Goal: Task Accomplishment & Management: Manage account settings

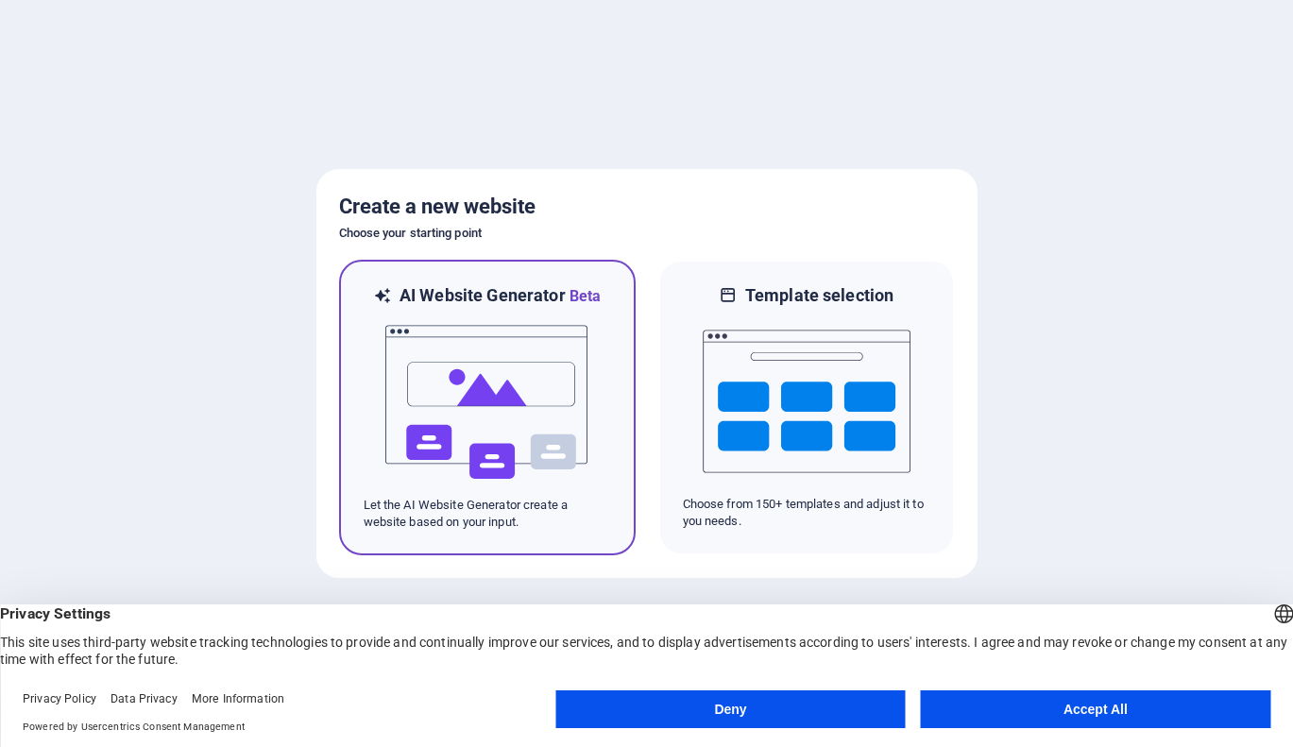
click at [490, 366] on img at bounding box center [487, 402] width 208 height 189
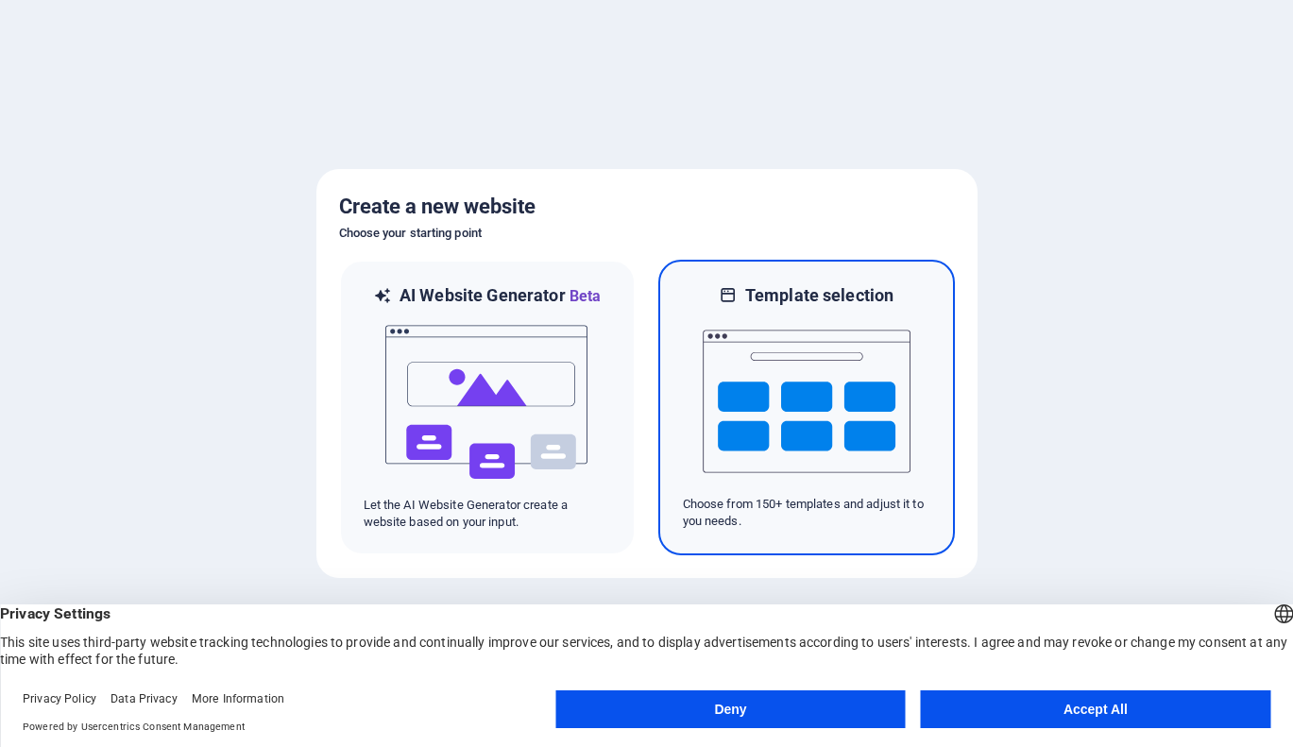
click at [765, 395] on img at bounding box center [806, 401] width 208 height 189
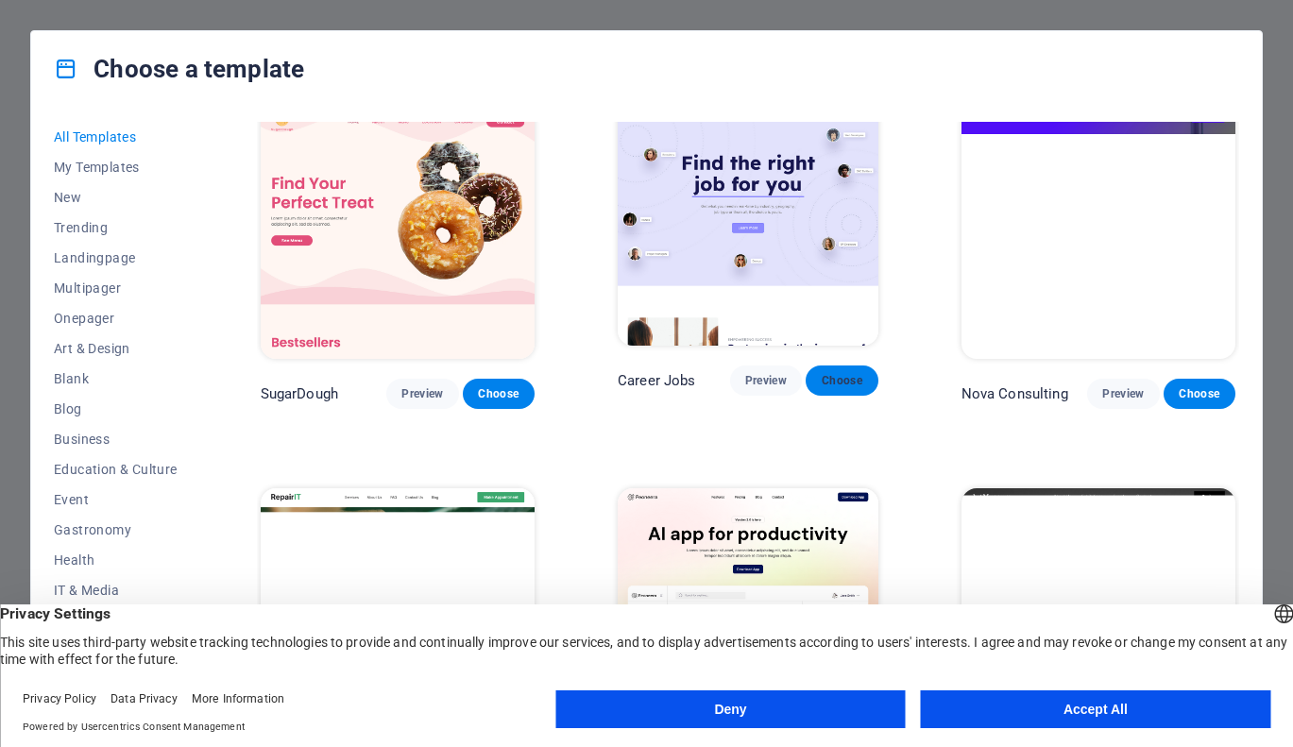
scroll to position [31, 0]
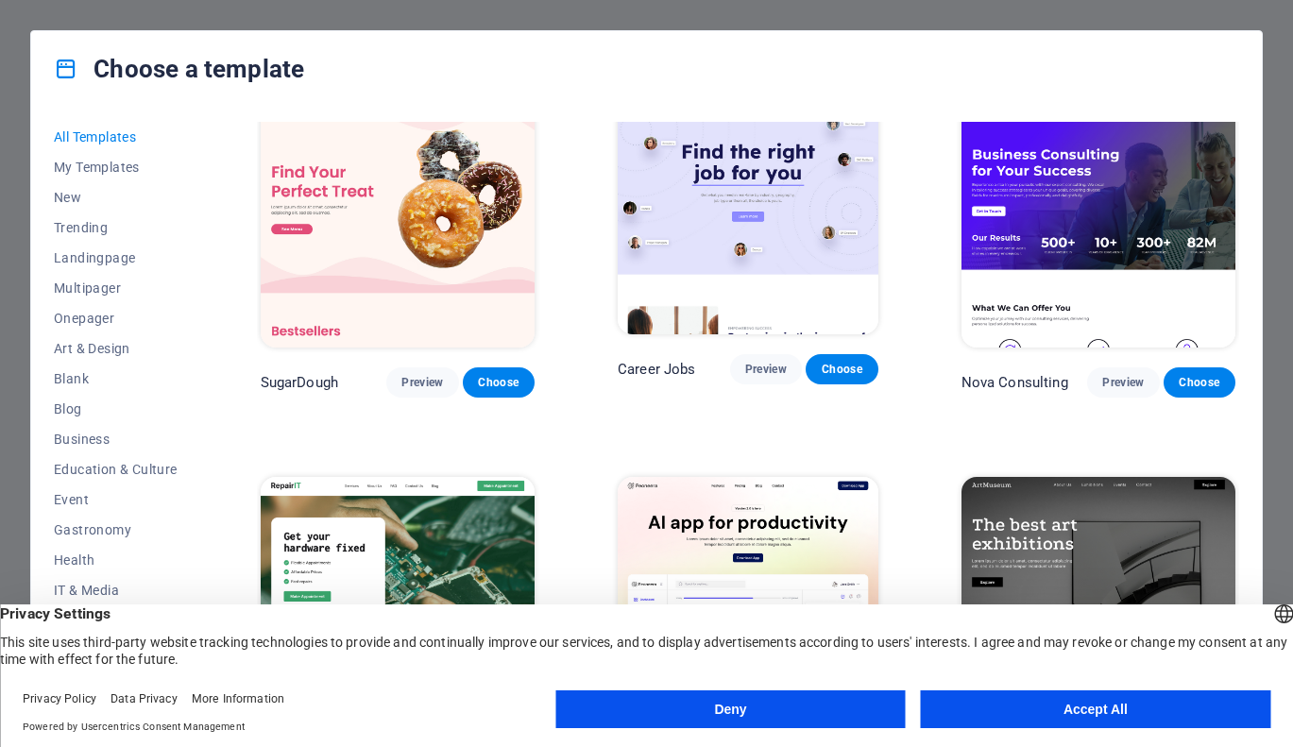
click at [888, 708] on button "Deny" at bounding box center [729, 709] width 349 height 38
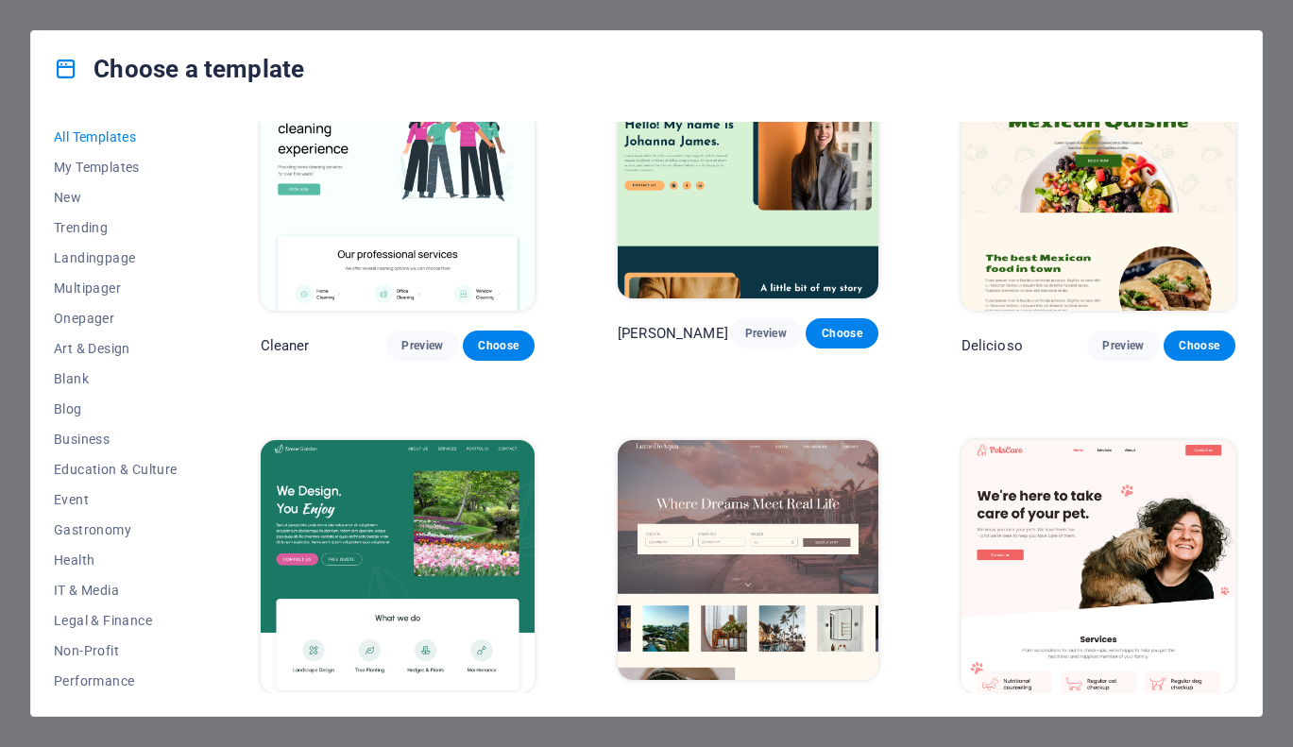
scroll to position [2898, 0]
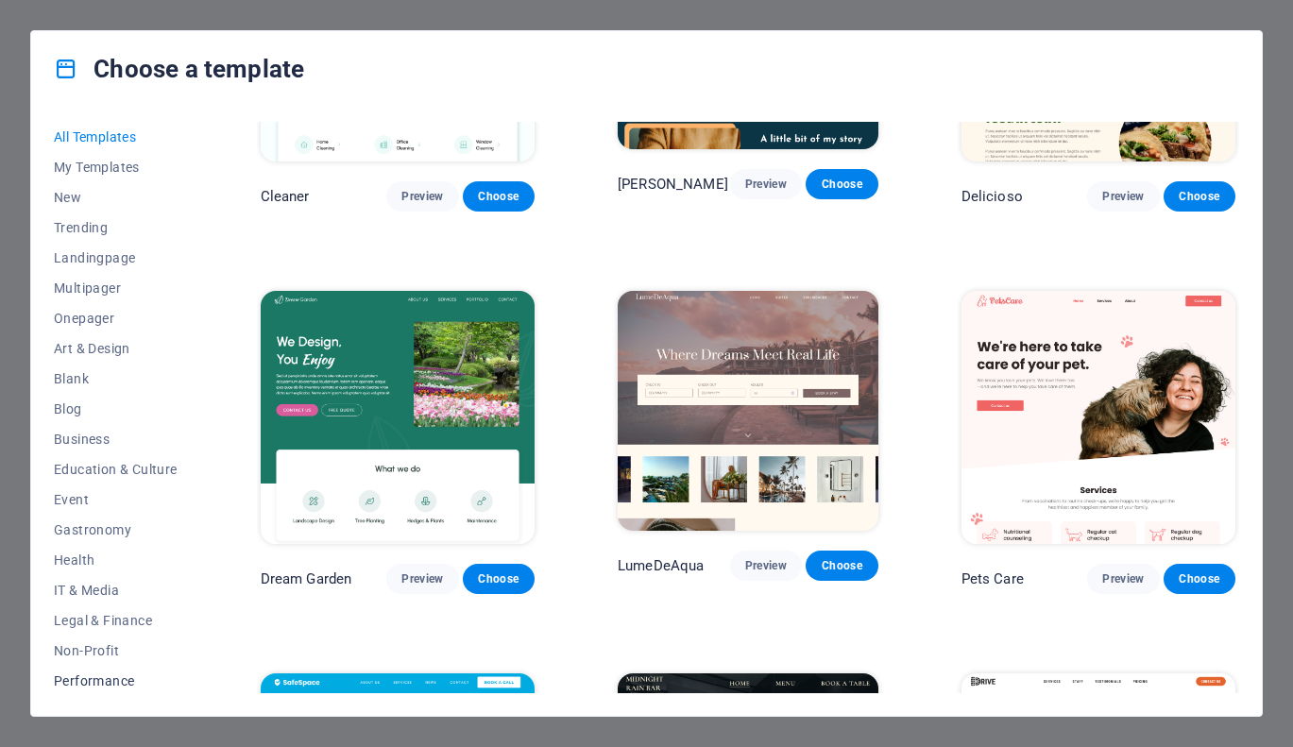
click at [96, 680] on span "Performance" at bounding box center [116, 680] width 124 height 15
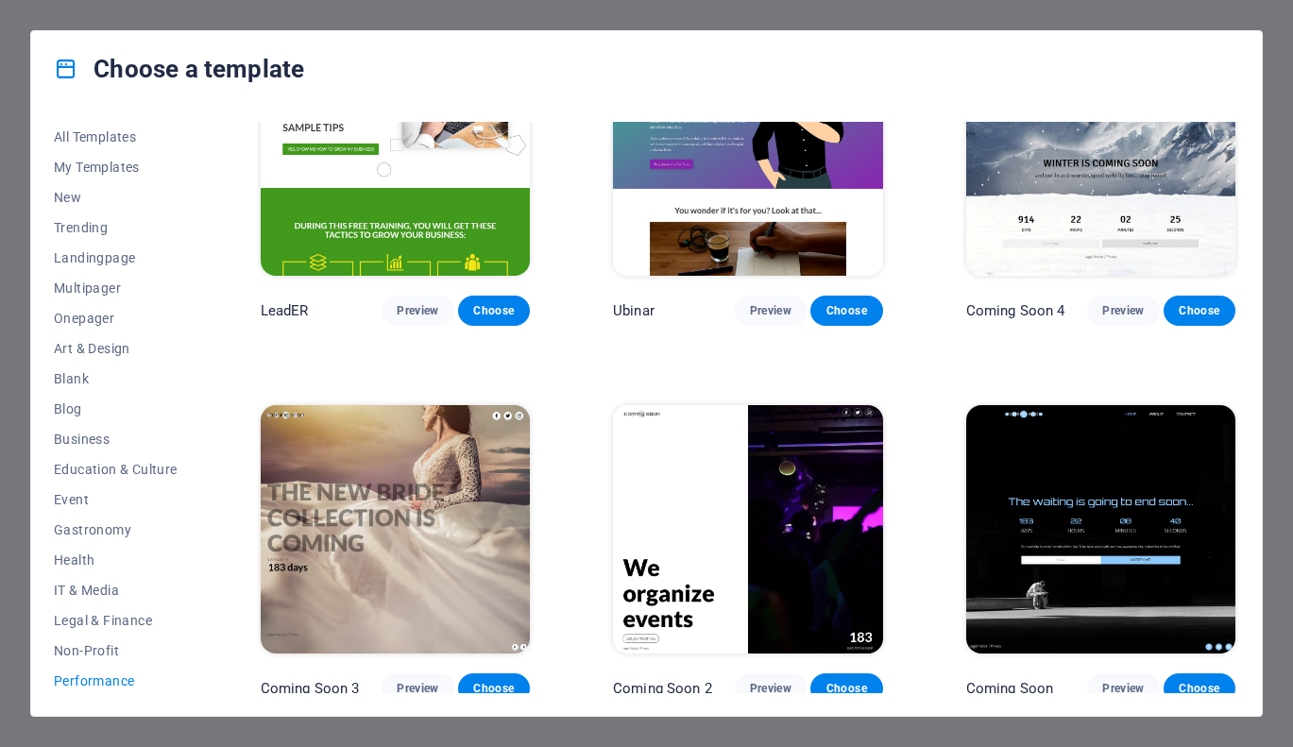
scroll to position [1608, 0]
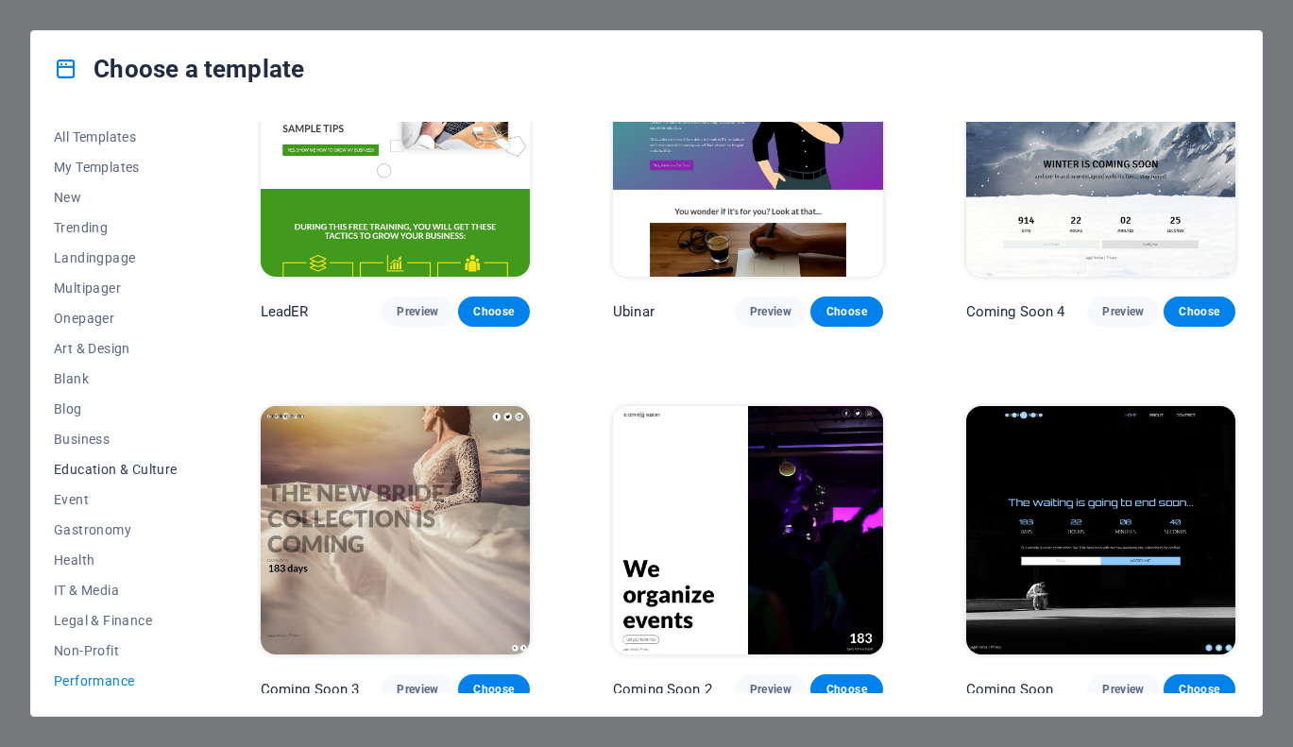
click at [121, 466] on span "Education & Culture" at bounding box center [116, 469] width 124 height 15
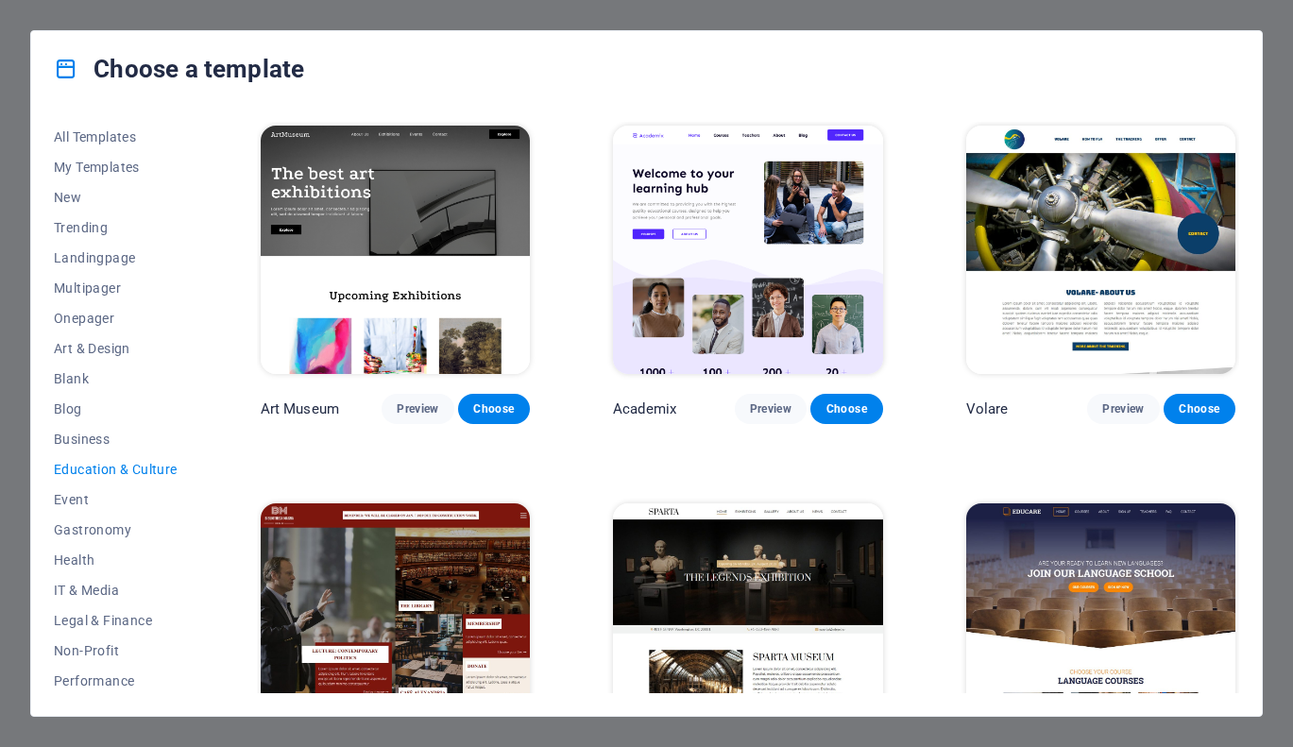
scroll to position [0, 0]
click at [669, 567] on img at bounding box center [747, 627] width 269 height 248
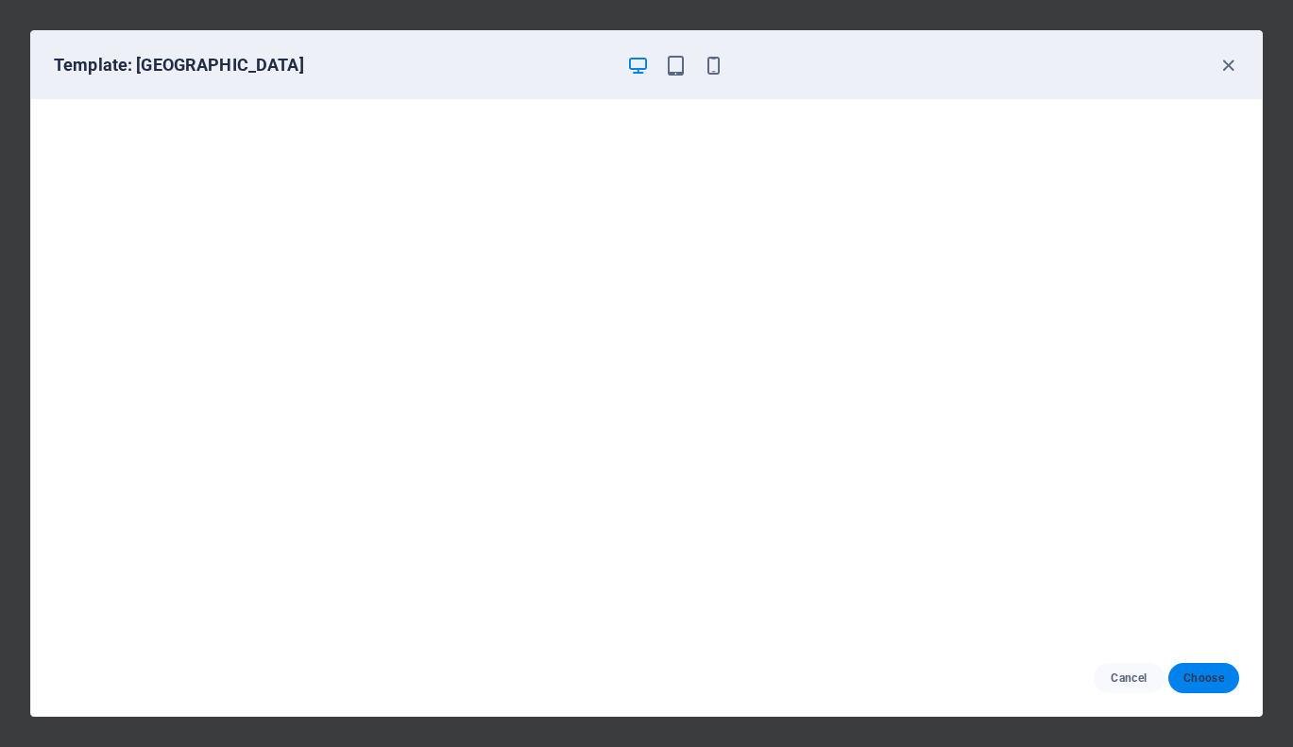
click at [1216, 682] on span "Choose" at bounding box center [1203, 677] width 41 height 15
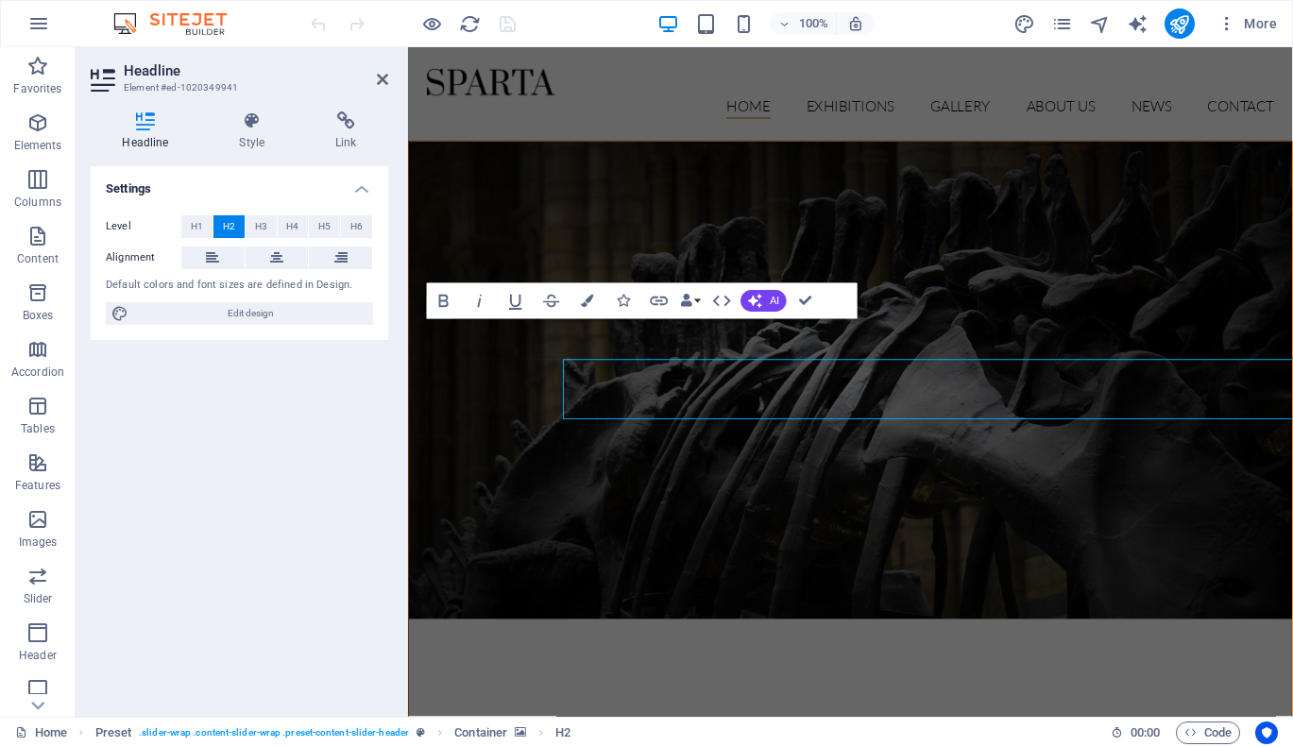
click at [798, 431] on figure at bounding box center [873, 397] width 929 height 502
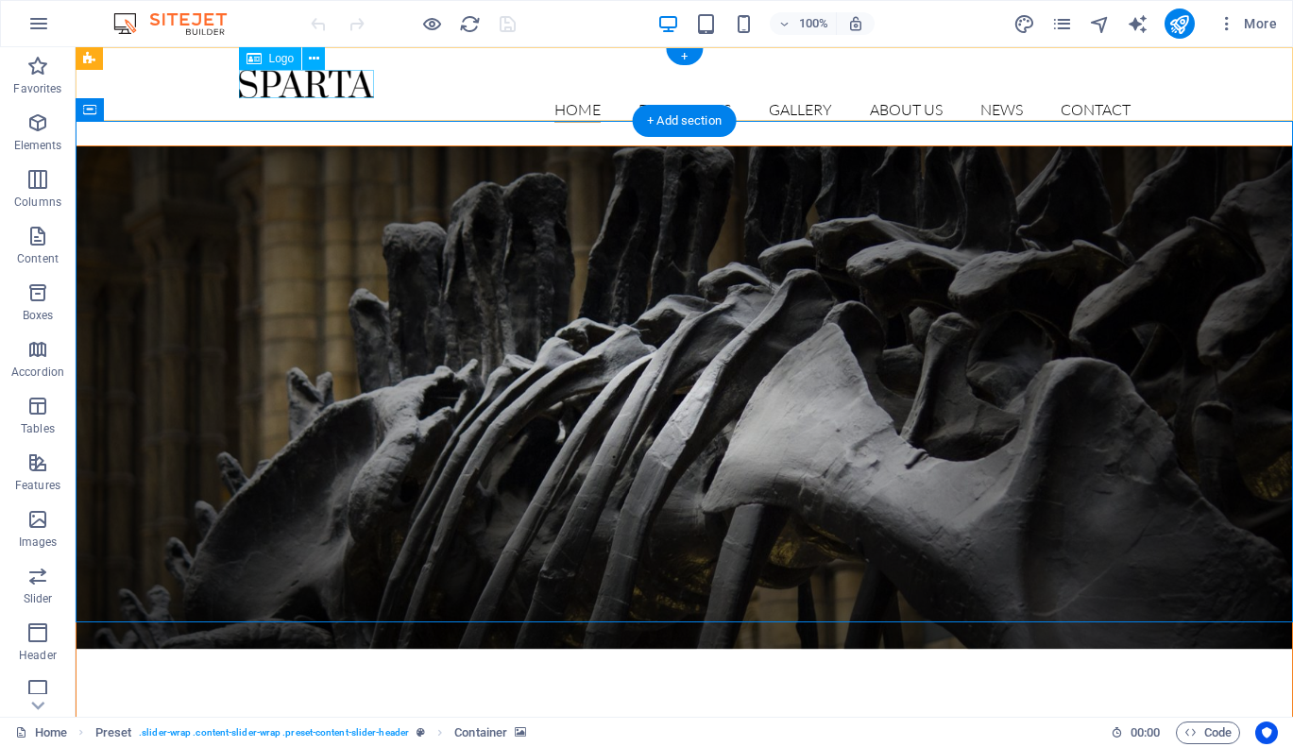
click at [325, 82] on div at bounding box center [684, 84] width 891 height 28
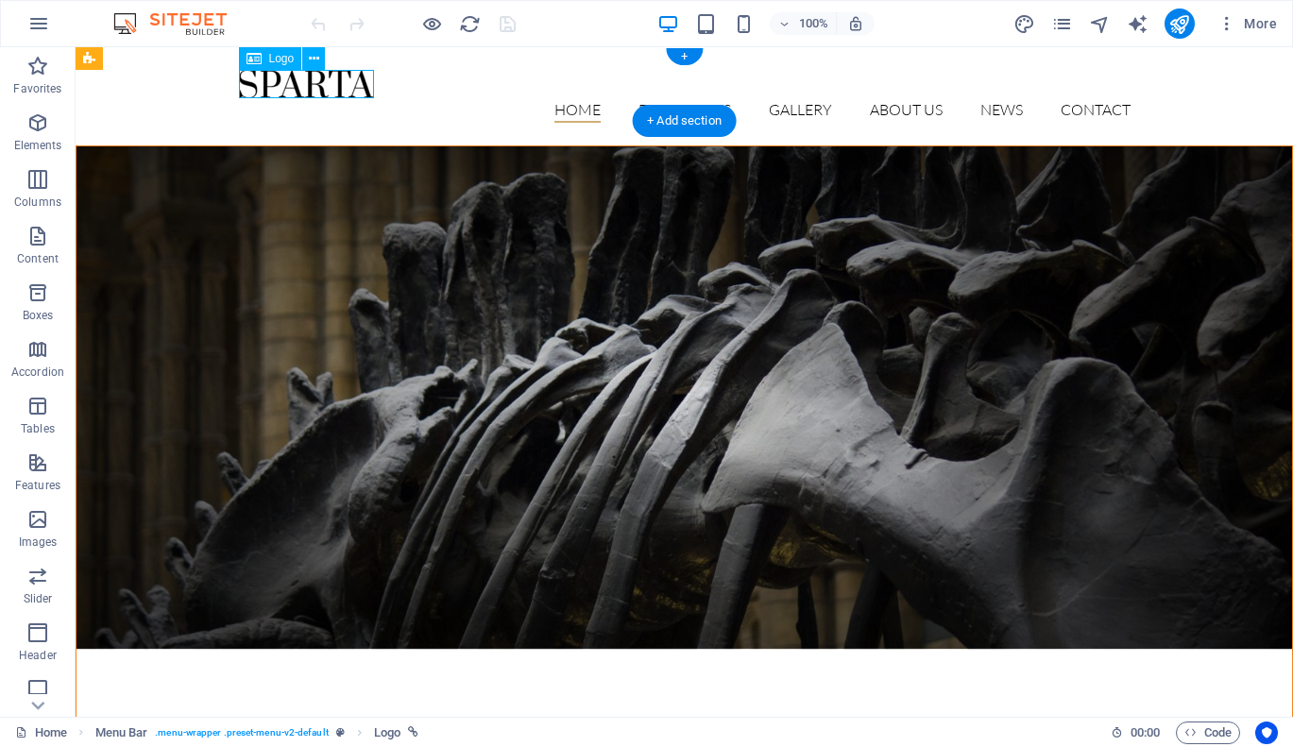
click at [325, 82] on div at bounding box center [684, 84] width 891 height 28
select select "px"
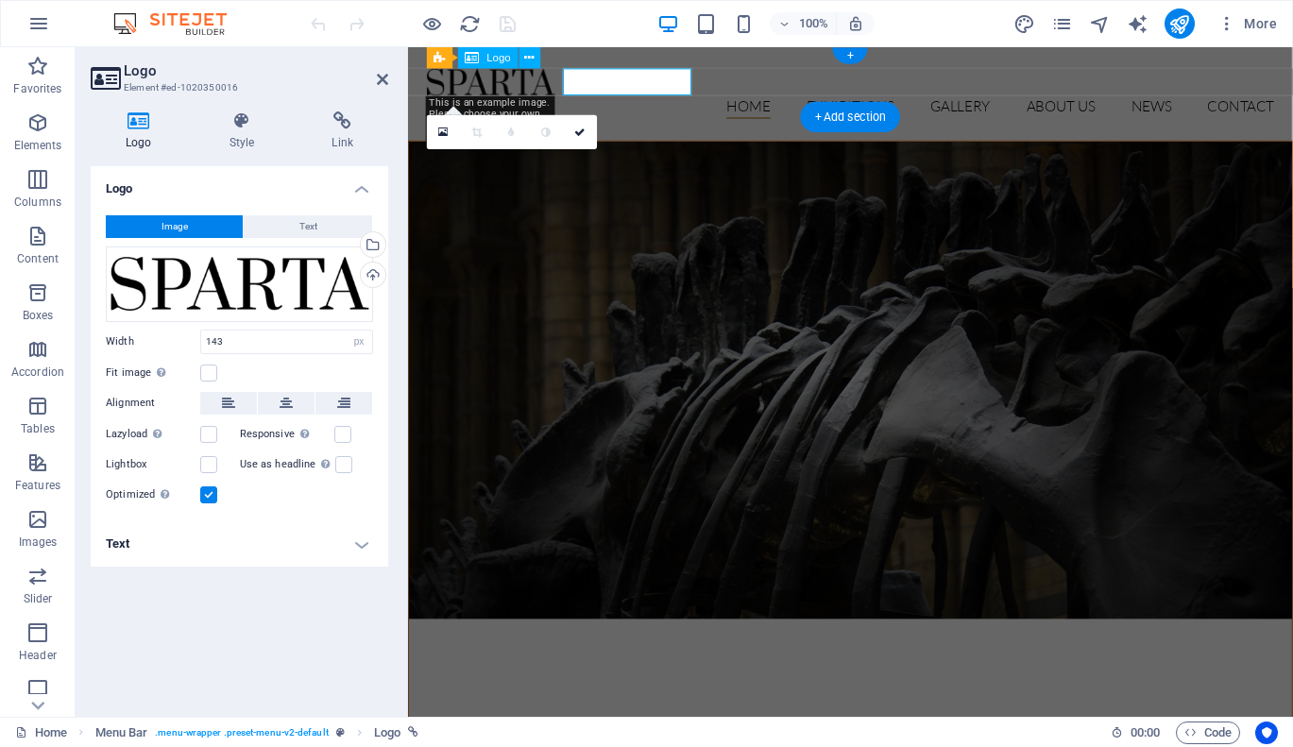
click at [325, 82] on h3 "Element #ed-1020350016" at bounding box center [237, 87] width 227 height 17
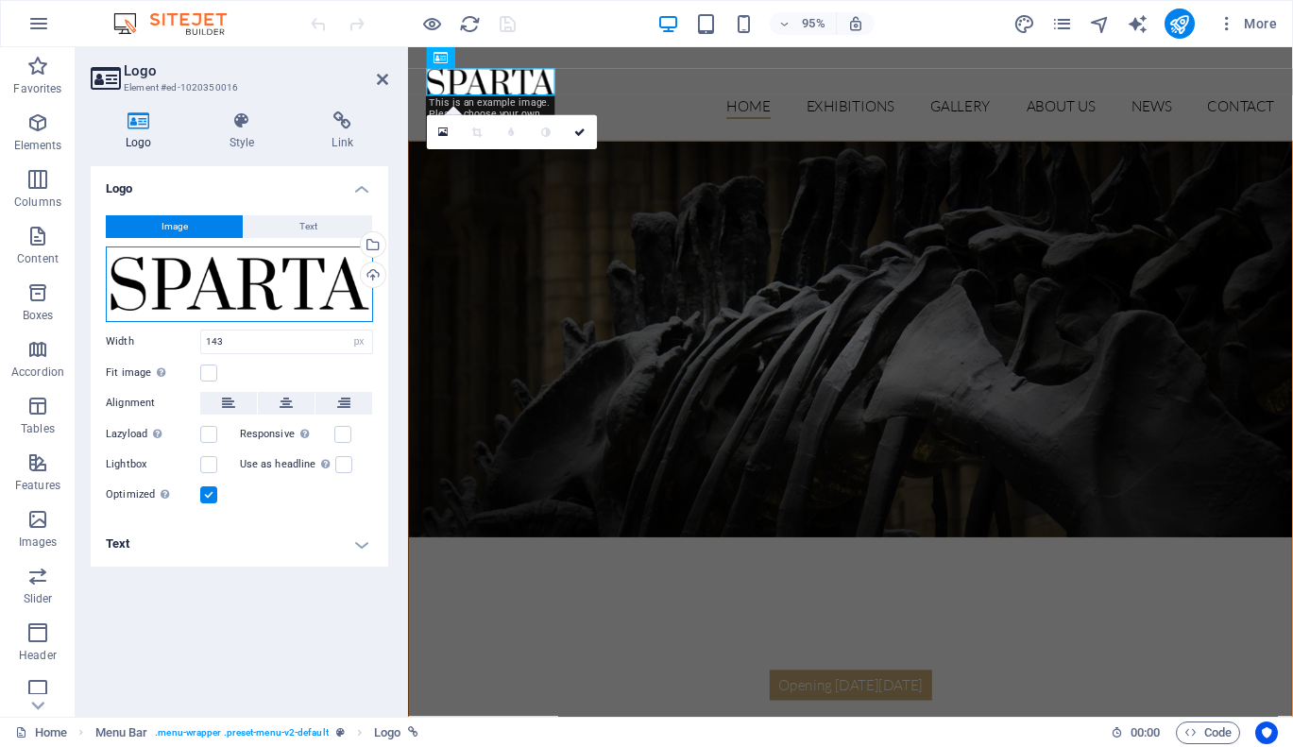
click at [271, 262] on div "Drag files here, click to choose files or select files from Files or our free s…" at bounding box center [239, 284] width 267 height 76
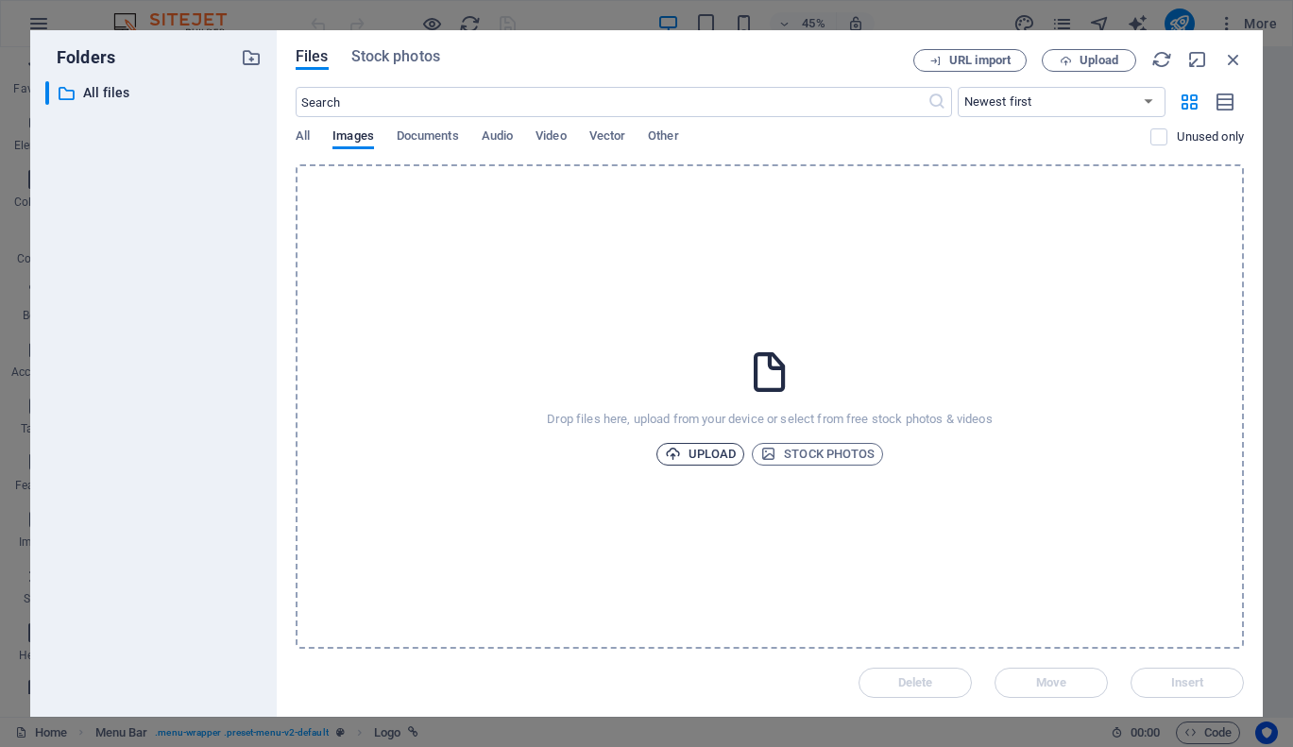
click at [708, 455] on span "Upload" at bounding box center [701, 454] width 72 height 23
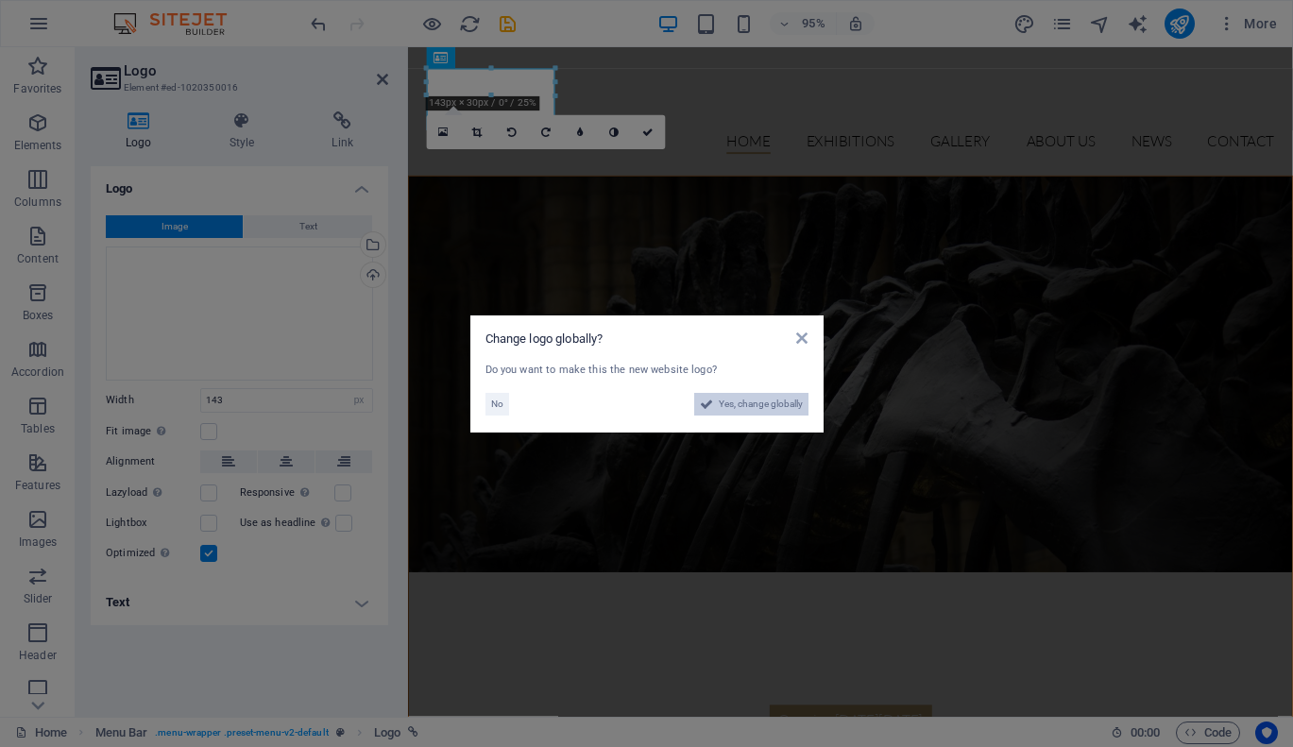
click at [752, 405] on span "Yes, change globally" at bounding box center [760, 404] width 84 height 23
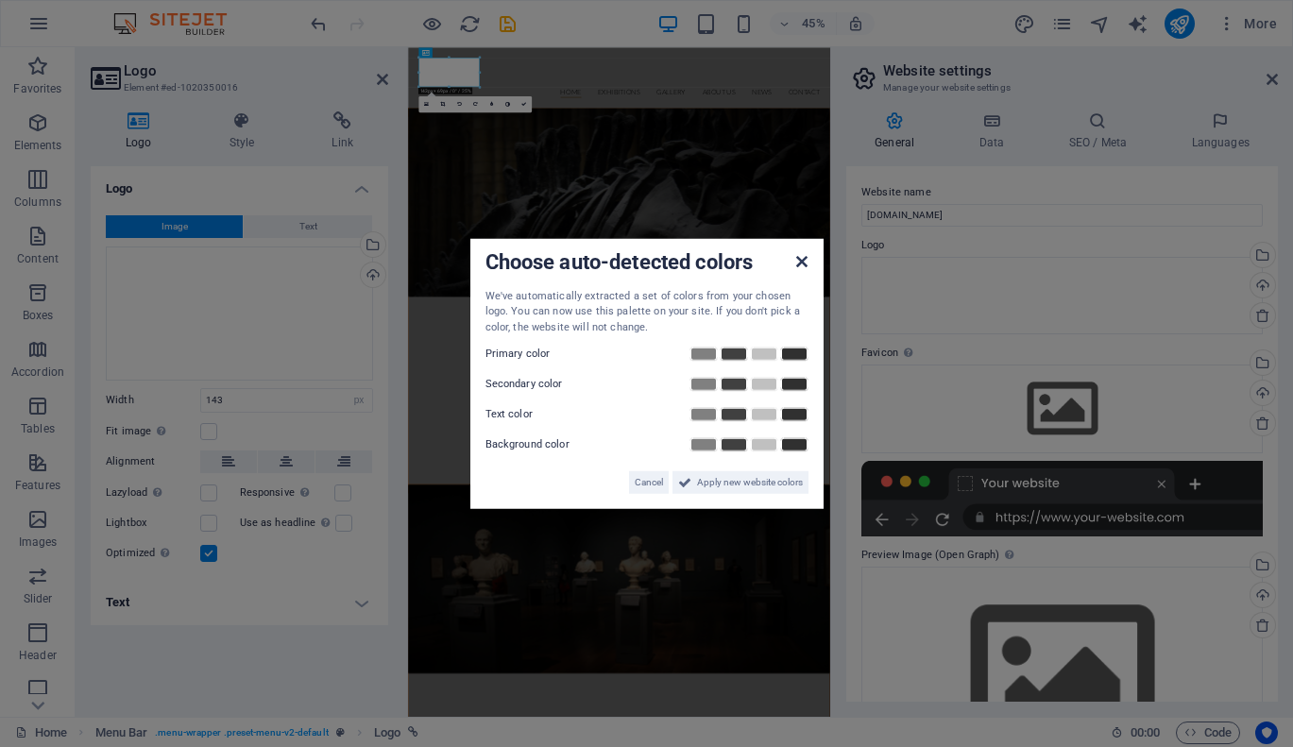
click at [804, 261] on icon at bounding box center [801, 260] width 11 height 15
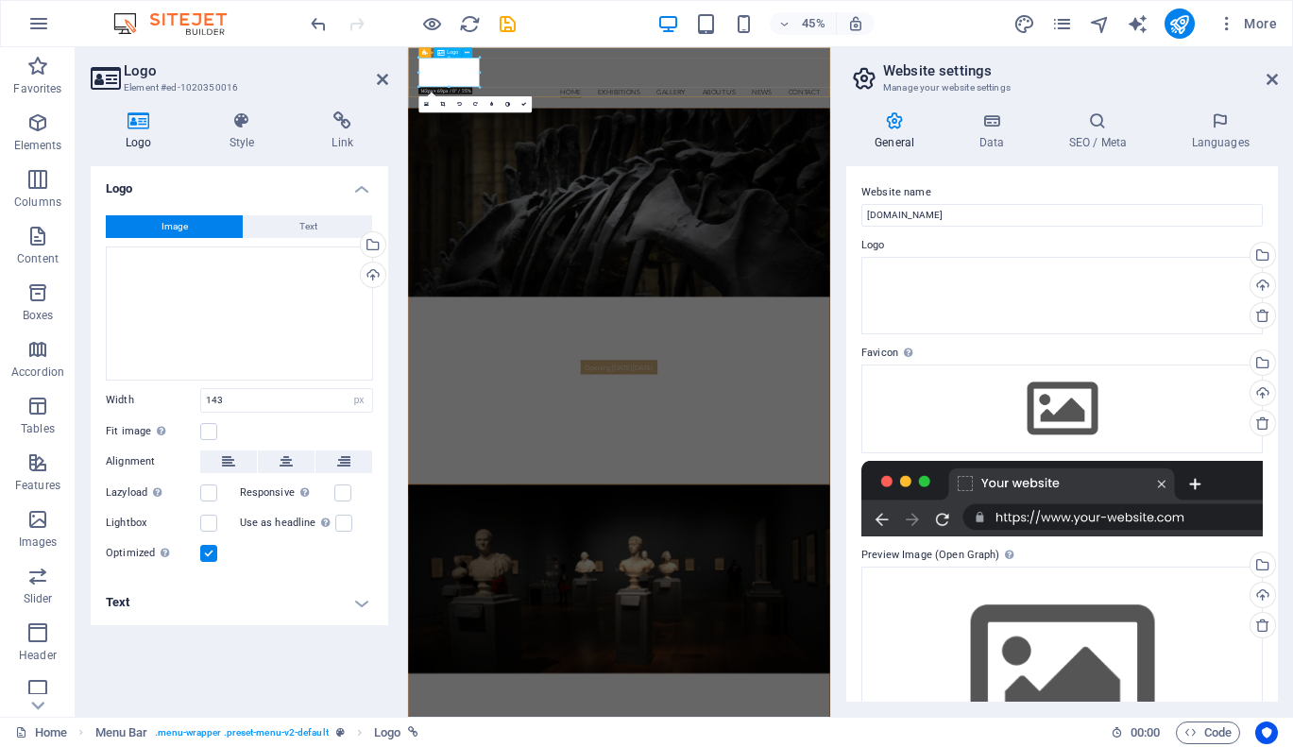
click at [535, 93] on div at bounding box center [876, 102] width 891 height 65
click at [199, 236] on button "Image" at bounding box center [174, 226] width 137 height 23
click at [211, 275] on div "Drag files here, click to choose files or select files from Files or our free s…" at bounding box center [239, 313] width 267 height 134
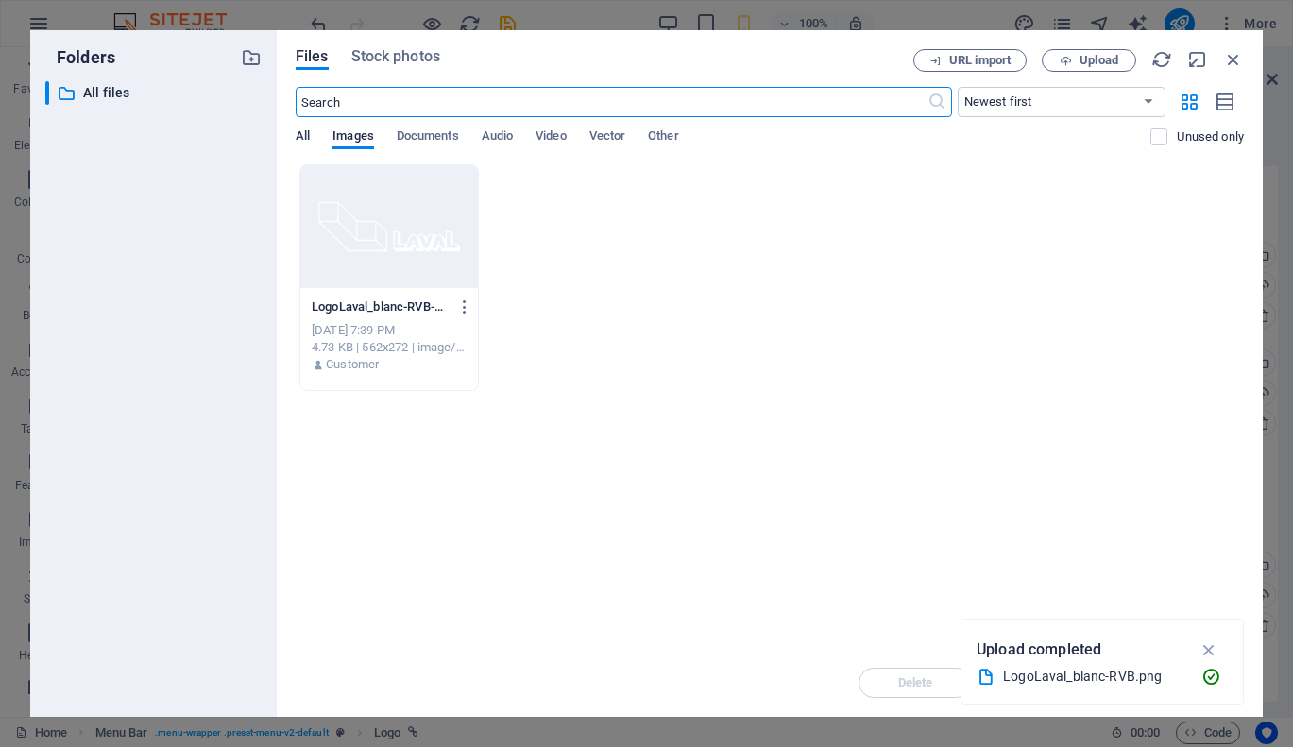
click at [308, 137] on span "All" at bounding box center [303, 138] width 14 height 26
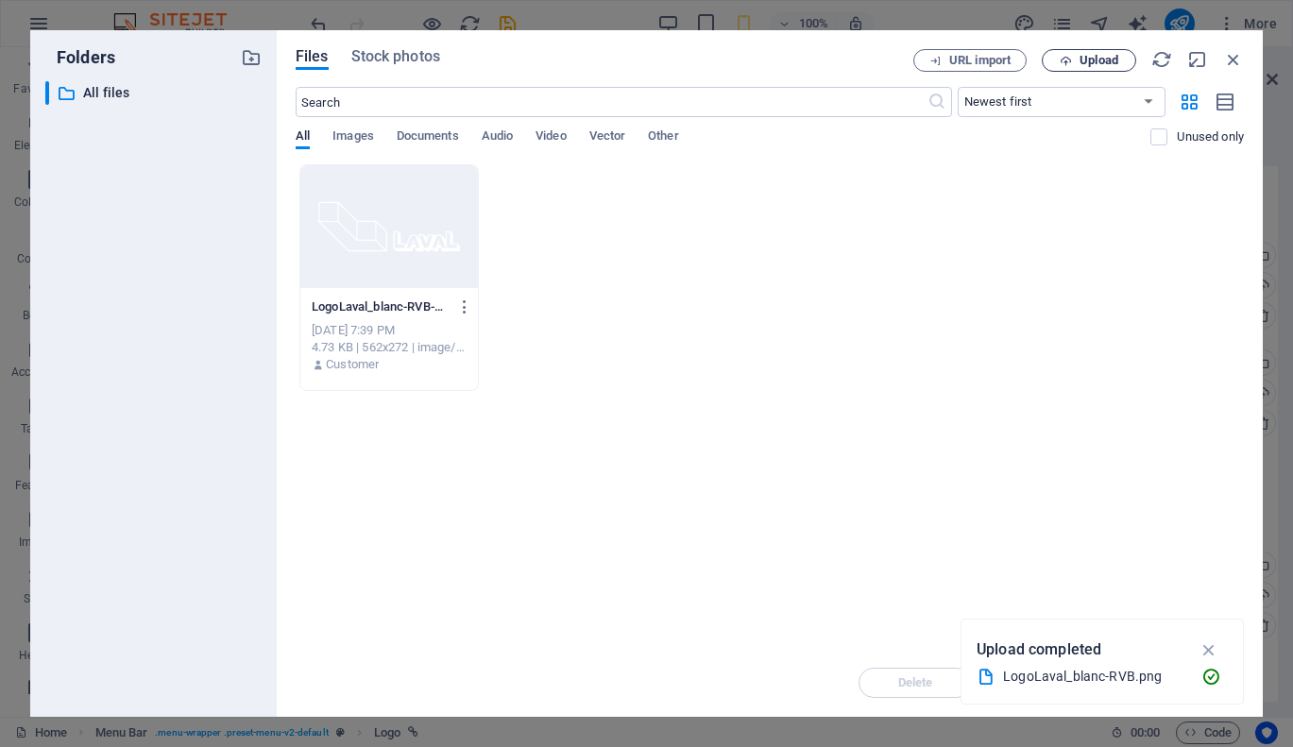
click at [1100, 65] on span "Upload" at bounding box center [1098, 60] width 39 height 11
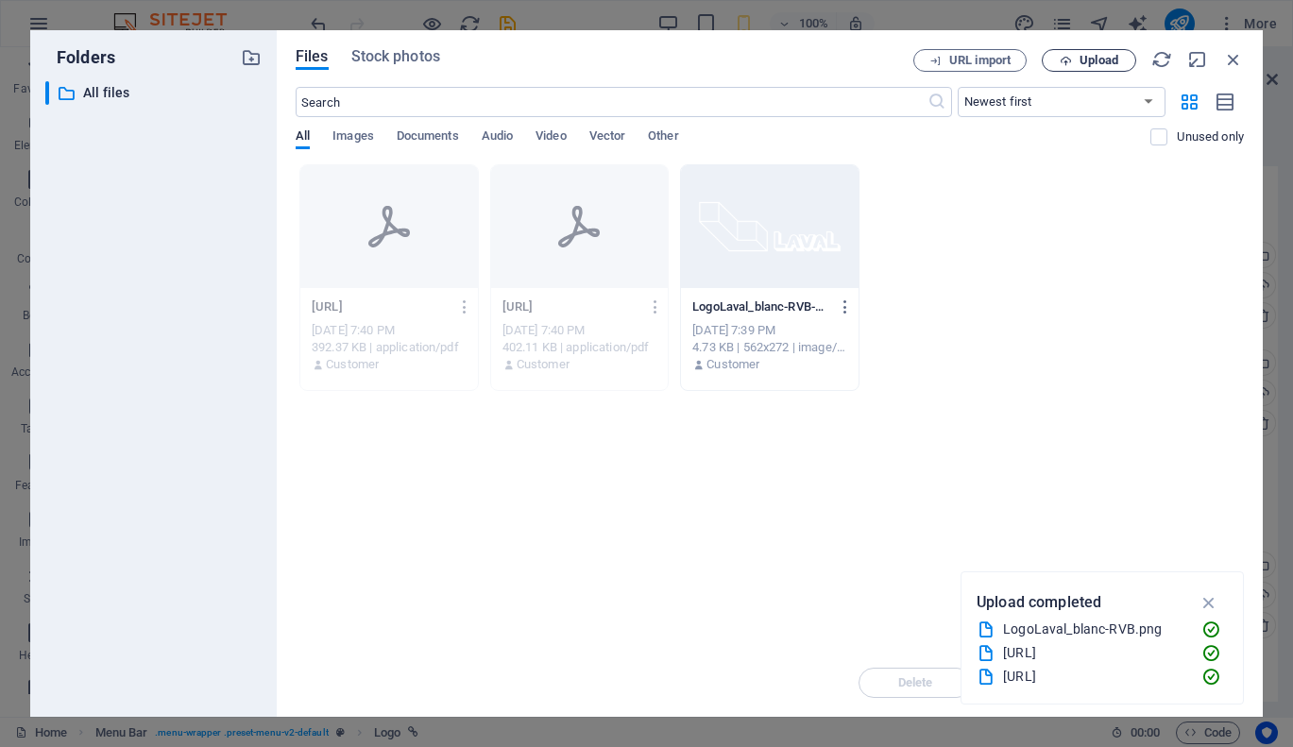
click at [1115, 56] on span "Upload" at bounding box center [1098, 60] width 39 height 11
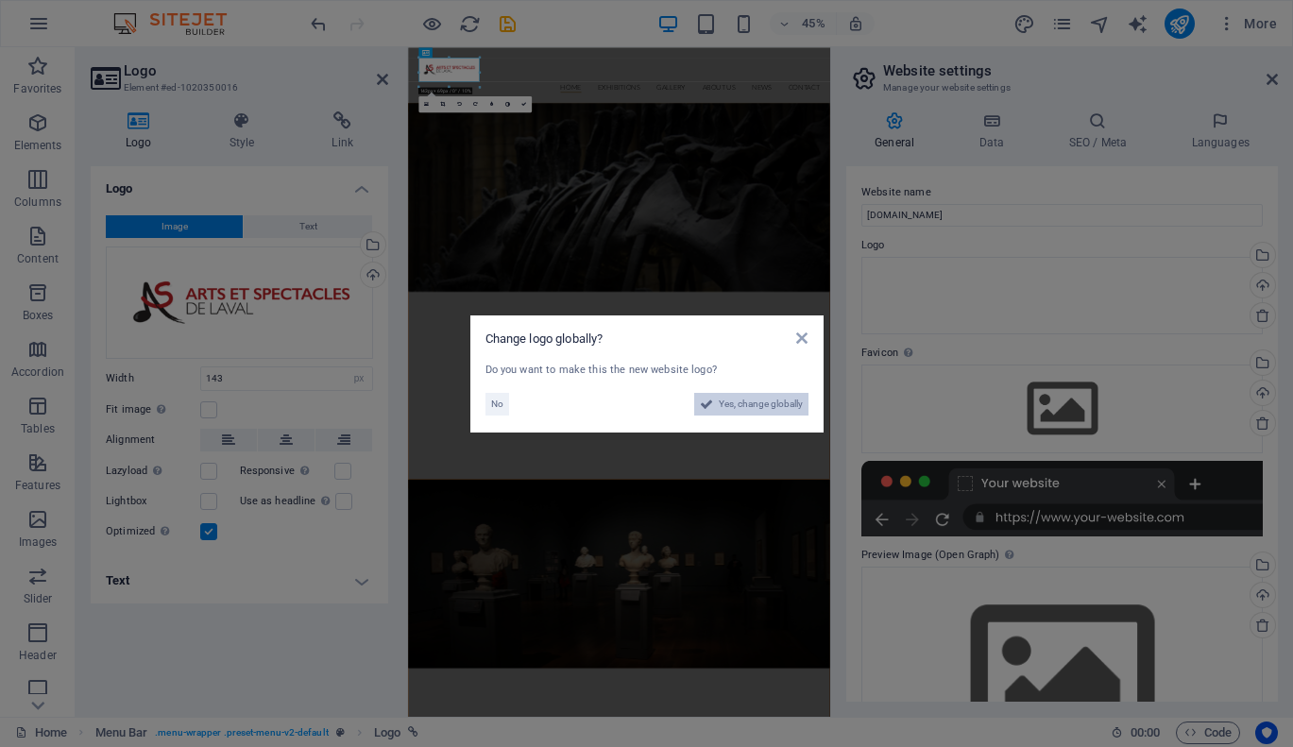
click at [779, 394] on span "Yes, change globally" at bounding box center [760, 404] width 84 height 23
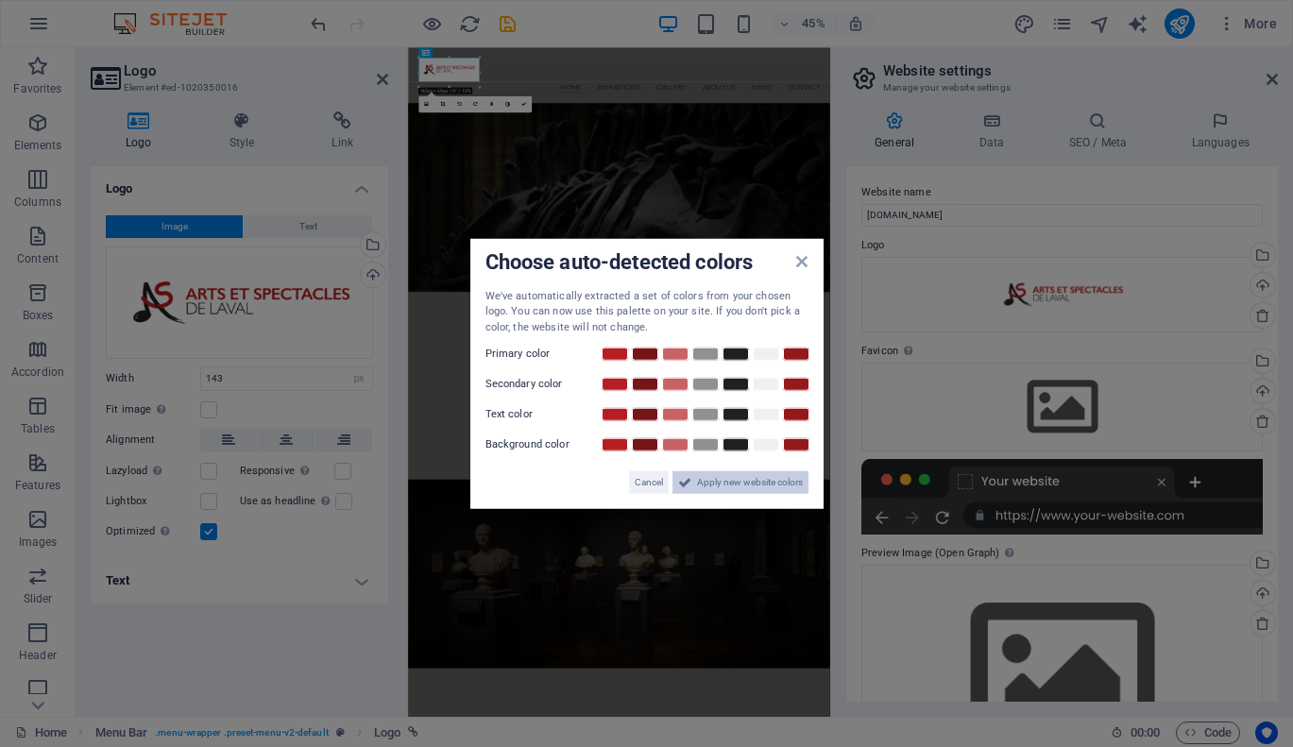
click at [766, 482] on span "Apply new website colors" at bounding box center [750, 482] width 106 height 23
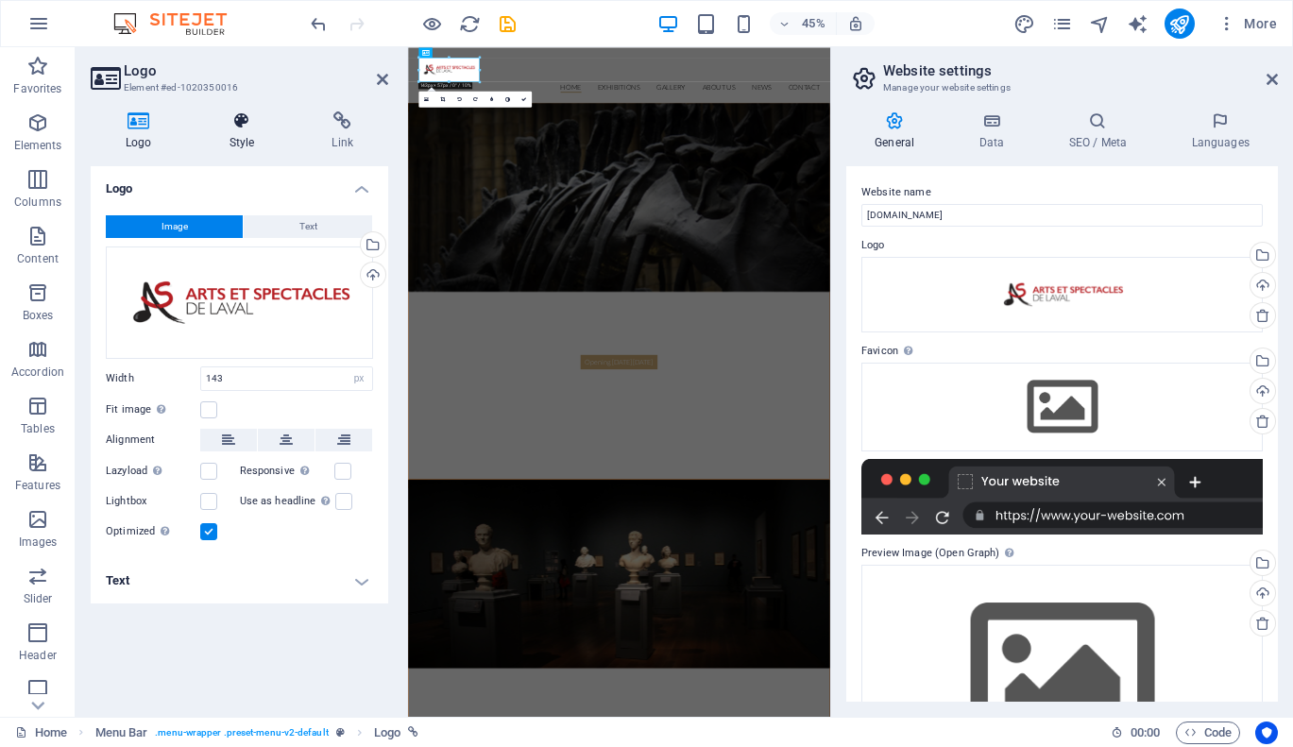
click at [245, 123] on icon at bounding box center [241, 120] width 95 height 19
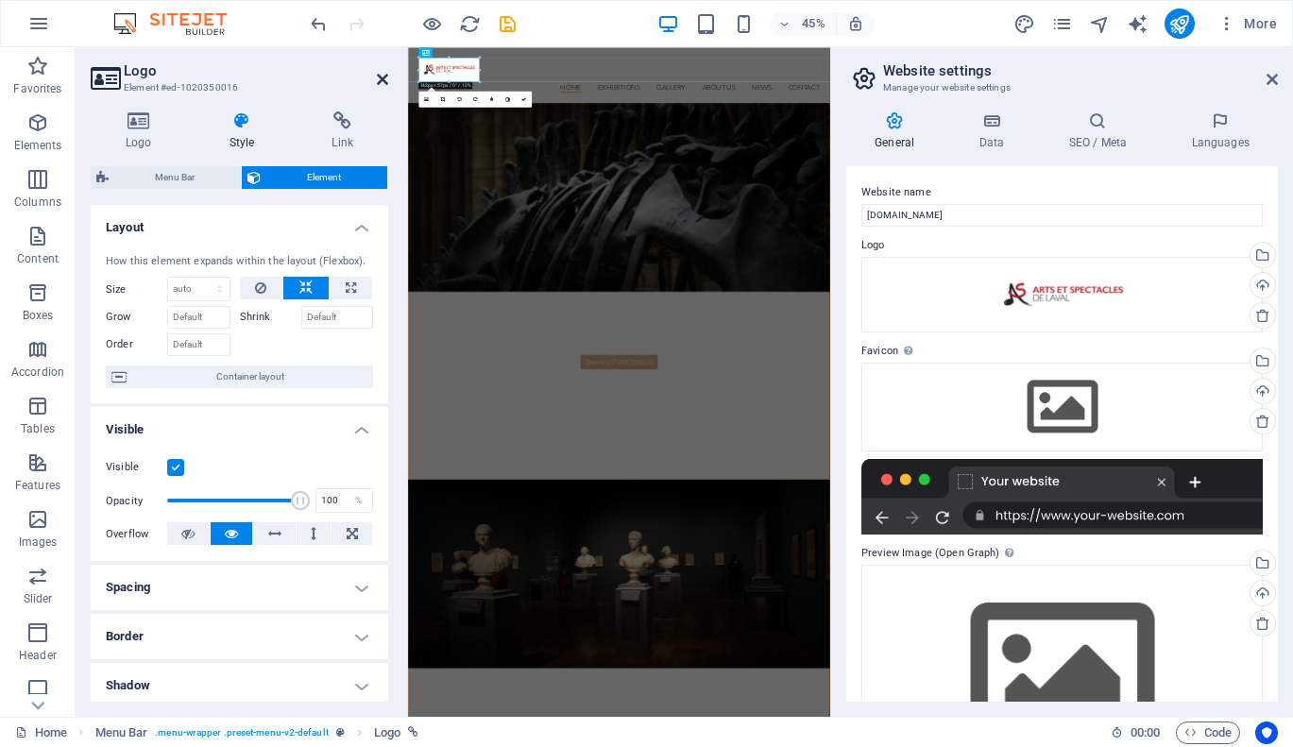
click at [380, 76] on icon at bounding box center [382, 79] width 11 height 15
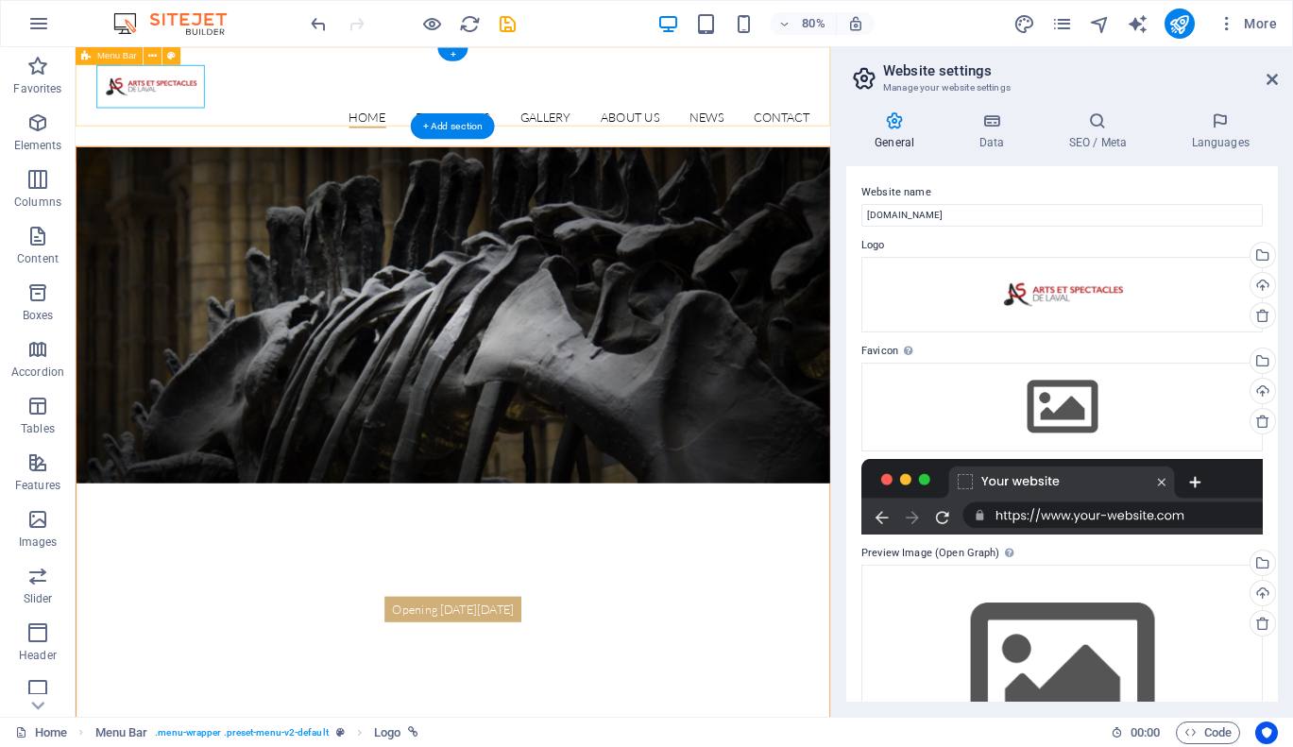
click at [307, 118] on div "Home Exhibitions Detail view Gallery About us News Contact Menu" at bounding box center [547, 109] width 943 height 124
click at [213, 98] on div at bounding box center [547, 97] width 891 height 54
click at [209, 96] on div at bounding box center [547, 97] width 891 height 54
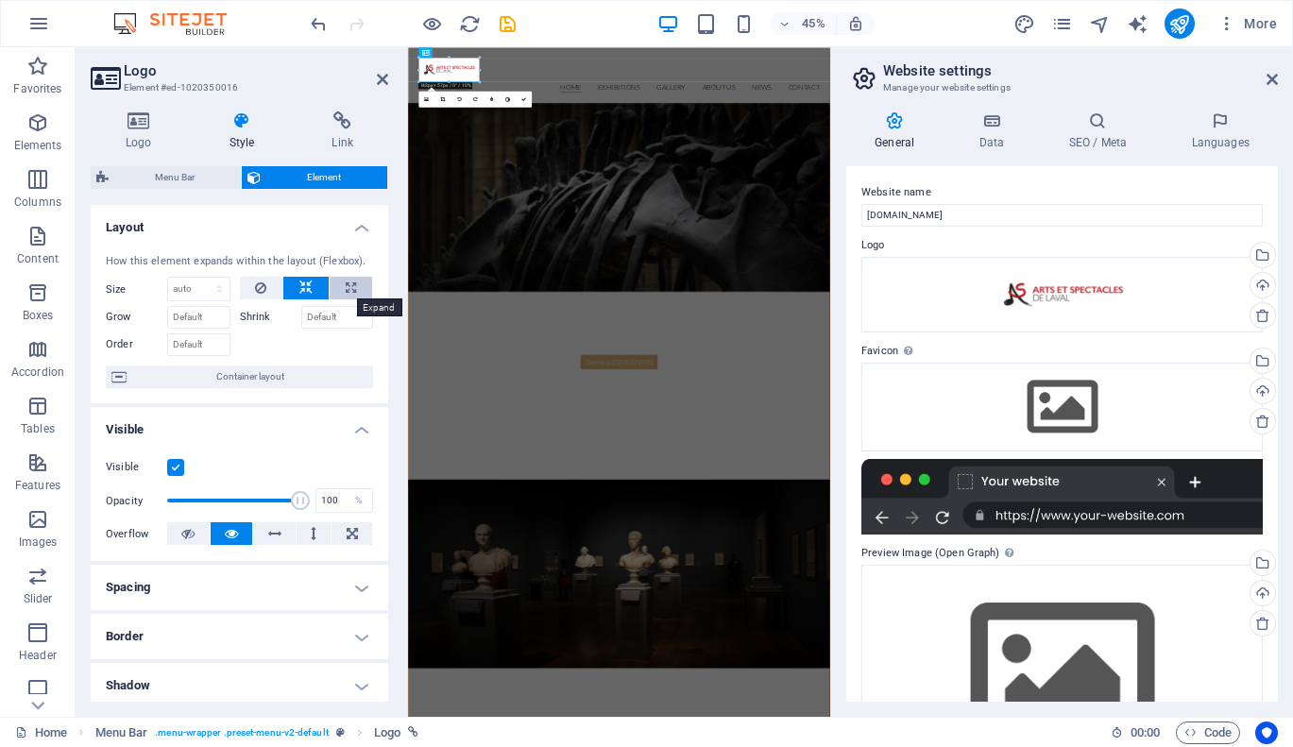
click at [346, 286] on icon at bounding box center [351, 288] width 10 height 23
type input "100"
select select "%"
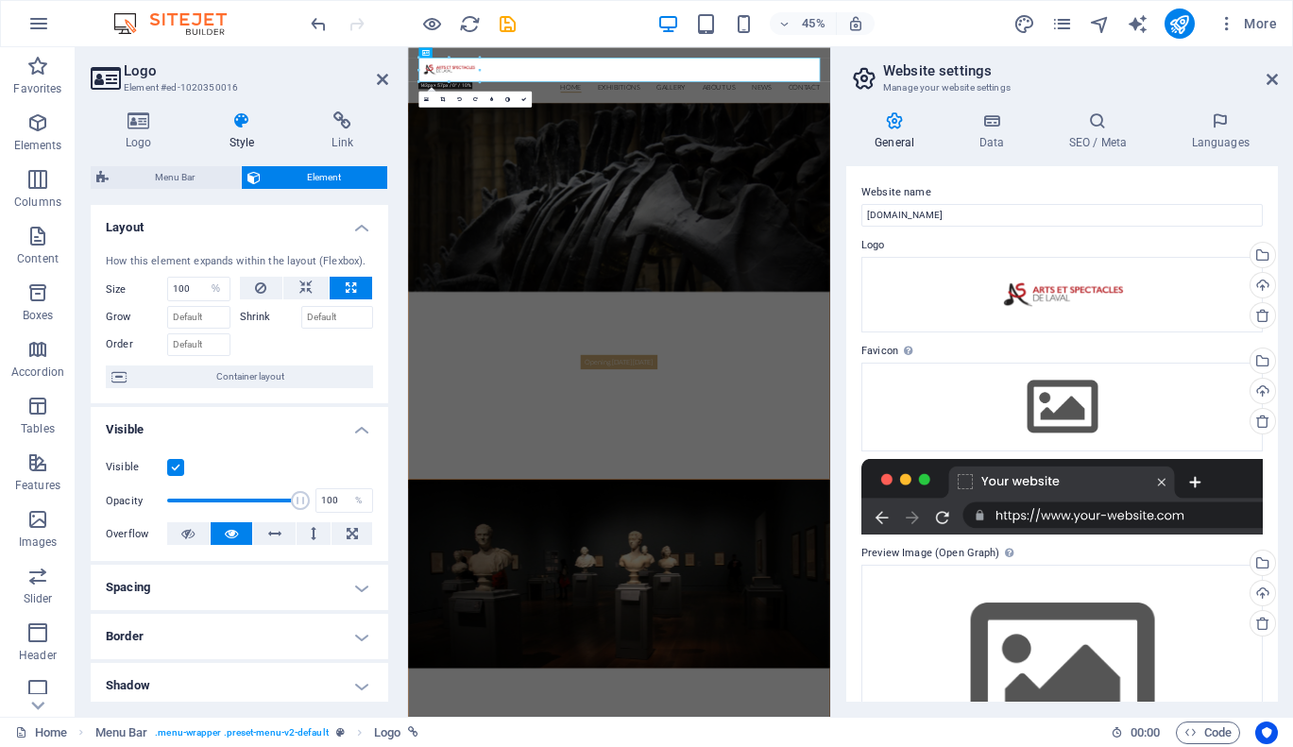
click at [346, 286] on icon at bounding box center [351, 288] width 10 height 23
click at [305, 286] on icon at bounding box center [305, 288] width 13 height 23
select select "DISABLED_OPTION_VALUE"
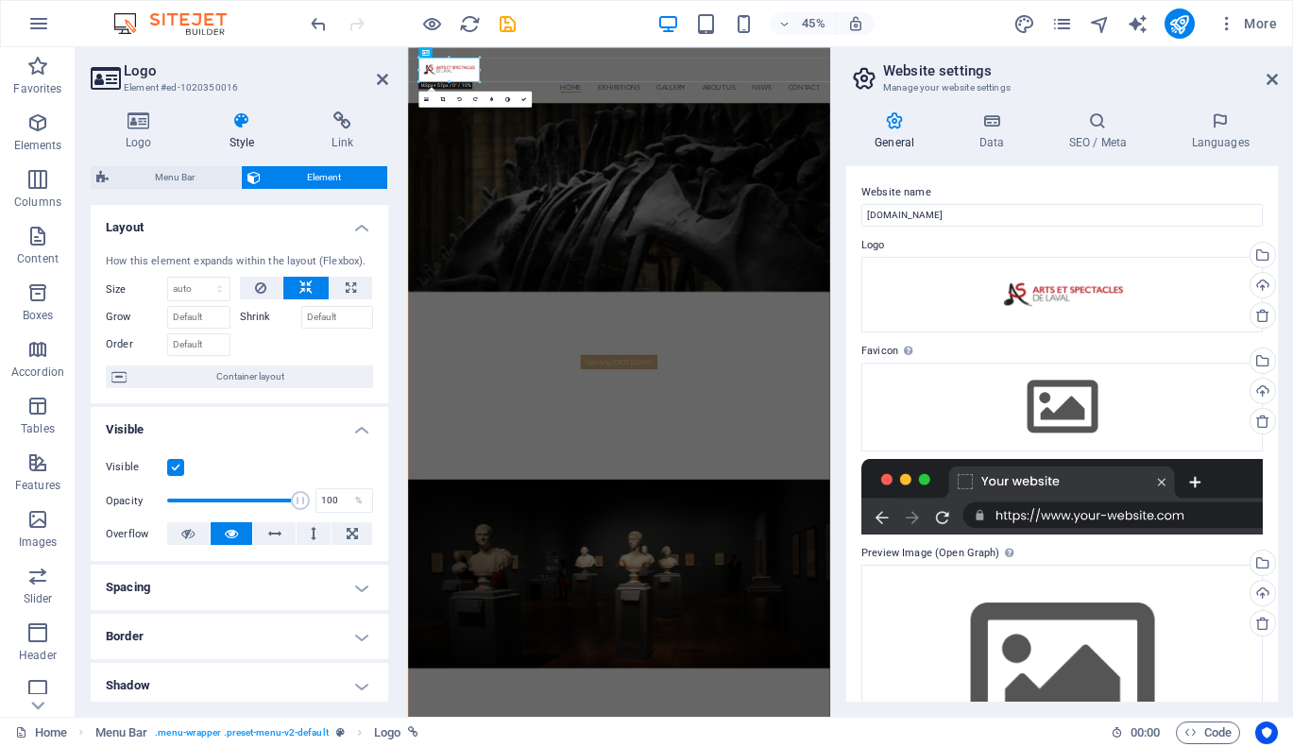
click at [253, 232] on h4 "Layout" at bounding box center [239, 222] width 297 height 34
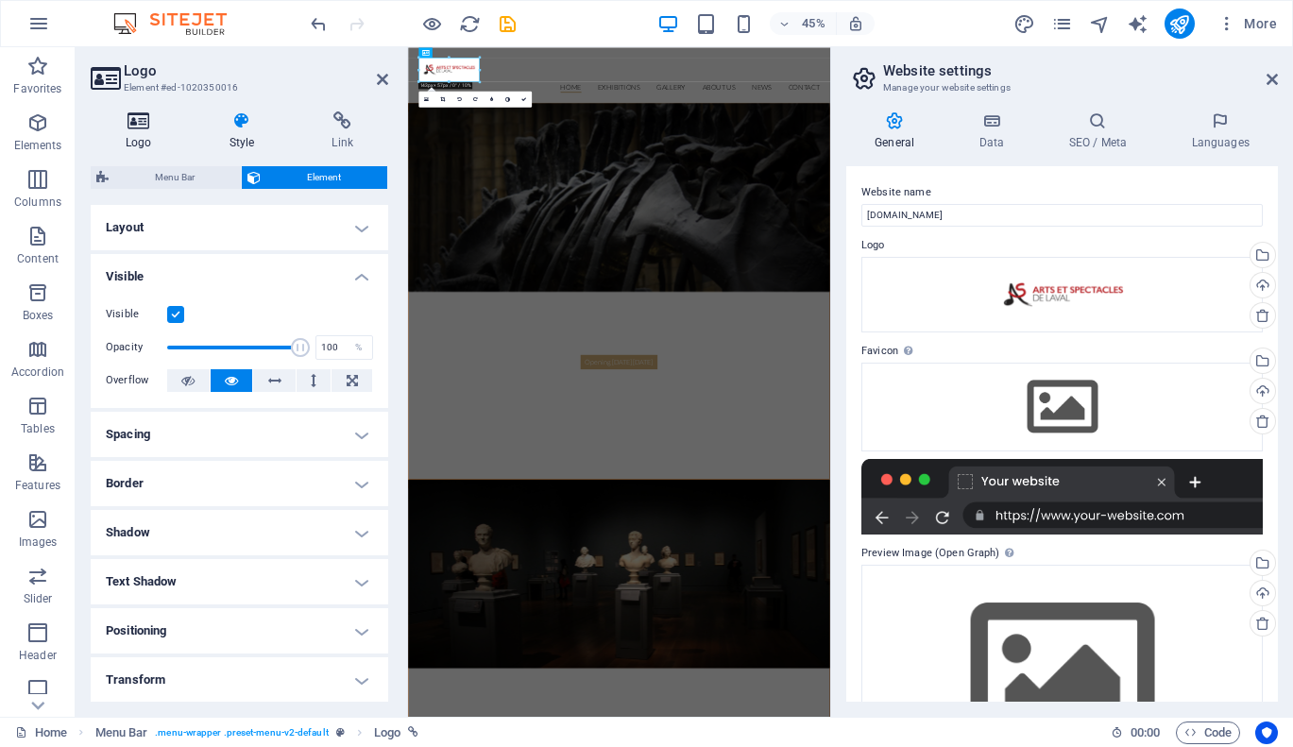
click at [144, 131] on h4 "Logo" at bounding box center [143, 131] width 104 height 40
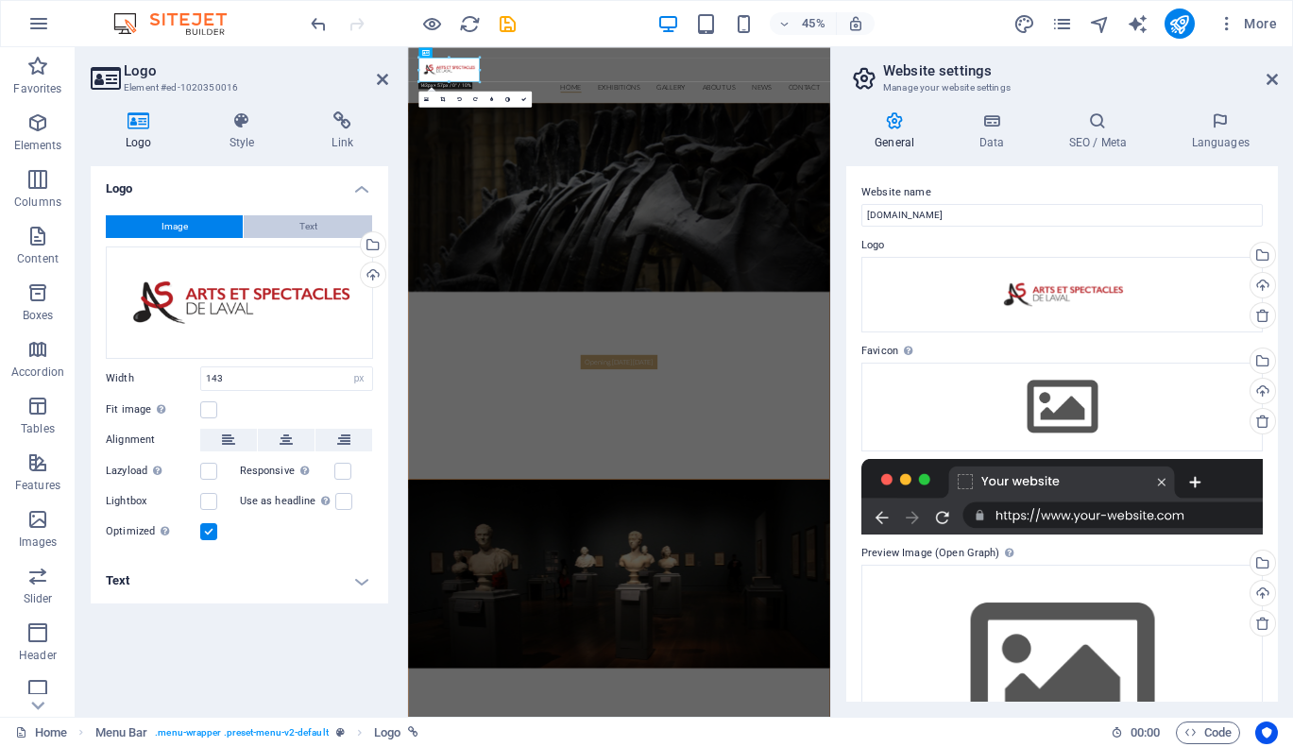
click at [281, 230] on button "Text" at bounding box center [308, 226] width 128 height 23
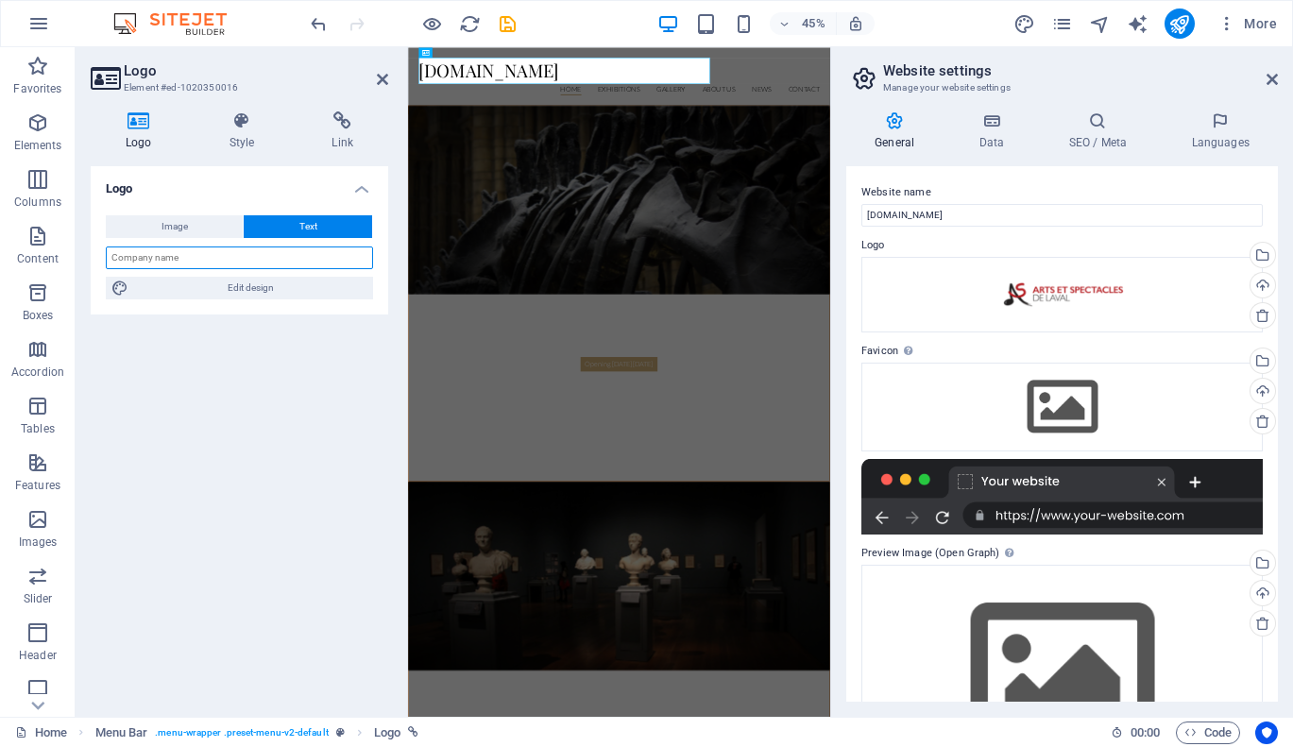
click at [311, 254] on input "text" at bounding box center [239, 257] width 267 height 23
type input "s"
type input "a"
type input "ARTS ET SPECTACLES DE LAVAL"
click at [345, 352] on div "Logo Image Text Drag files here, click to choose files or select files from Fil…" at bounding box center [239, 433] width 297 height 535
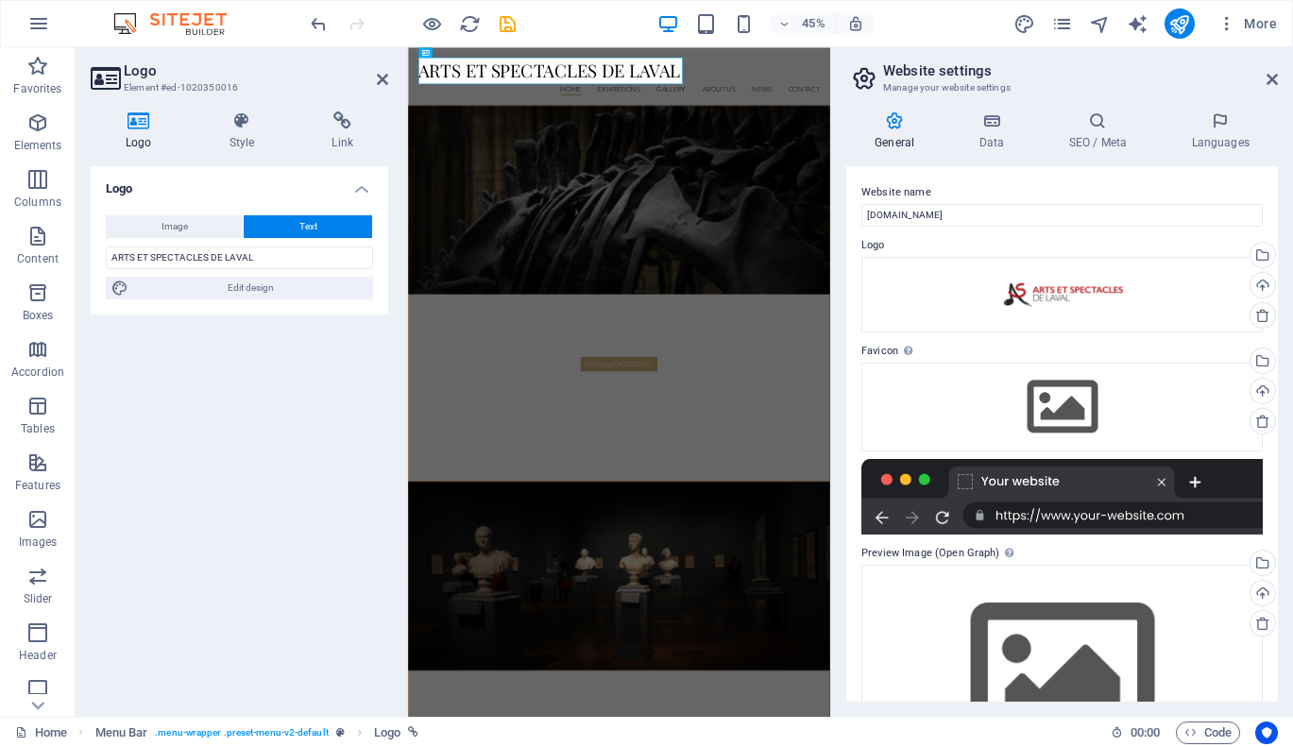
click at [890, 469] on figure at bounding box center [877, 386] width 936 height 418
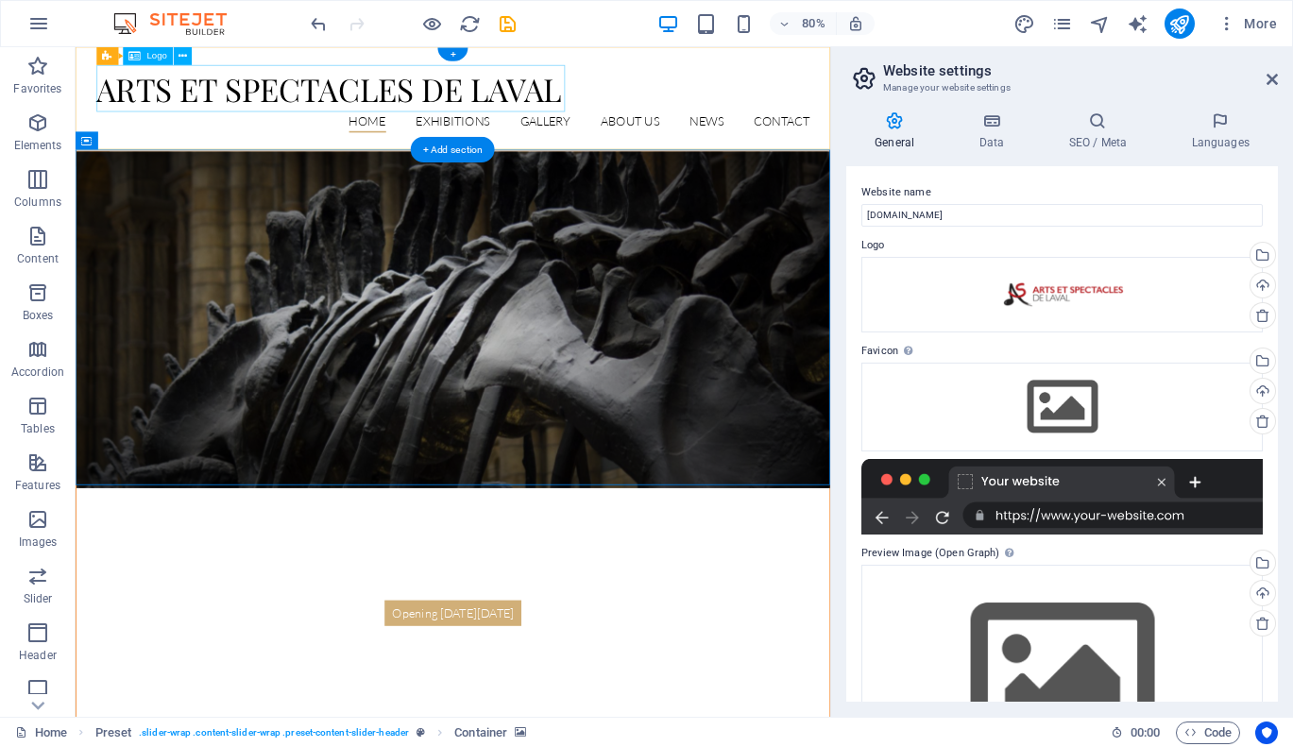
click at [655, 100] on div "ARTS ET SPECTACLES DE LAVAL" at bounding box center [547, 99] width 891 height 59
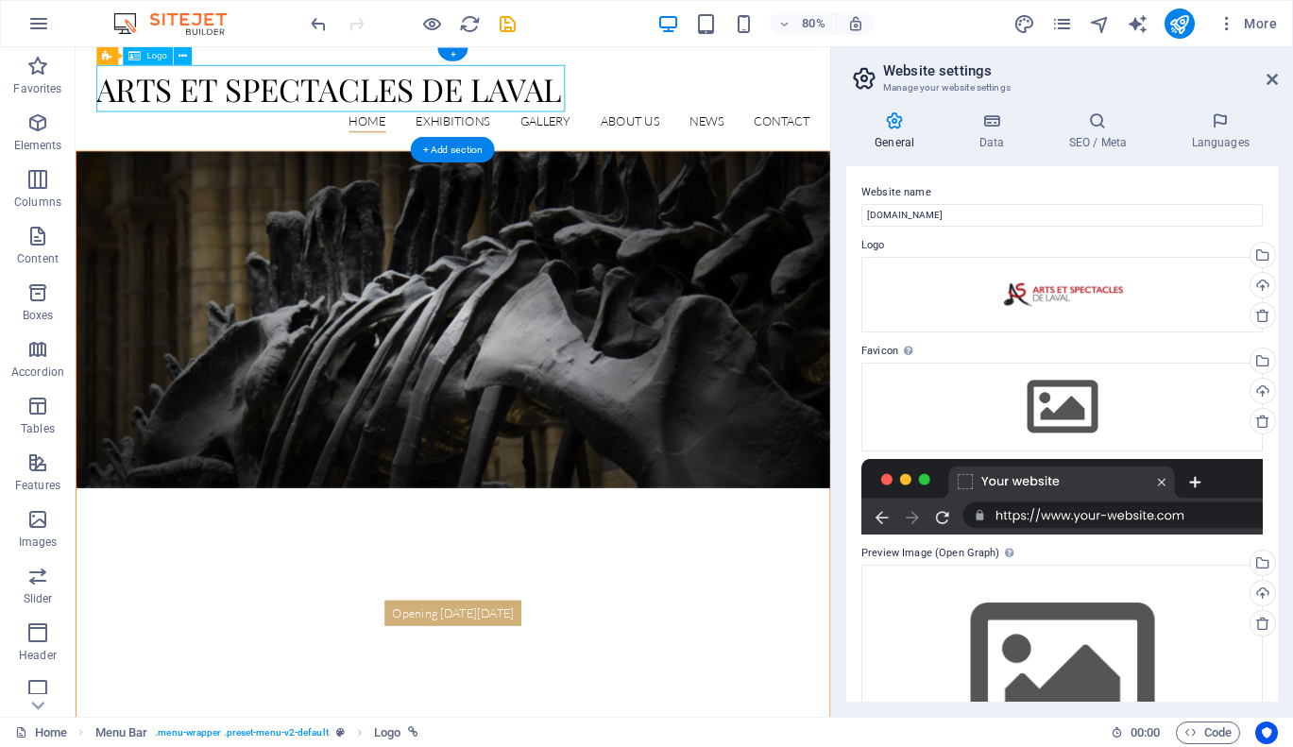
click at [655, 100] on div "ARTS ET SPECTACLES DE LAVAL" at bounding box center [547, 99] width 891 height 59
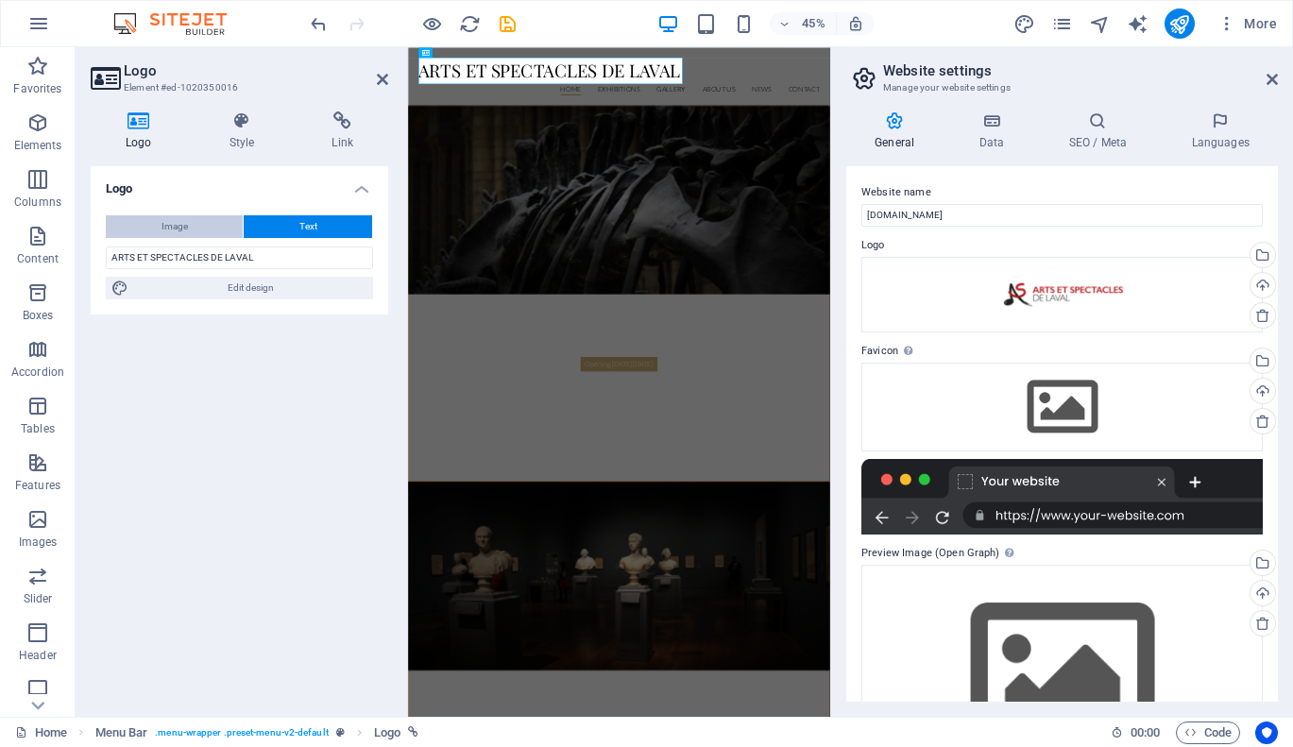
click at [199, 229] on button "Image" at bounding box center [174, 226] width 137 height 23
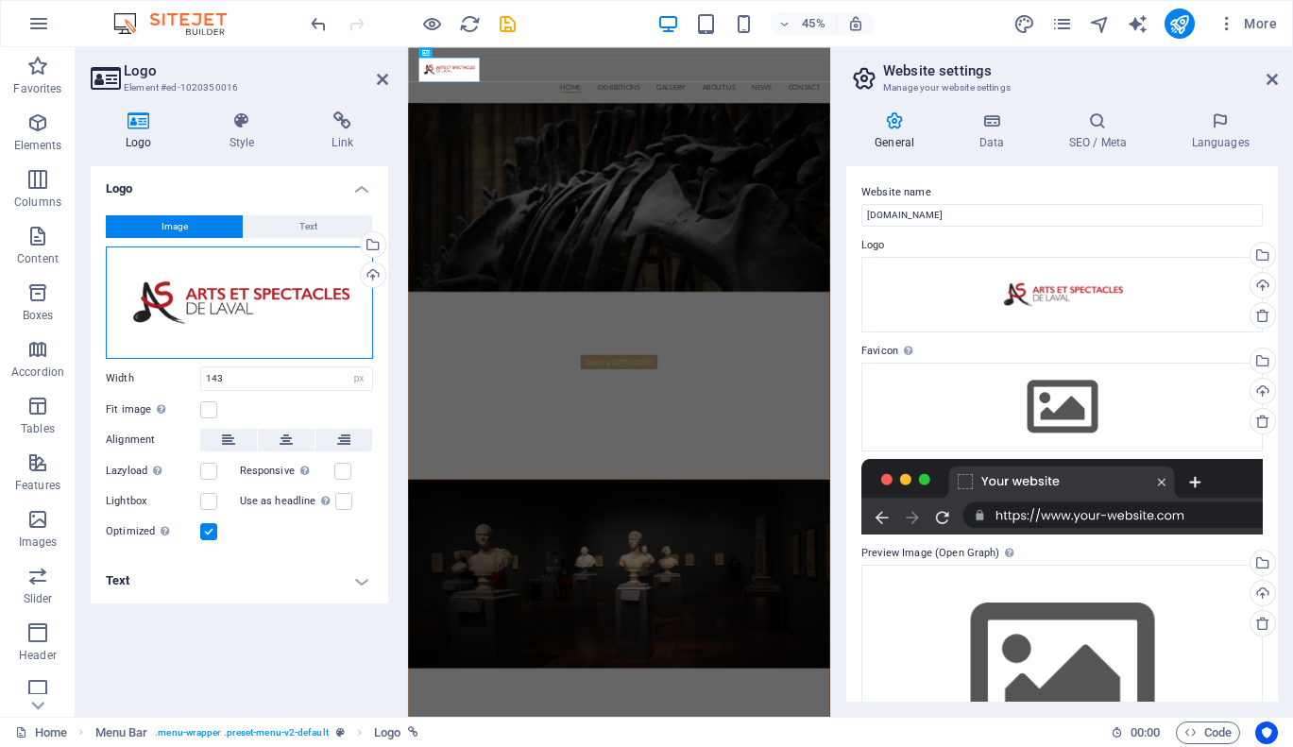
click at [240, 317] on div "Drag files here, click to choose files or select files from Files or our free s…" at bounding box center [239, 302] width 267 height 112
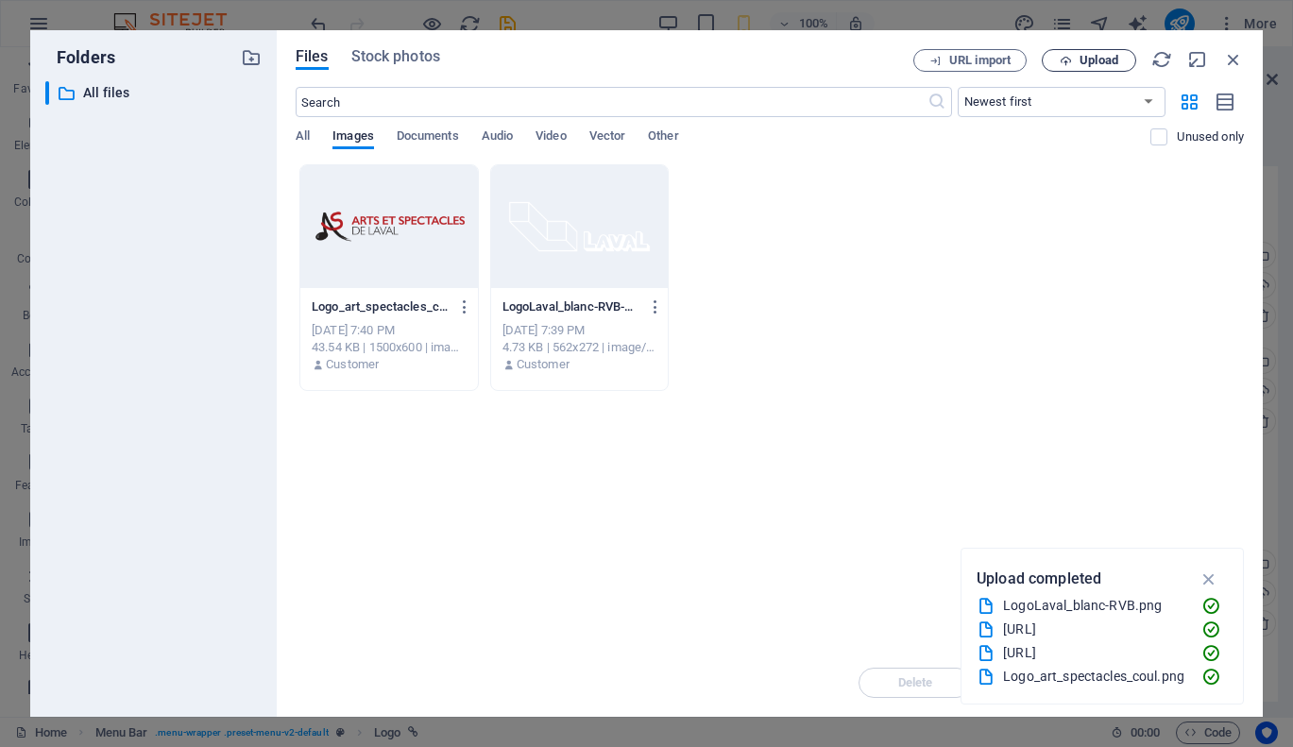
click at [1079, 62] on span "Upload" at bounding box center [1098, 60] width 39 height 11
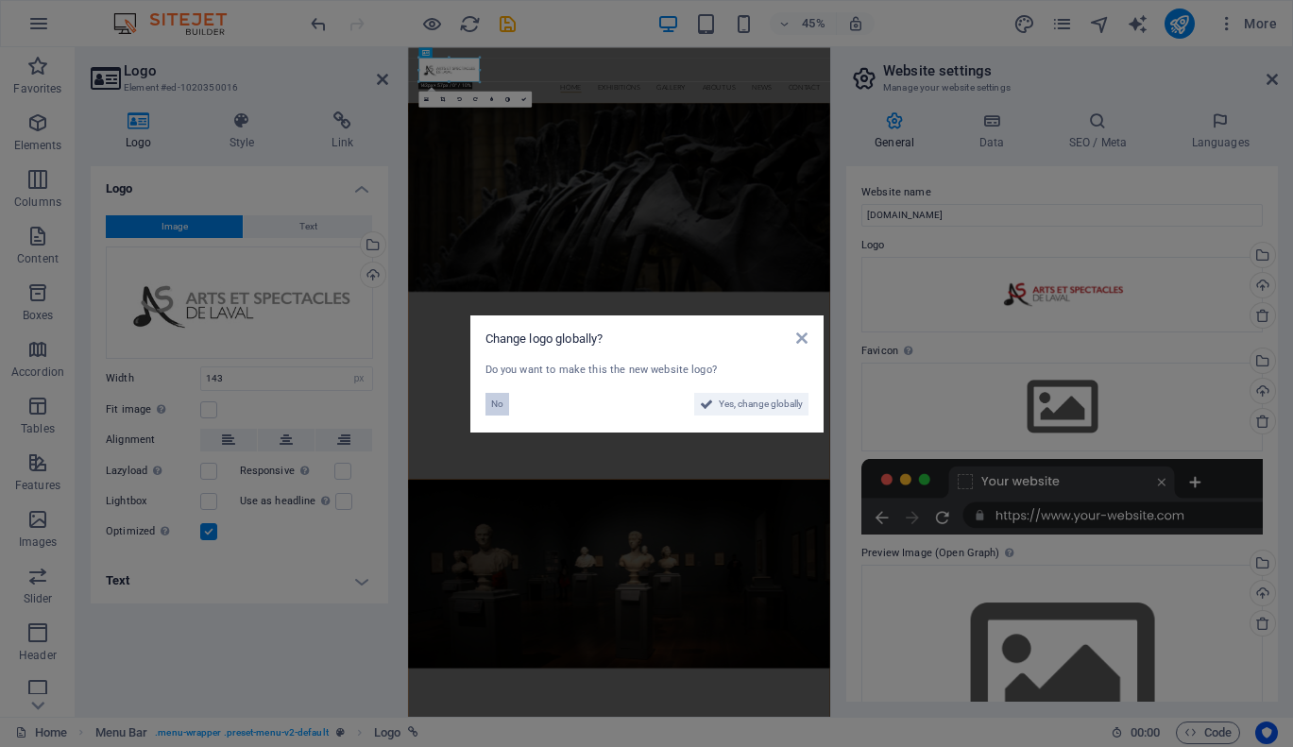
click at [501, 407] on span "No" at bounding box center [497, 404] width 12 height 23
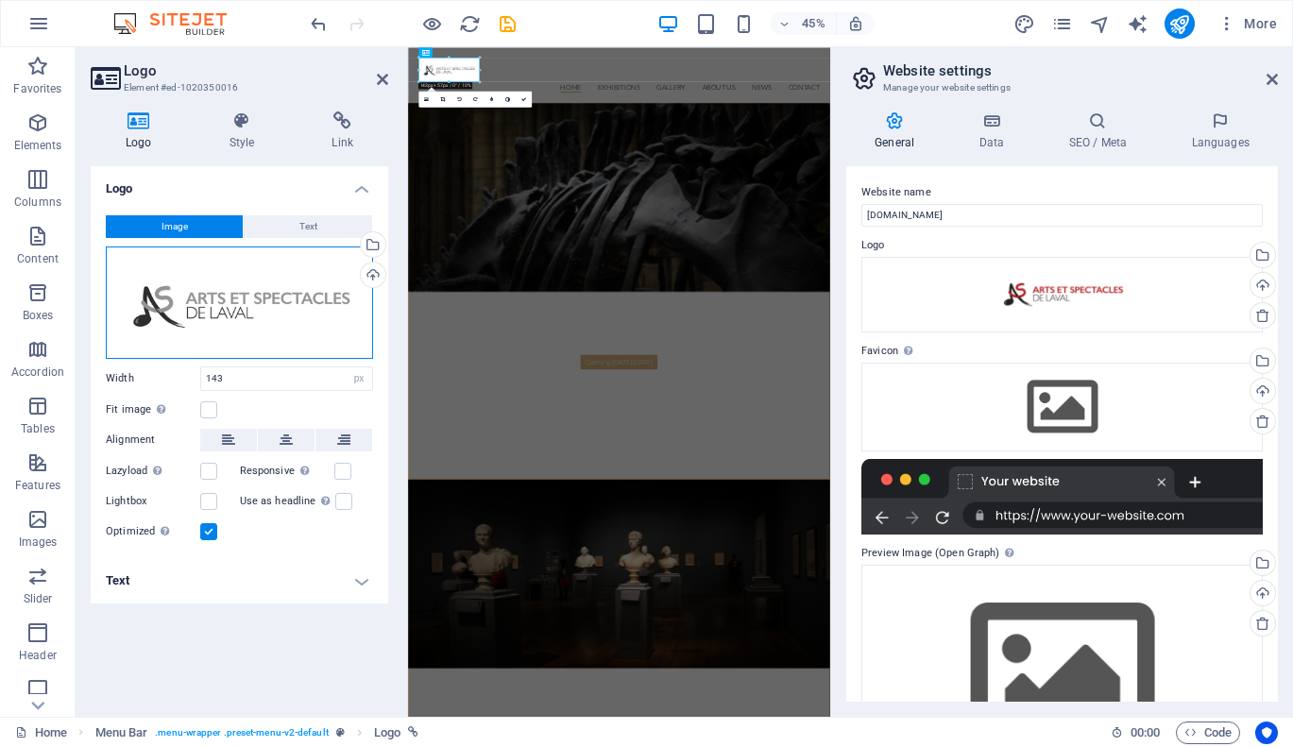
click at [277, 320] on div "Drag files here, click to choose files or select files from Files or our free s…" at bounding box center [239, 302] width 267 height 112
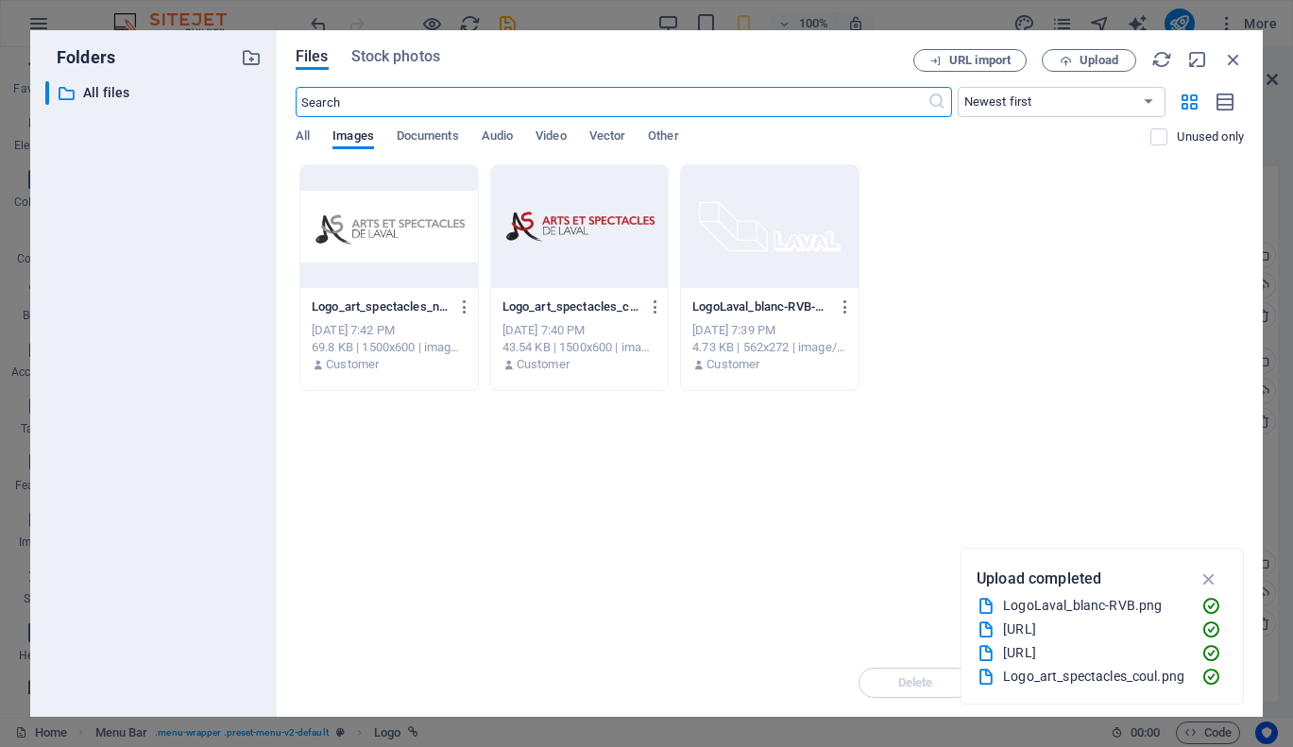
click at [599, 233] on div at bounding box center [579, 226] width 177 height 123
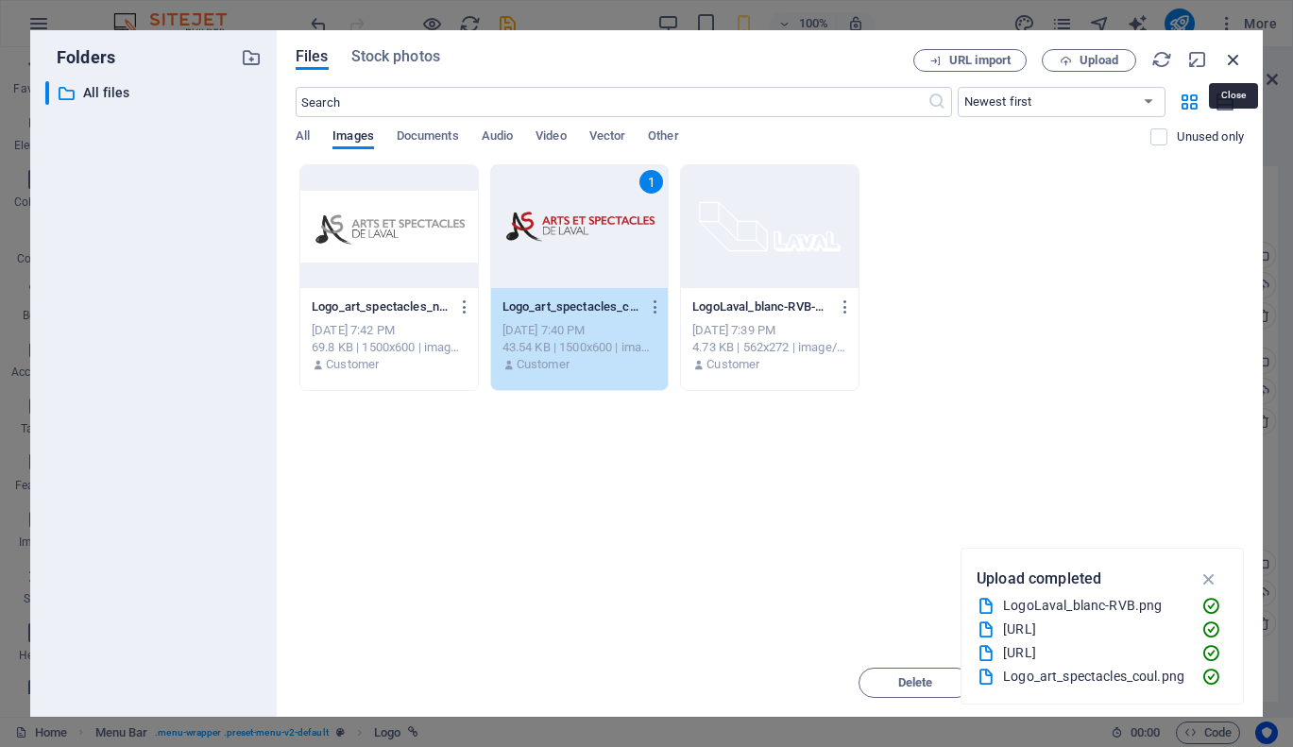
click at [1238, 51] on icon "button" at bounding box center [1233, 59] width 21 height 21
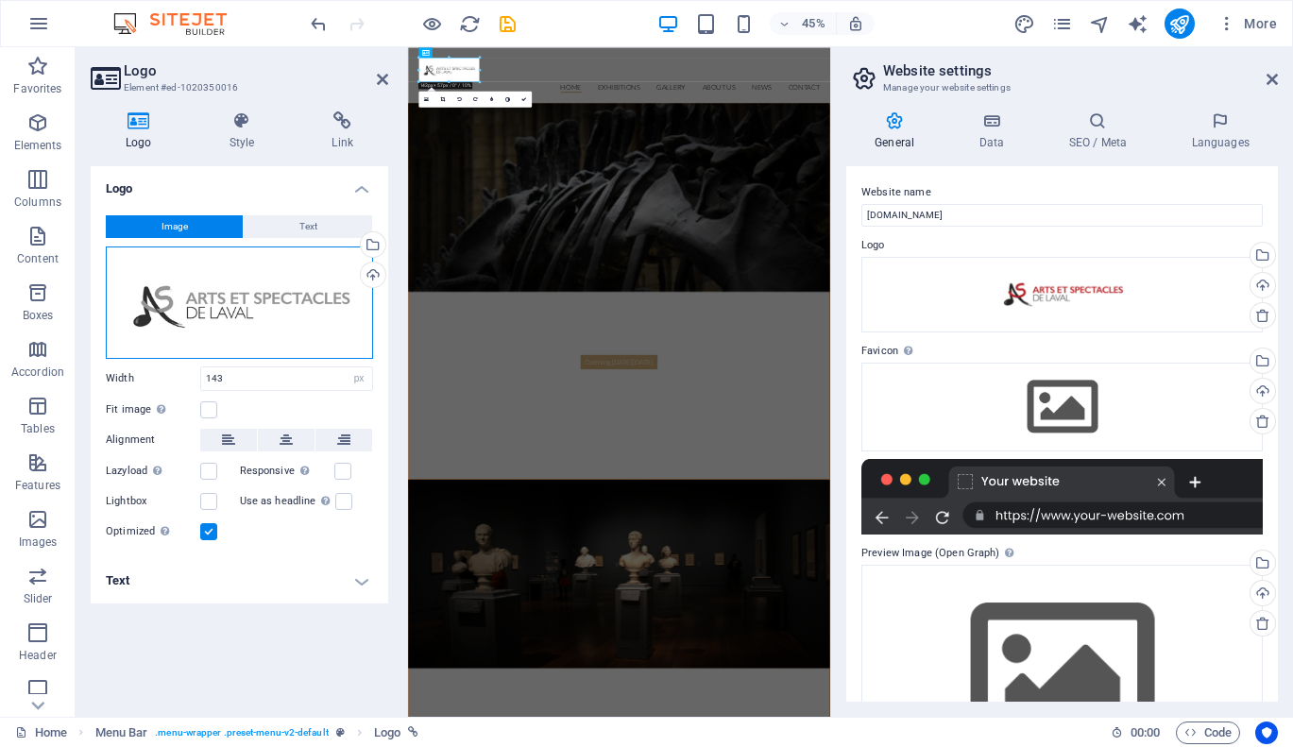
click at [241, 309] on div "Drag files here, click to choose files or select files from Files or our free s…" at bounding box center [239, 302] width 267 height 112
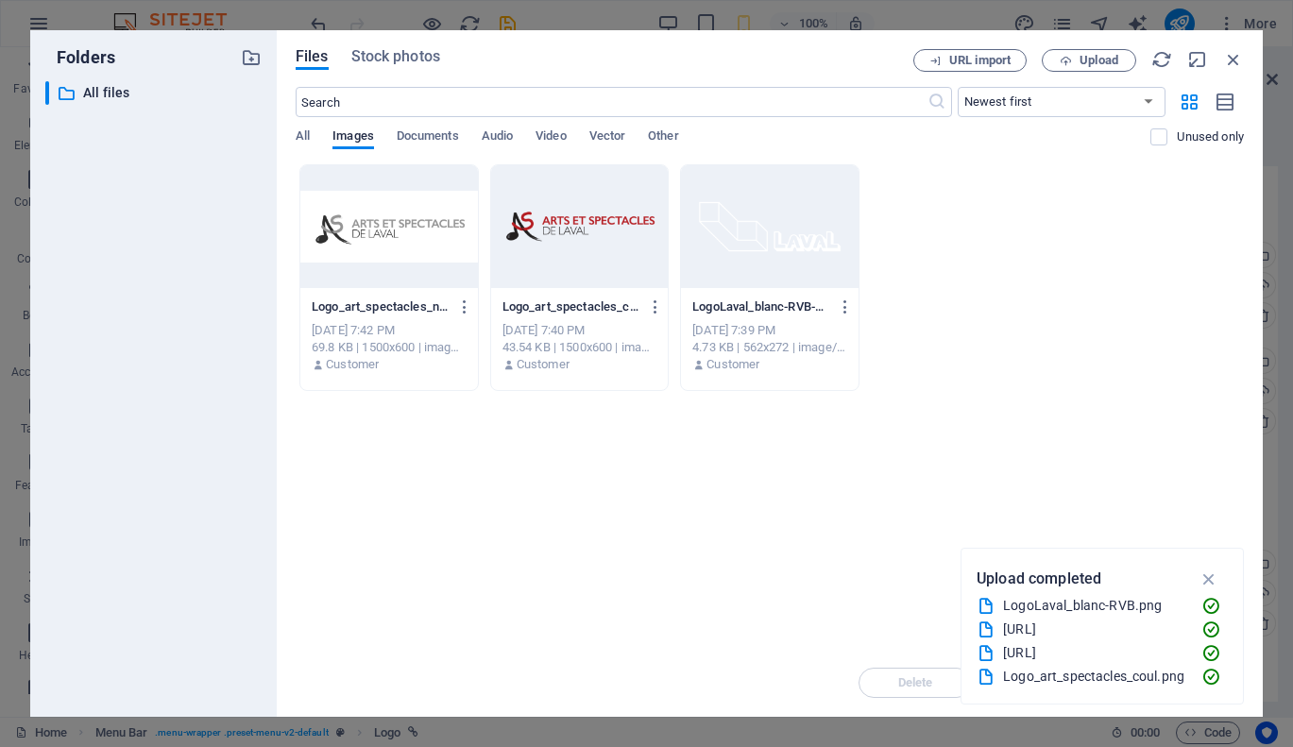
click at [569, 225] on div at bounding box center [579, 226] width 177 height 123
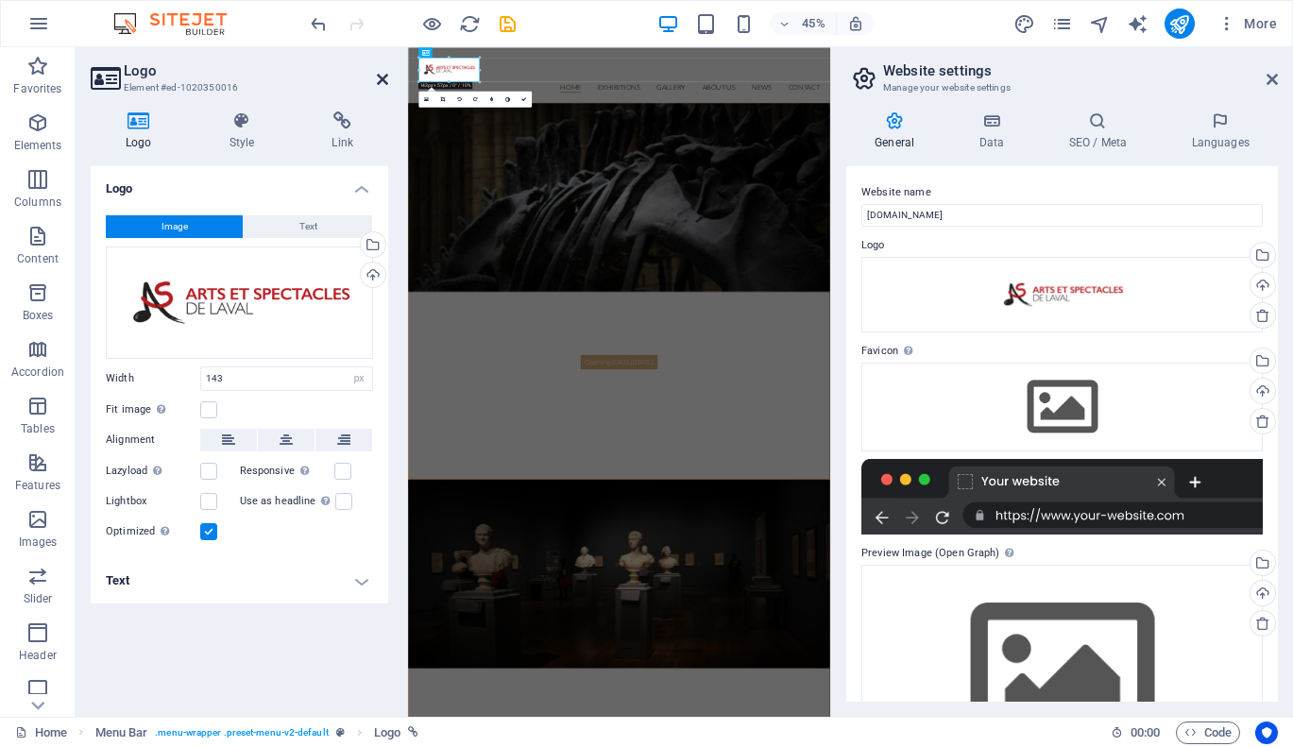
click at [385, 79] on icon at bounding box center [382, 79] width 11 height 15
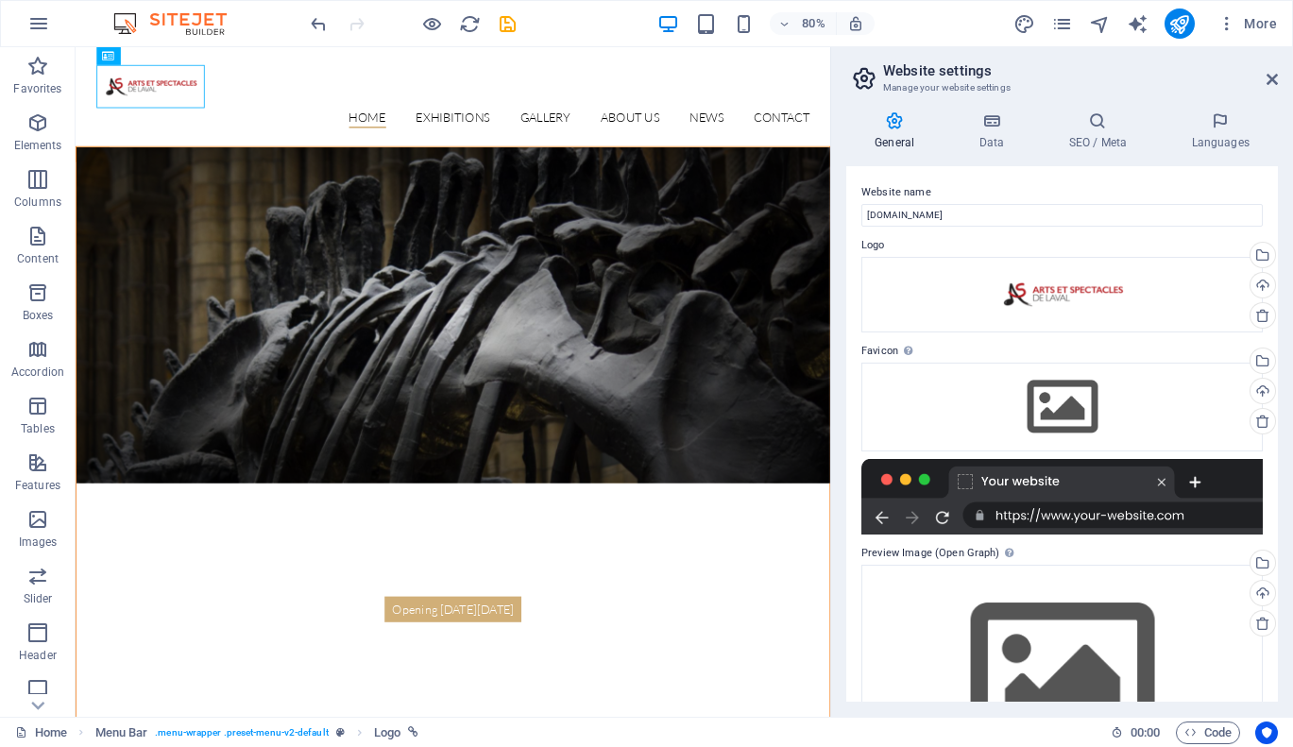
click at [891, 140] on h4 "General" at bounding box center [898, 131] width 104 height 40
click at [1213, 139] on h4 "Languages" at bounding box center [1219, 131] width 115 height 40
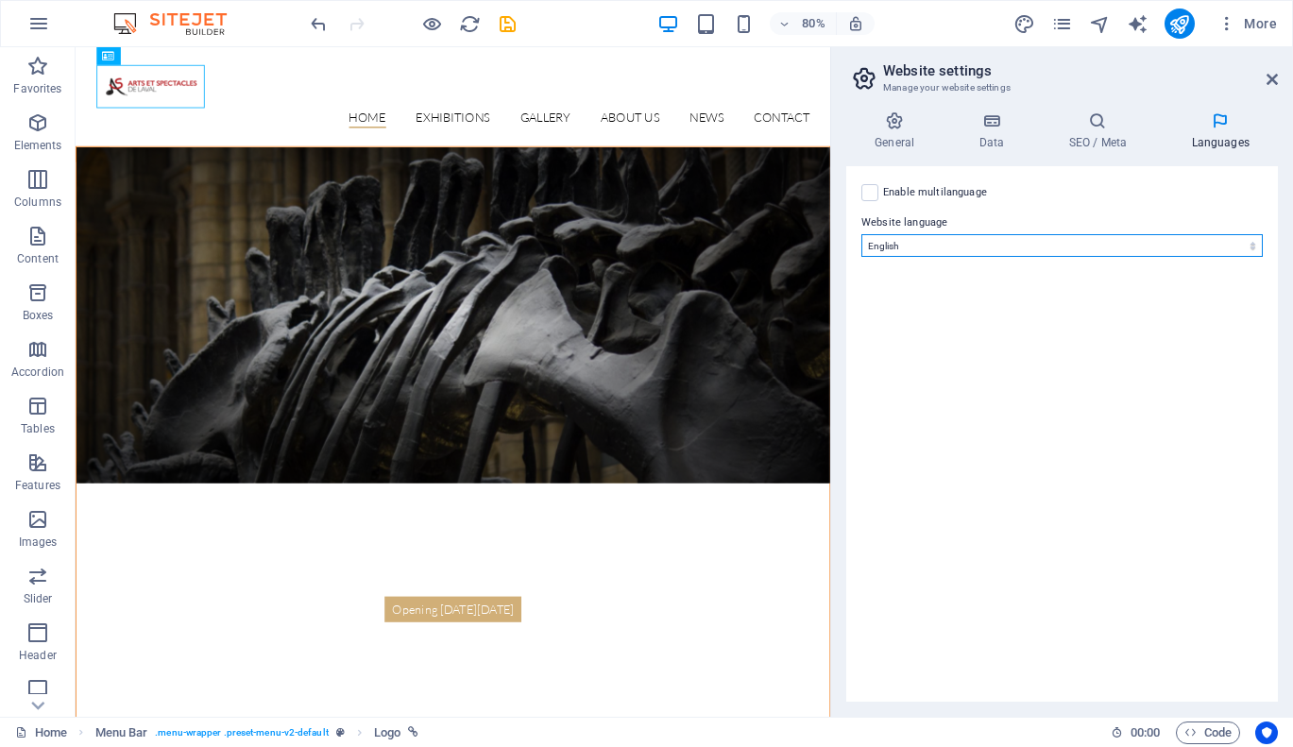
select select "49"
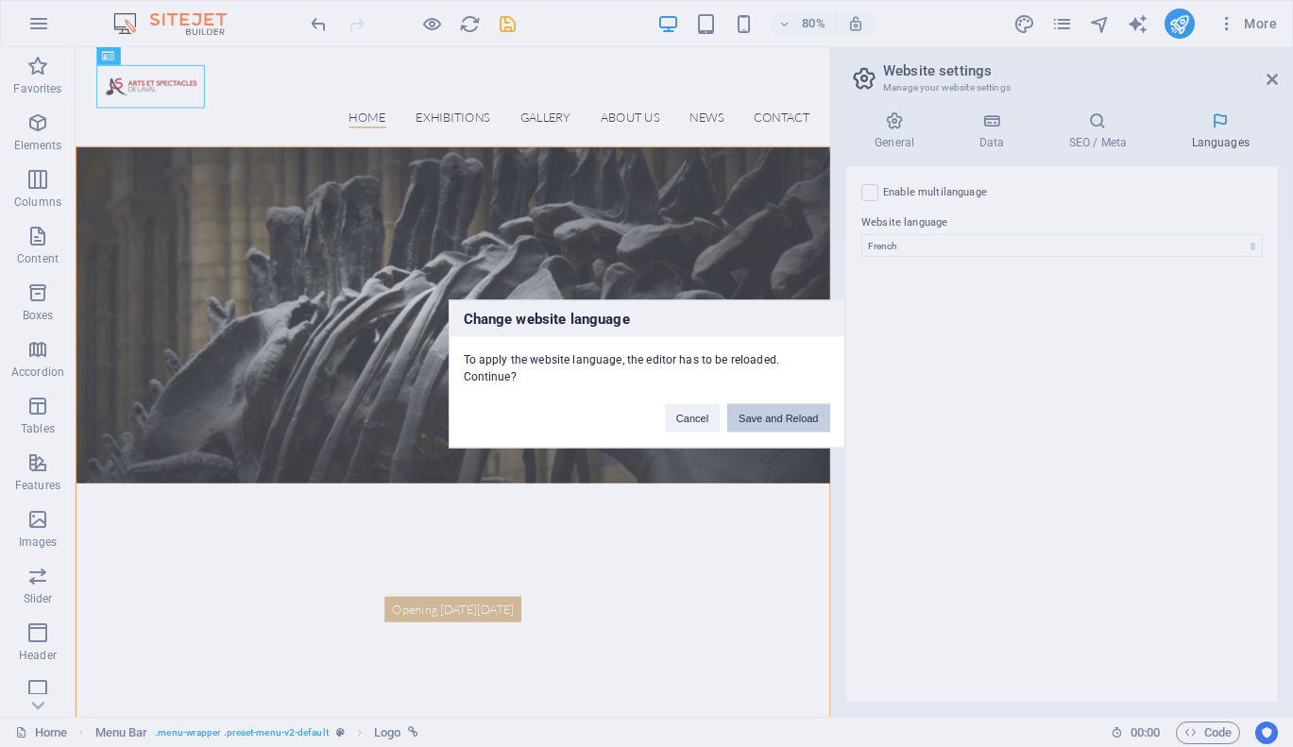
click at [763, 416] on button "Save and Reload" at bounding box center [778, 417] width 102 height 28
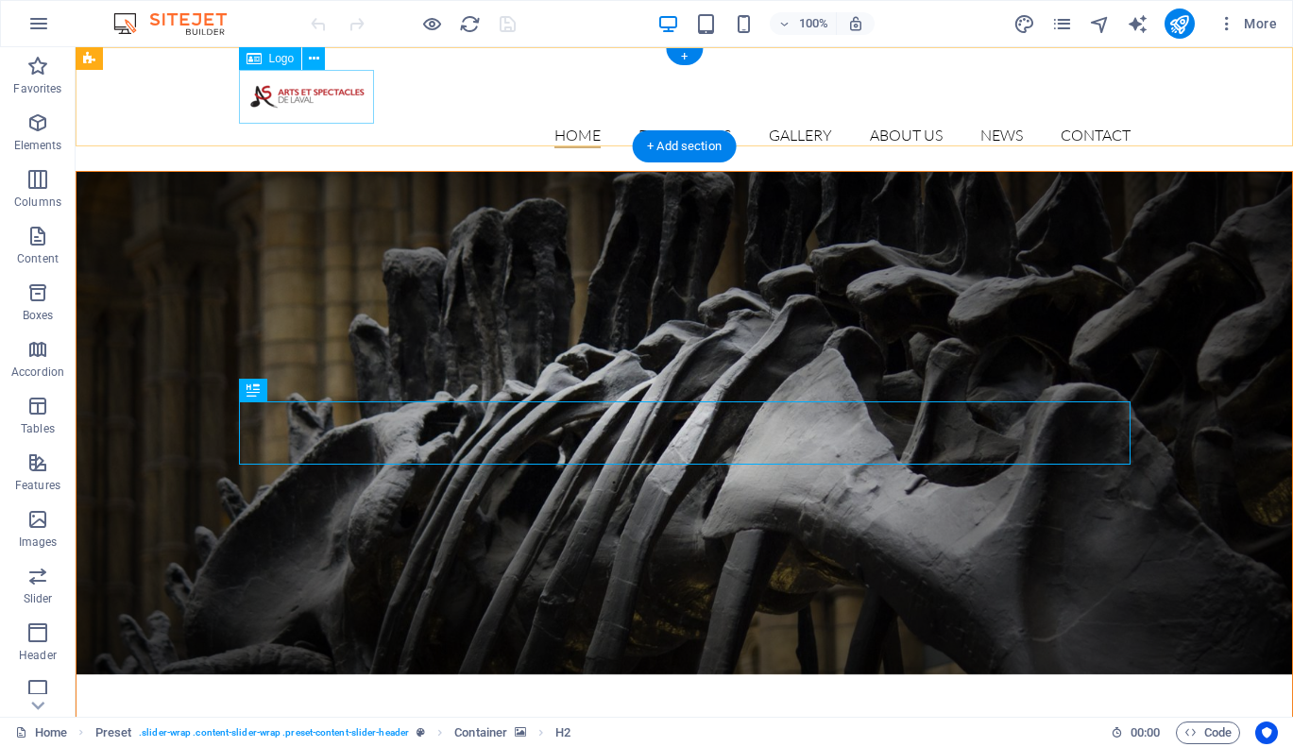
click at [313, 108] on div at bounding box center [684, 97] width 891 height 54
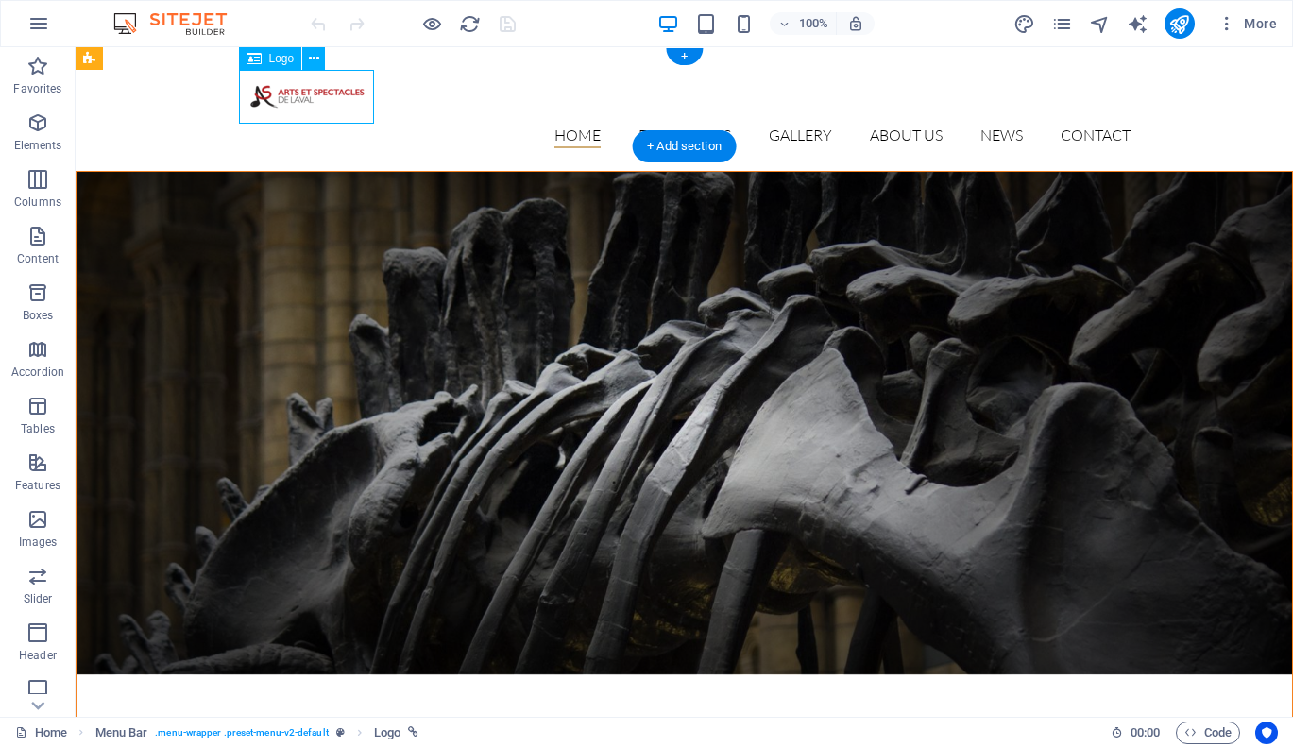
click at [313, 93] on div at bounding box center [684, 97] width 891 height 54
select select "px"
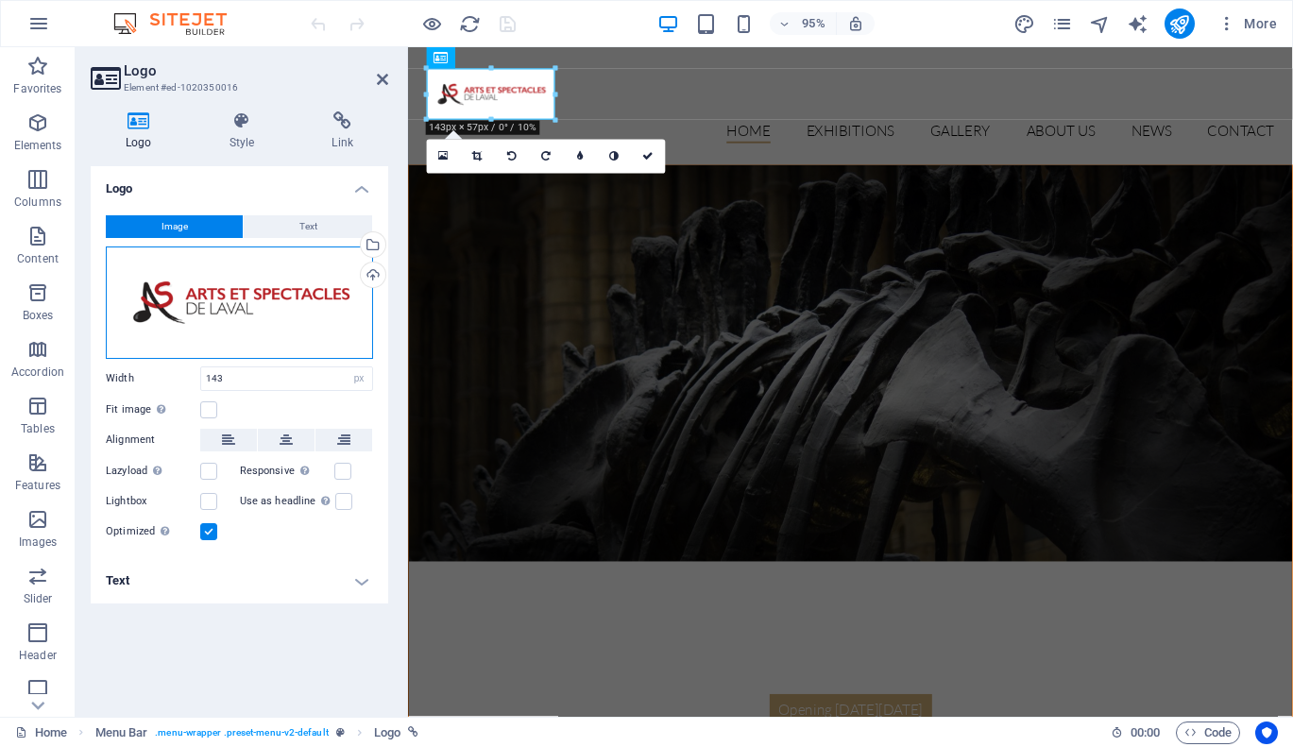
click at [211, 331] on div "Drag files here, click to choose files or select files from Files or our free s…" at bounding box center [239, 302] width 267 height 112
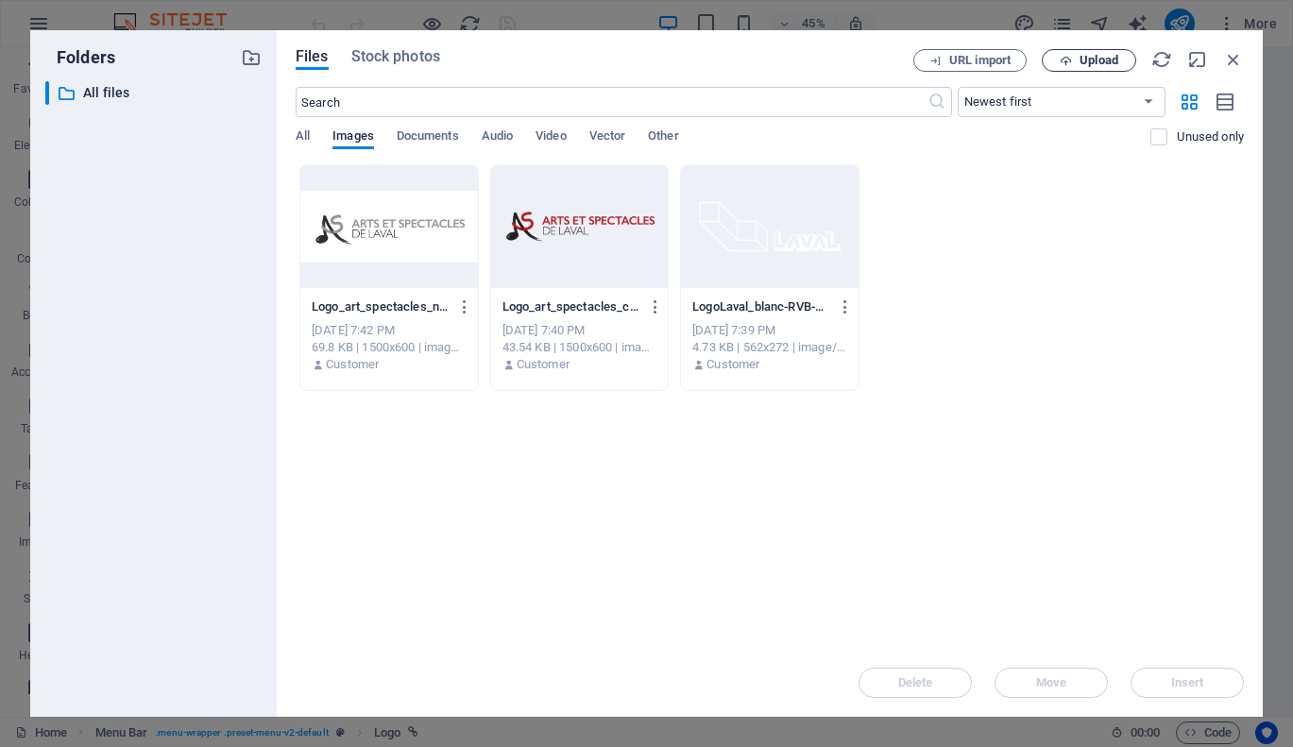
click at [1085, 63] on span "Upload" at bounding box center [1098, 60] width 39 height 11
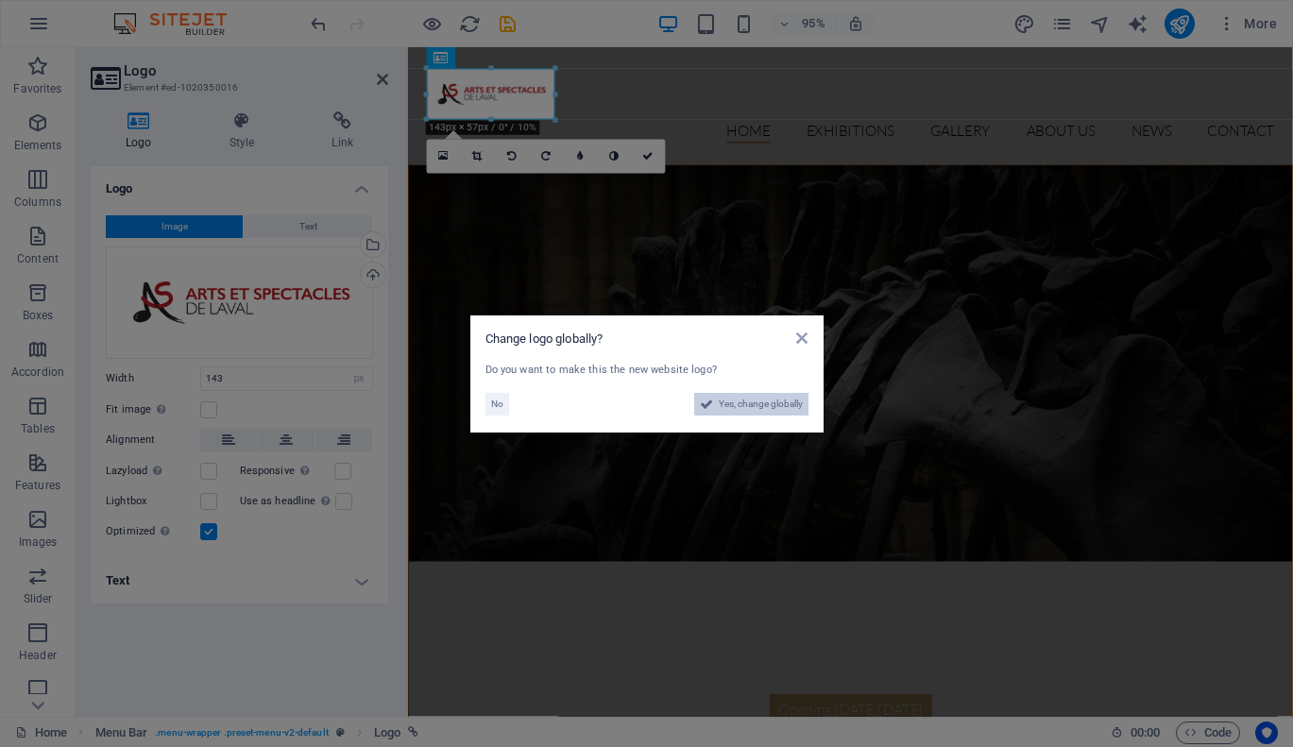
click at [763, 403] on span "Yes, change globally" at bounding box center [760, 404] width 84 height 23
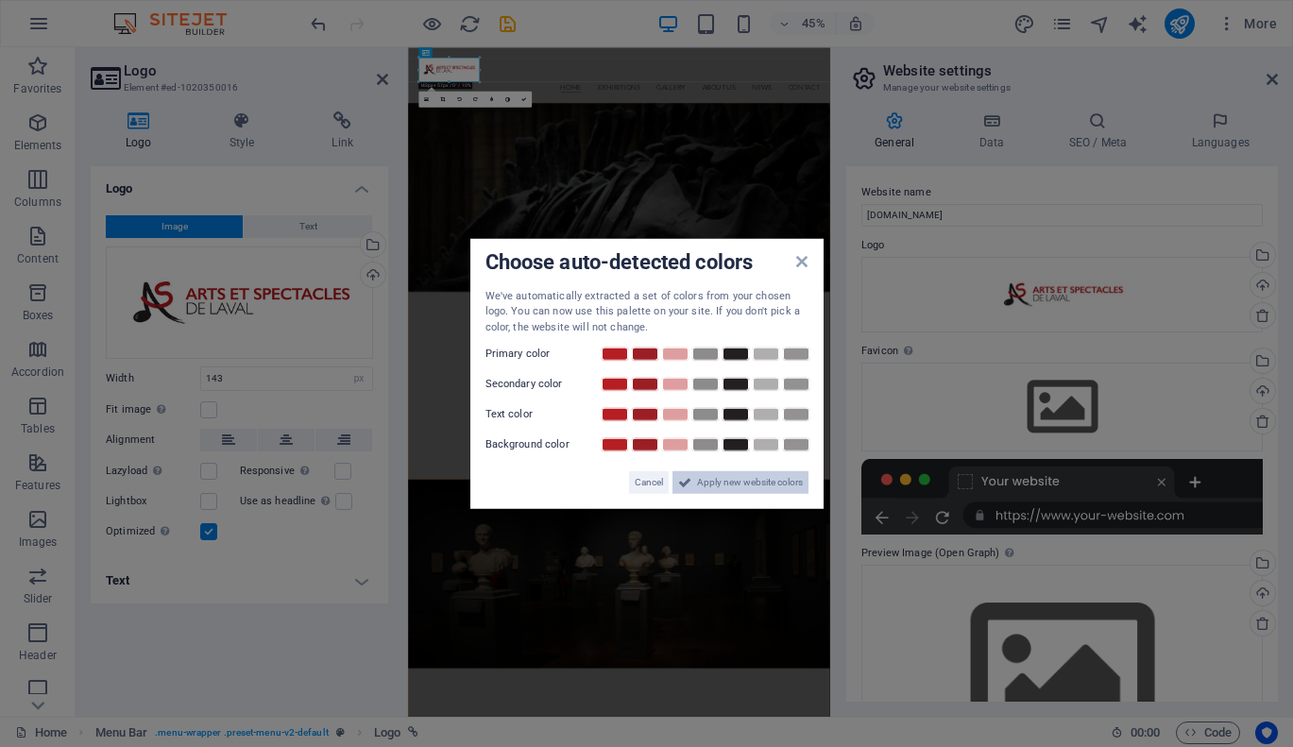
click at [752, 483] on span "Apply new website colors" at bounding box center [750, 482] width 106 height 23
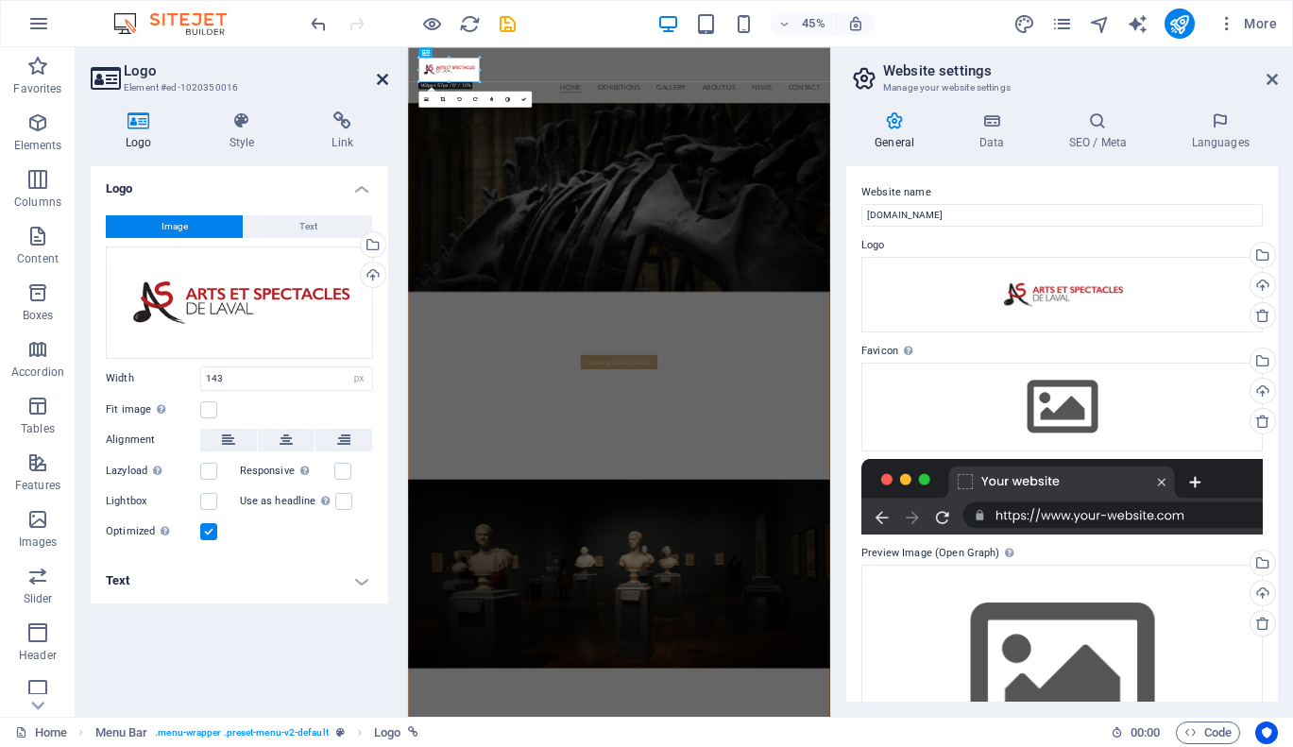
click at [383, 79] on icon at bounding box center [382, 79] width 11 height 15
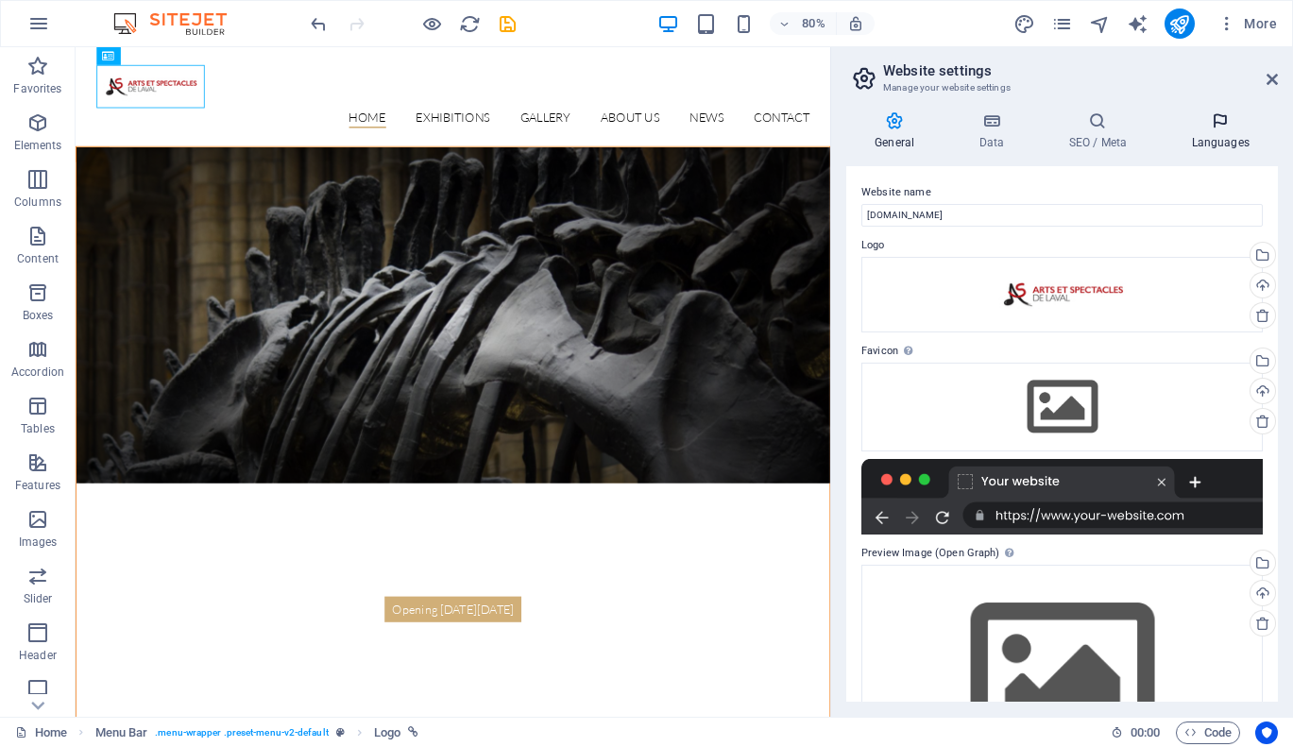
click at [1242, 145] on h4 "Languages" at bounding box center [1219, 131] width 115 height 40
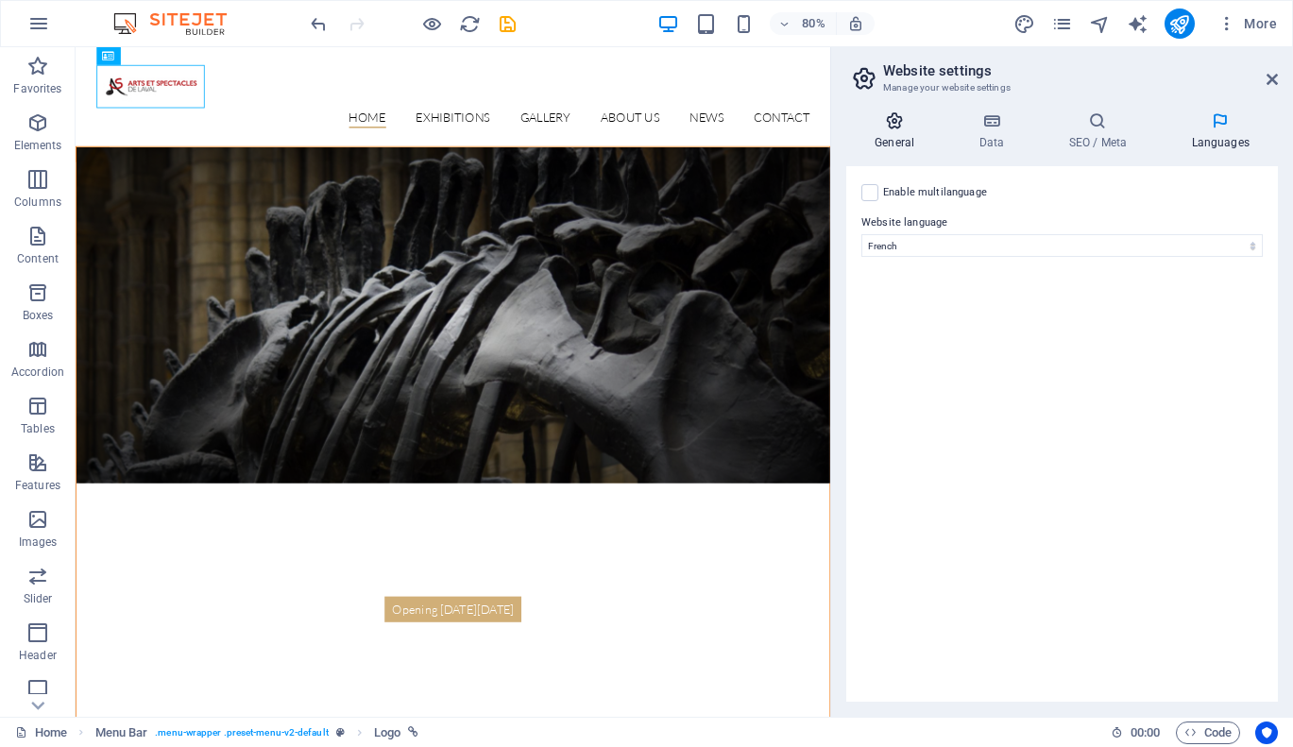
click at [902, 141] on h4 "General" at bounding box center [898, 131] width 104 height 40
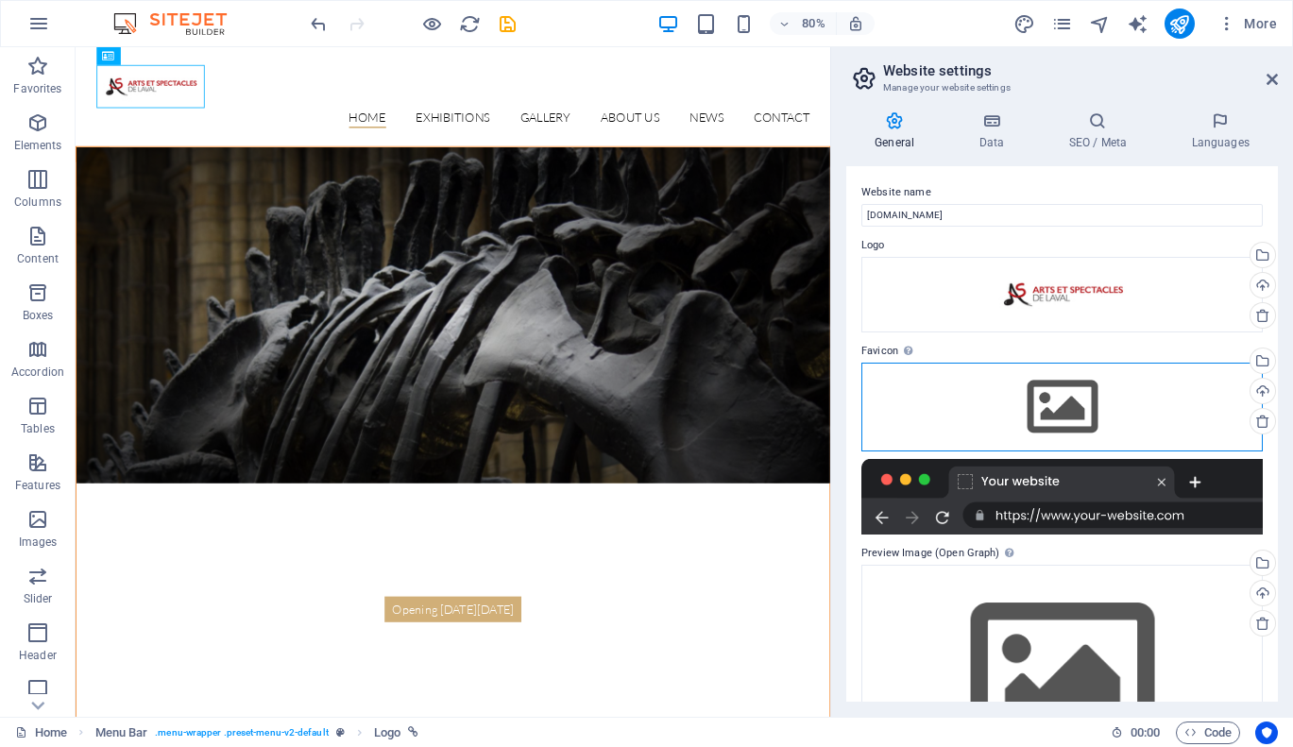
click at [1056, 400] on div "Drag files here, click to choose files or select files from Files or our free s…" at bounding box center [1061, 407] width 401 height 89
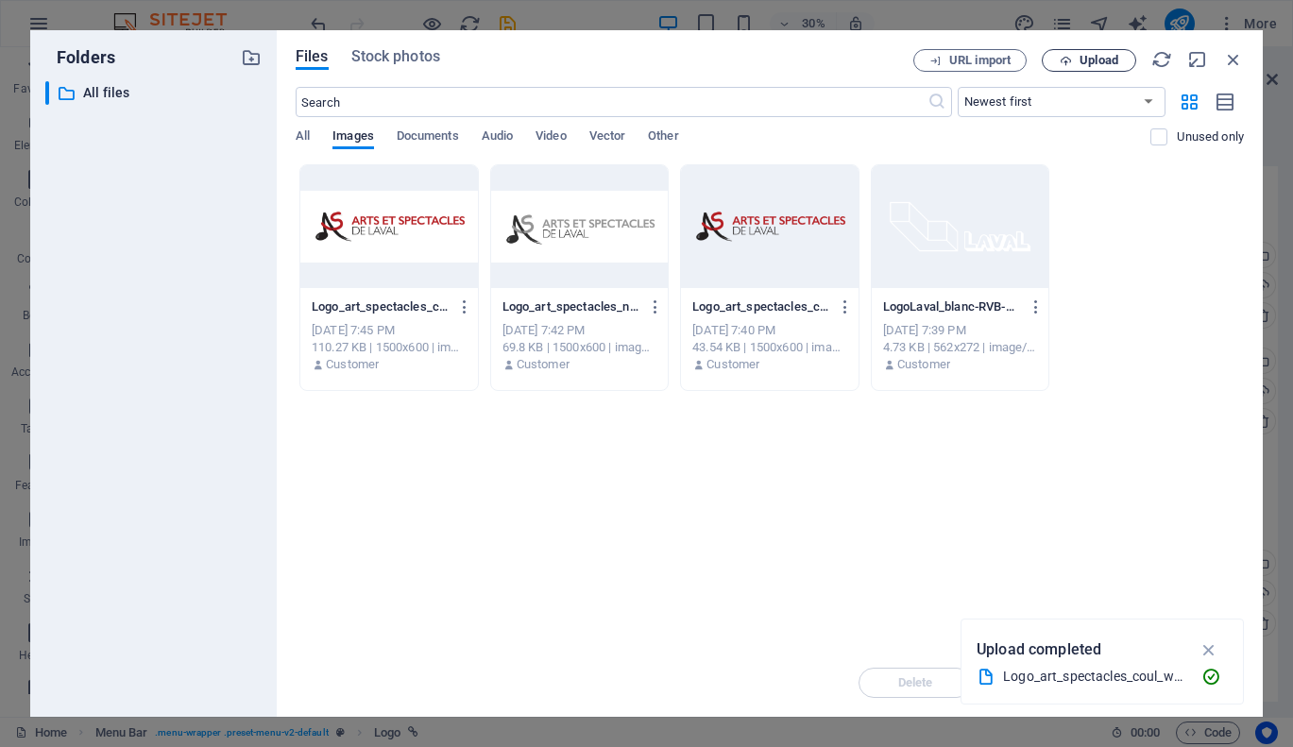
click at [1088, 58] on span "Upload" at bounding box center [1098, 60] width 39 height 11
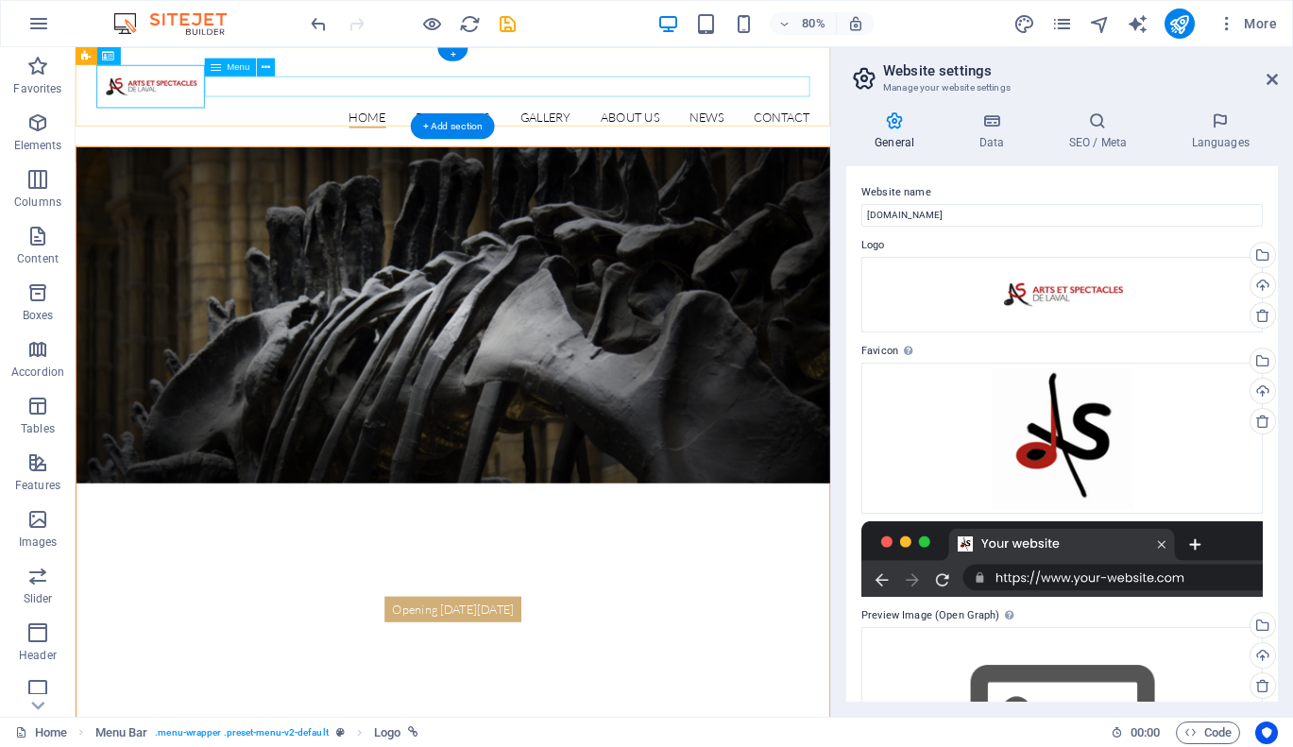
click at [439, 124] on nav "Home Exhibitions Detail view Gallery About us News Contact" at bounding box center [547, 136] width 891 height 25
click at [441, 124] on nav "Home Exhibitions Detail view Gallery About us News Contact" at bounding box center [547, 136] width 891 height 25
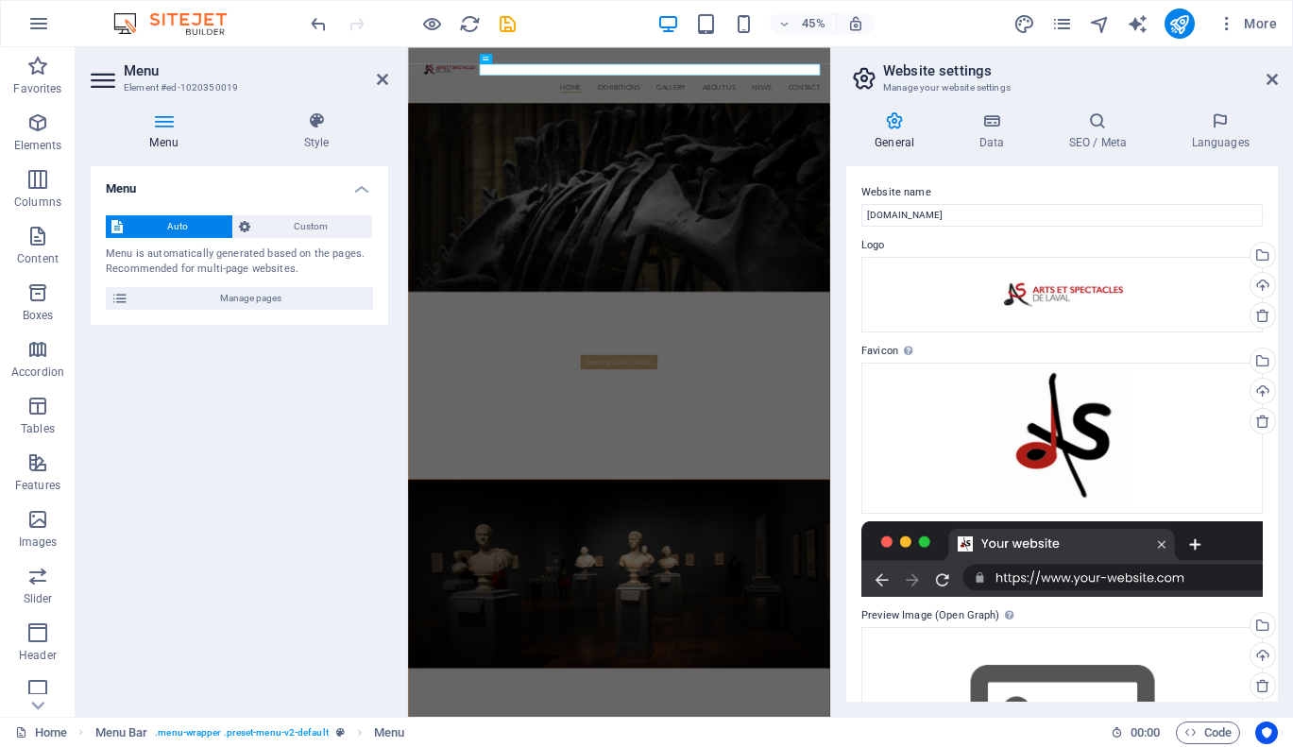
click at [176, 185] on h4 "Menu" at bounding box center [239, 183] width 297 height 34
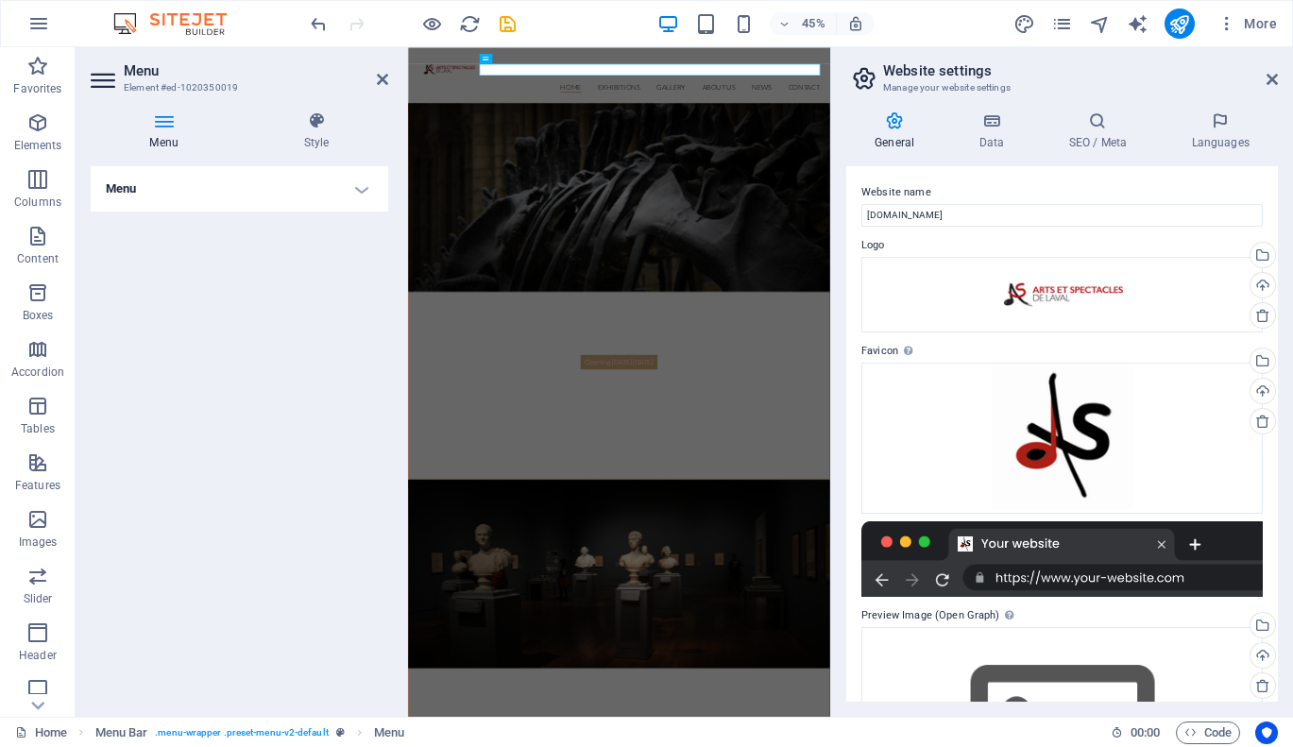
click at [175, 184] on h4 "Menu" at bounding box center [239, 188] width 297 height 45
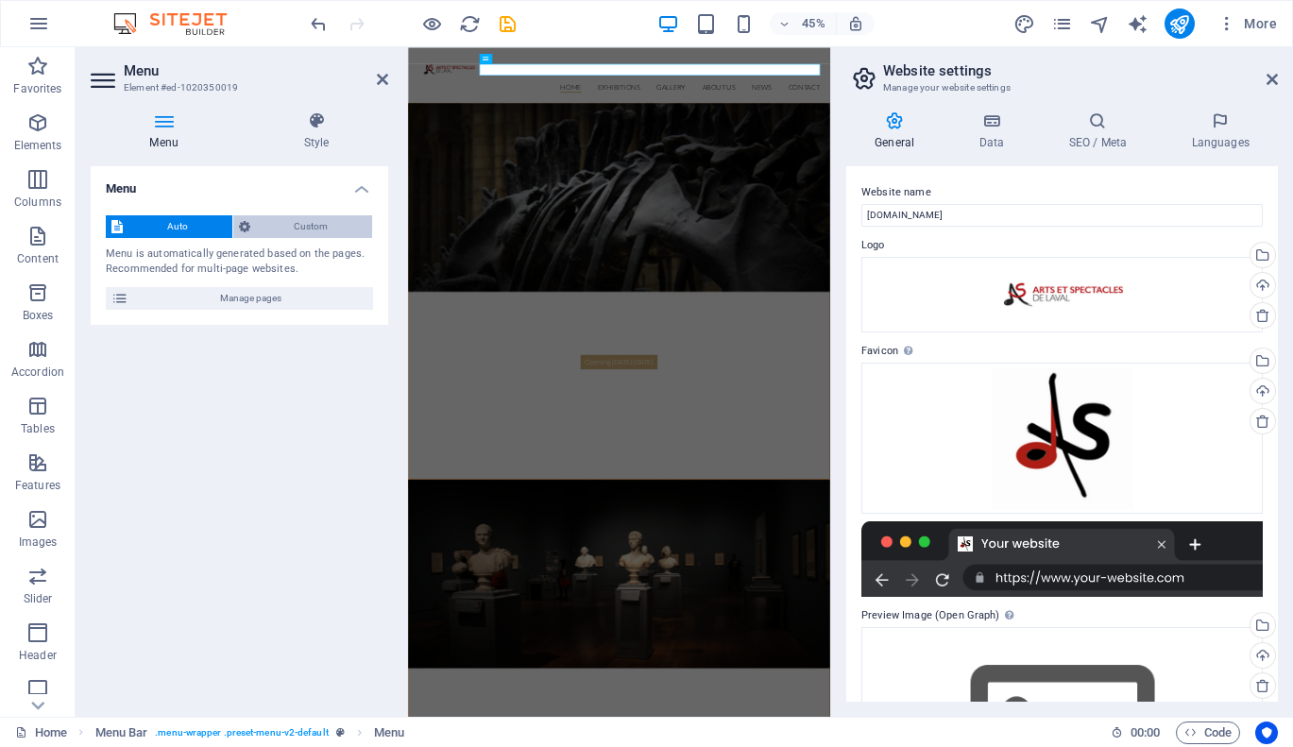
click at [340, 223] on span "Custom" at bounding box center [311, 226] width 111 height 23
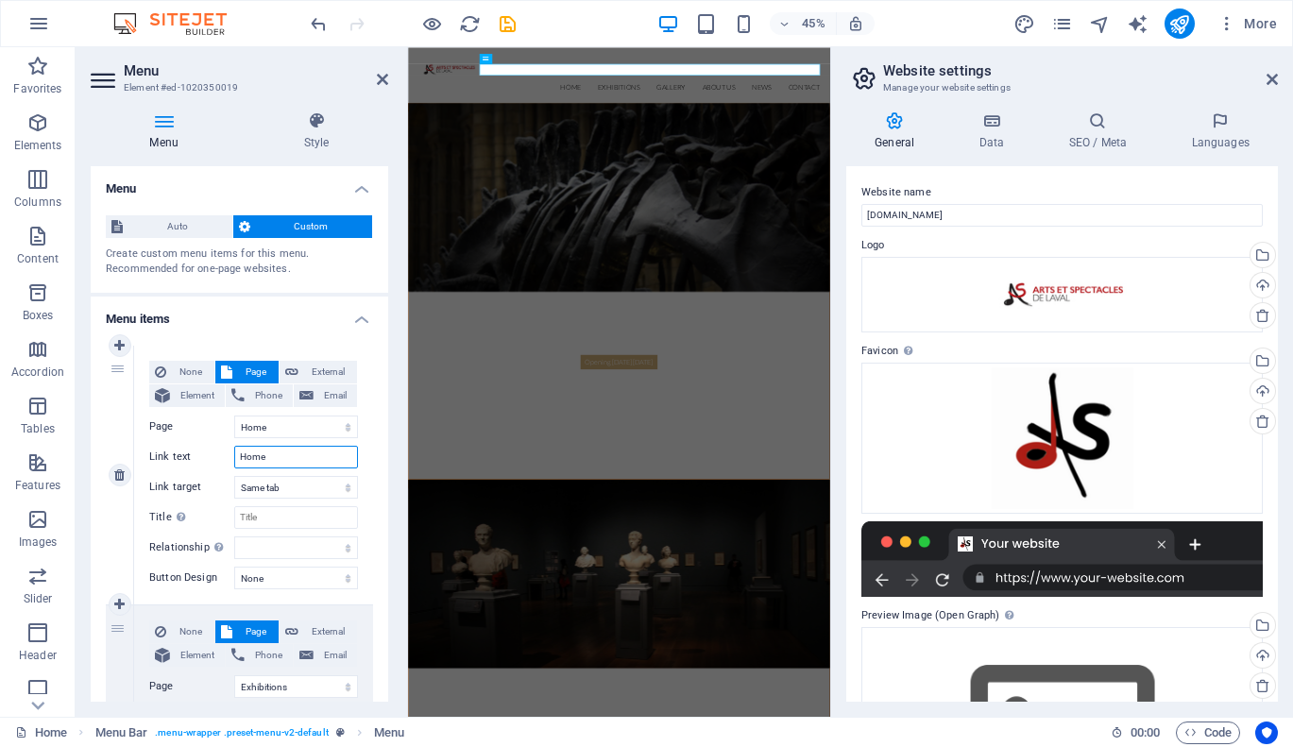
click at [291, 447] on input "Home" at bounding box center [296, 457] width 124 height 23
type input "Accueil"
select select
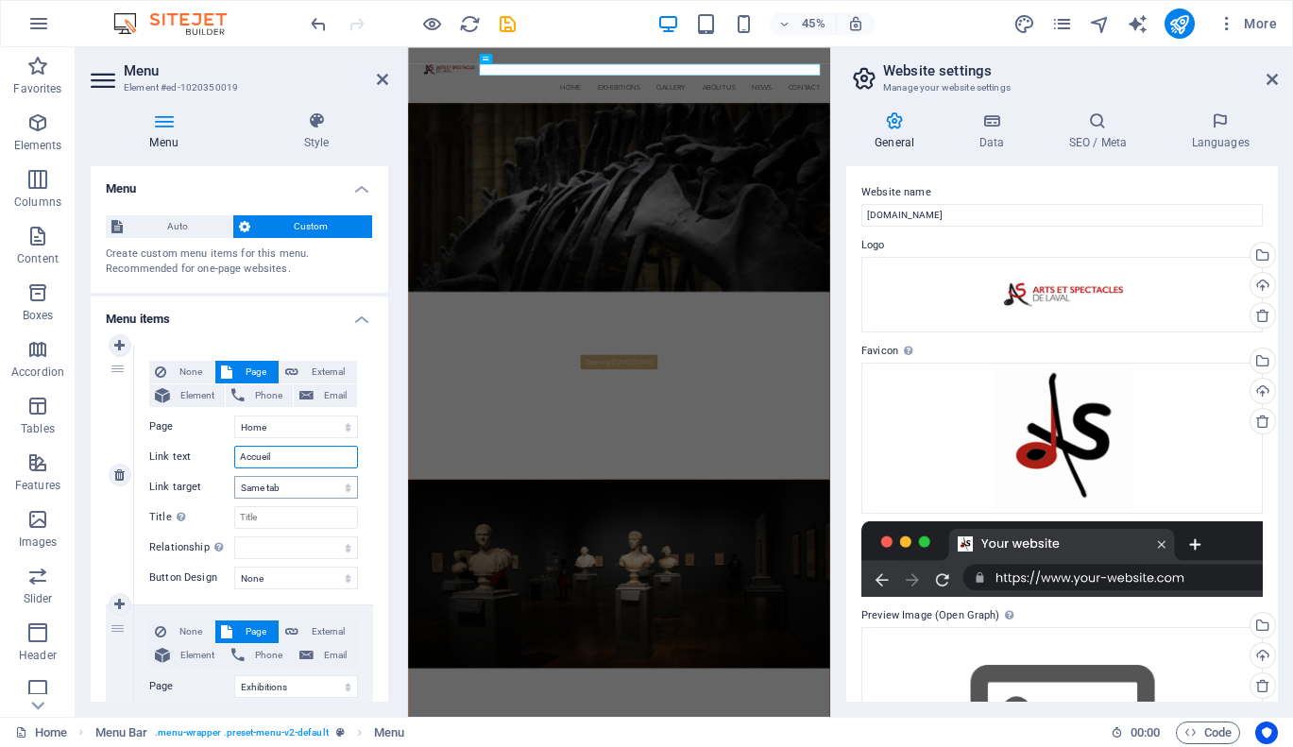
select select
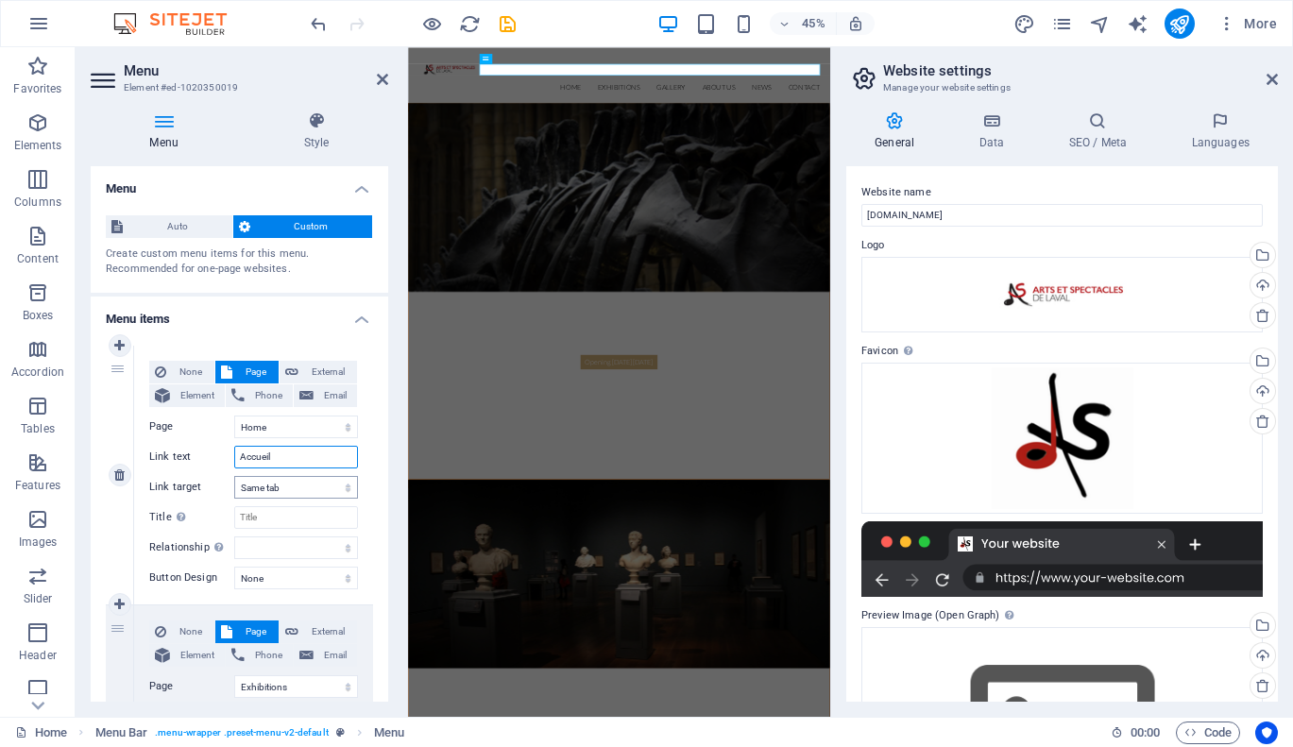
select select
type input "Accueil"
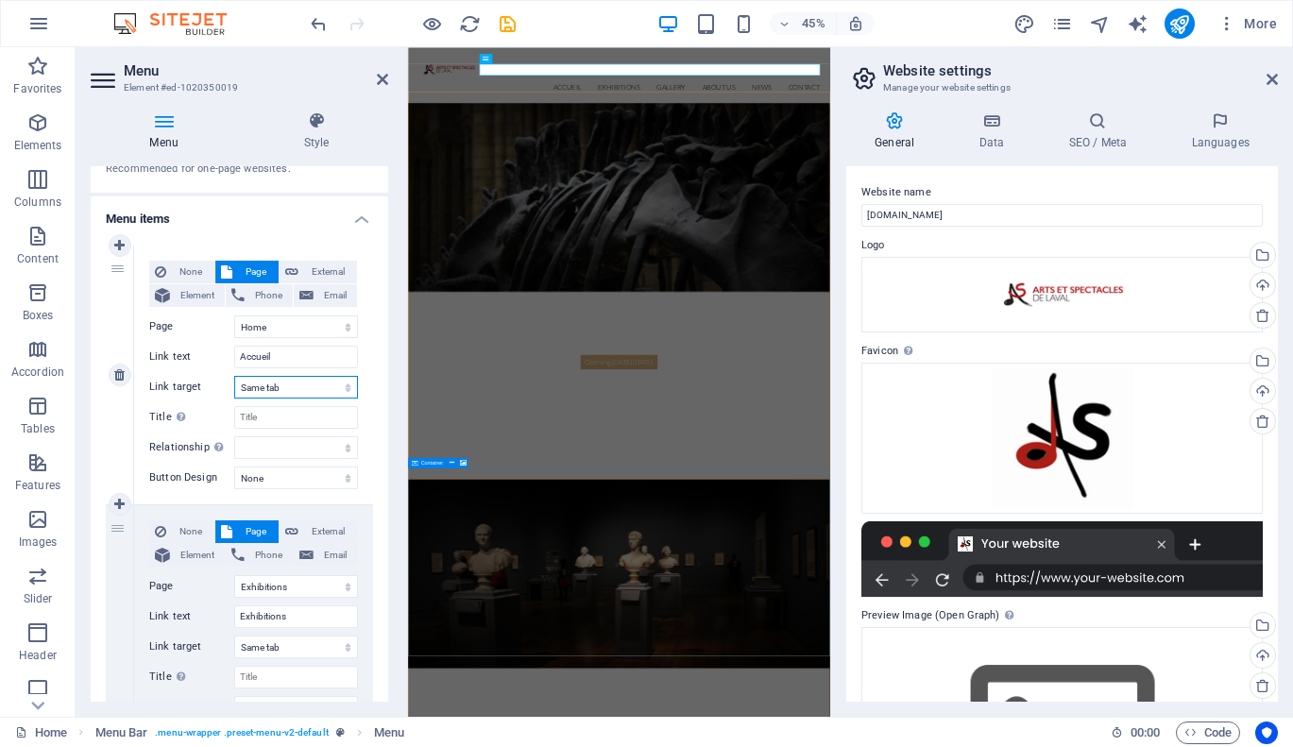
scroll to position [115, 0]
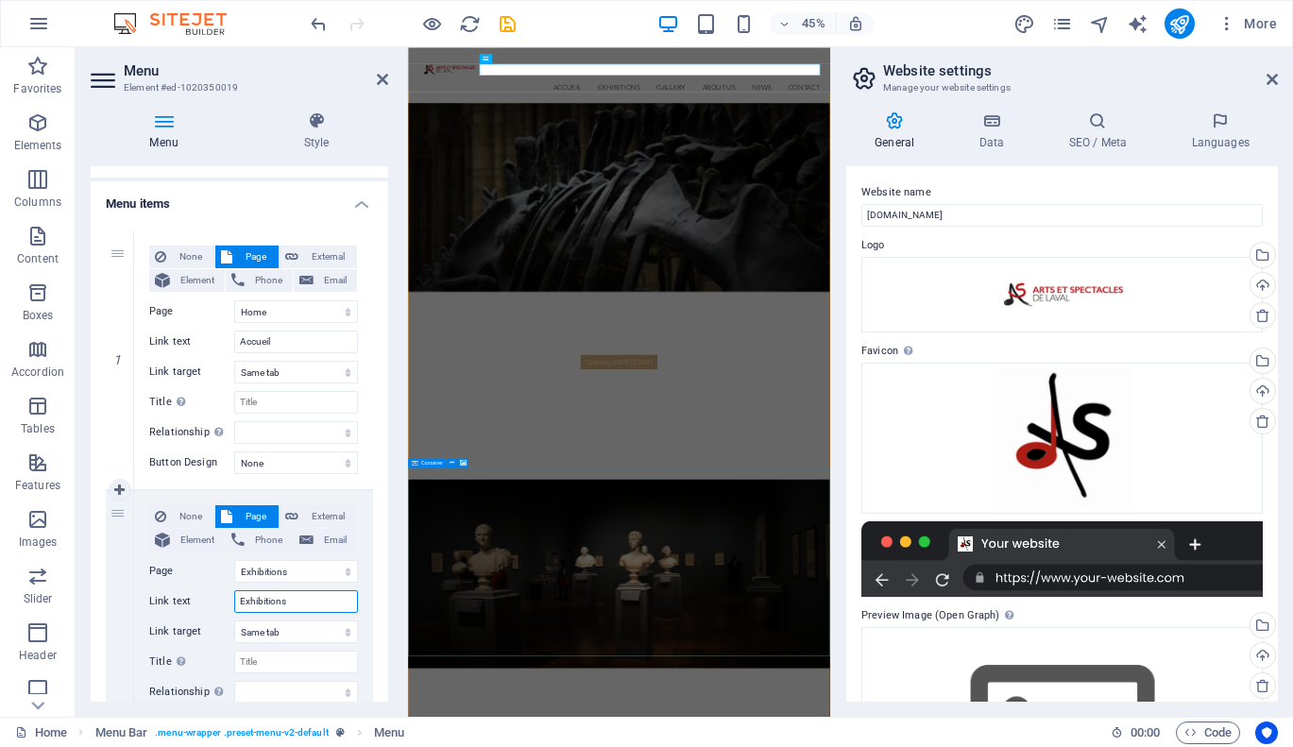
click at [310, 596] on input "Exhibitions" at bounding box center [296, 601] width 124 height 23
type input "Dé"
select select
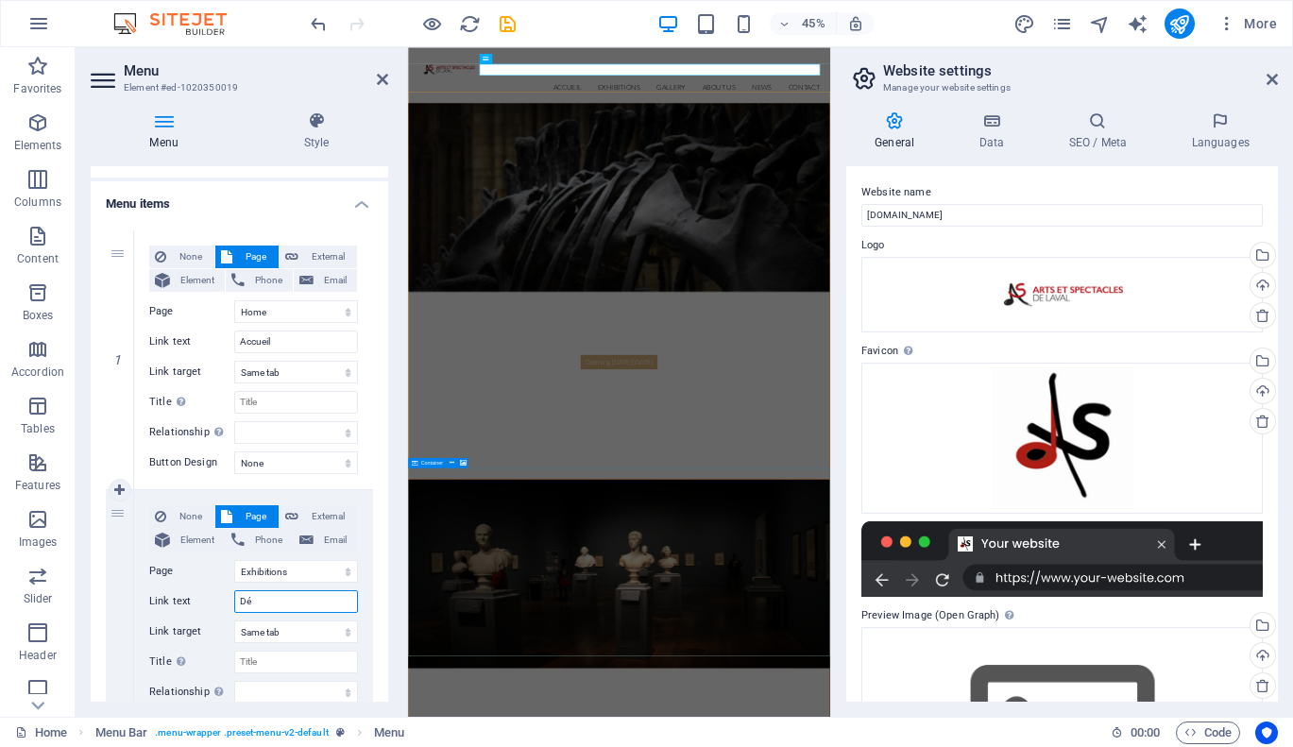
select select
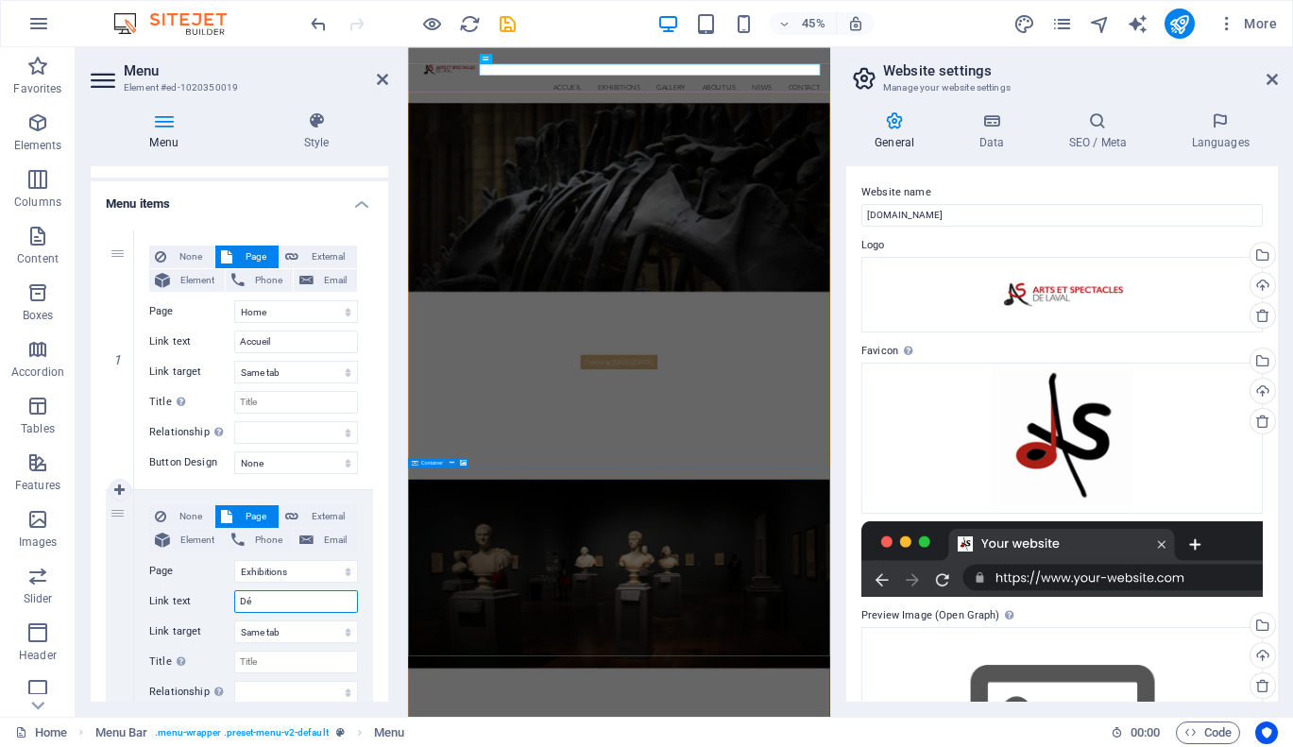
select select
type input "D"
type input "DCM"
select select
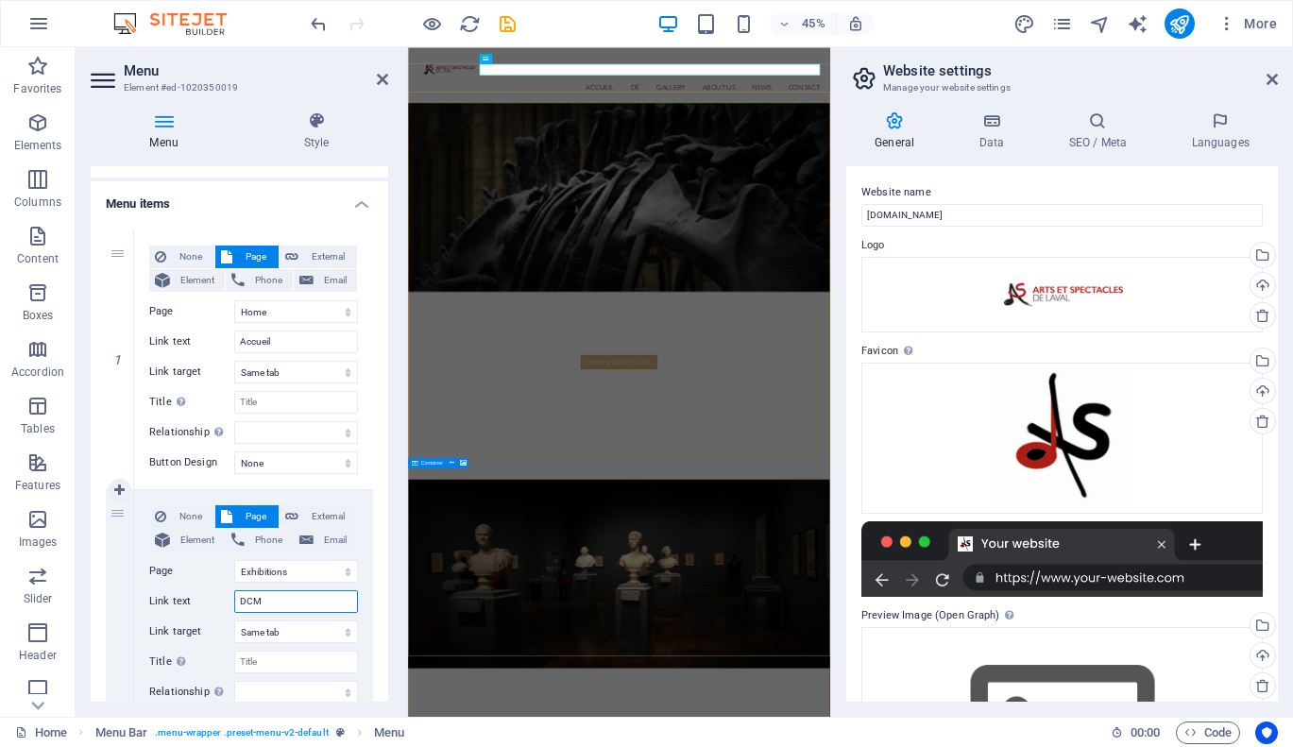
select select
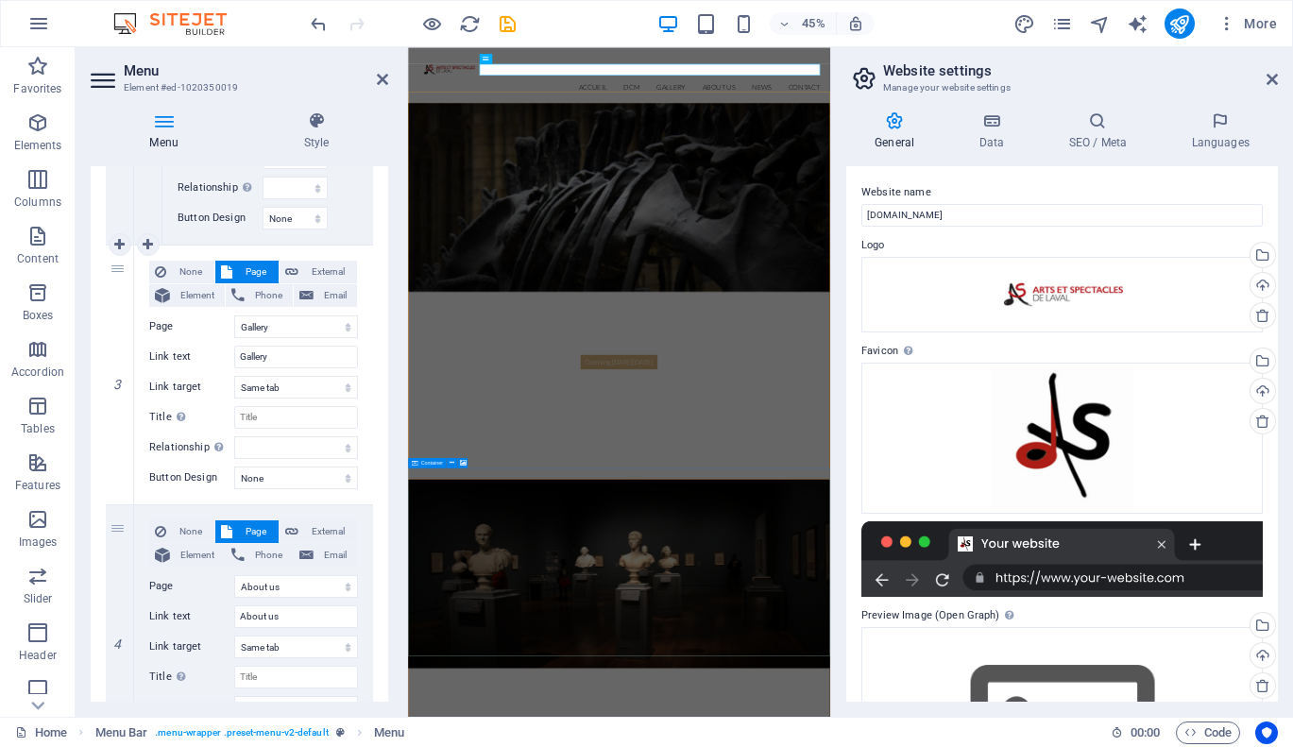
scroll to position [907, 0]
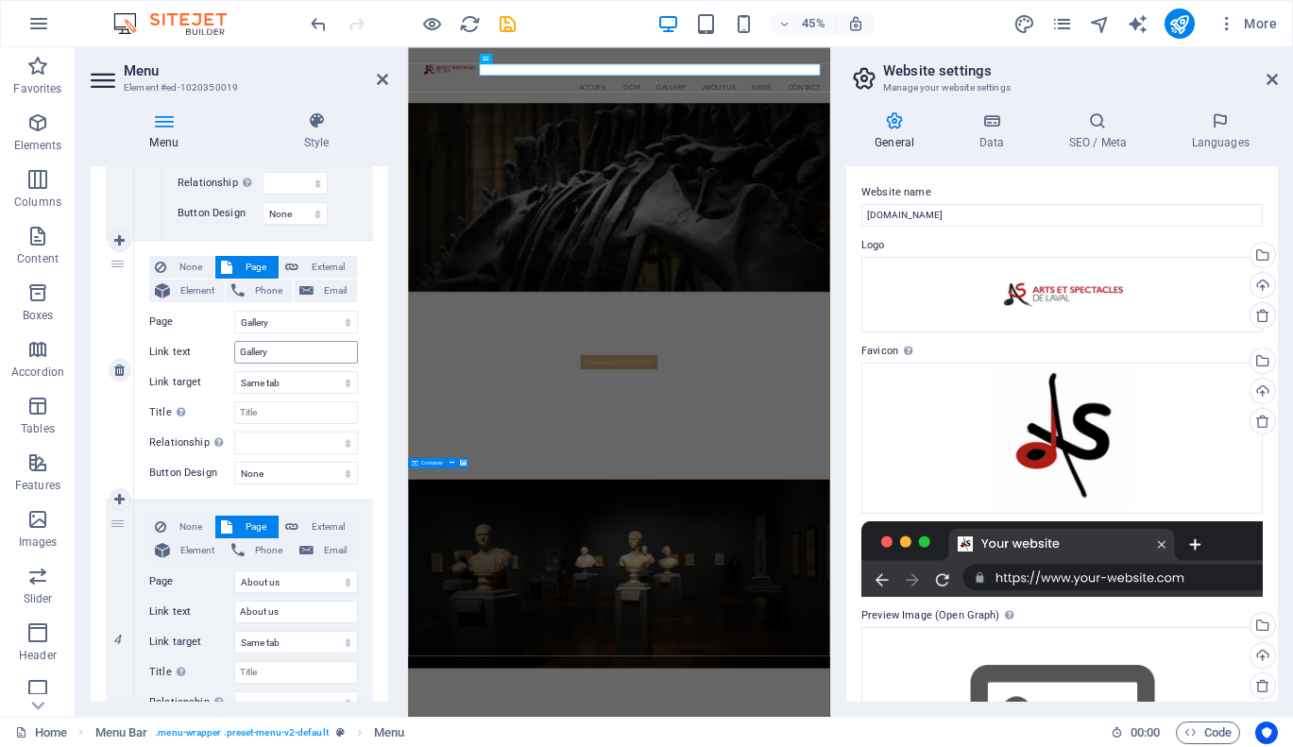
type input "DCM"
click at [294, 355] on input "Gallery" at bounding box center [296, 352] width 124 height 23
type input "Café-Concerts"
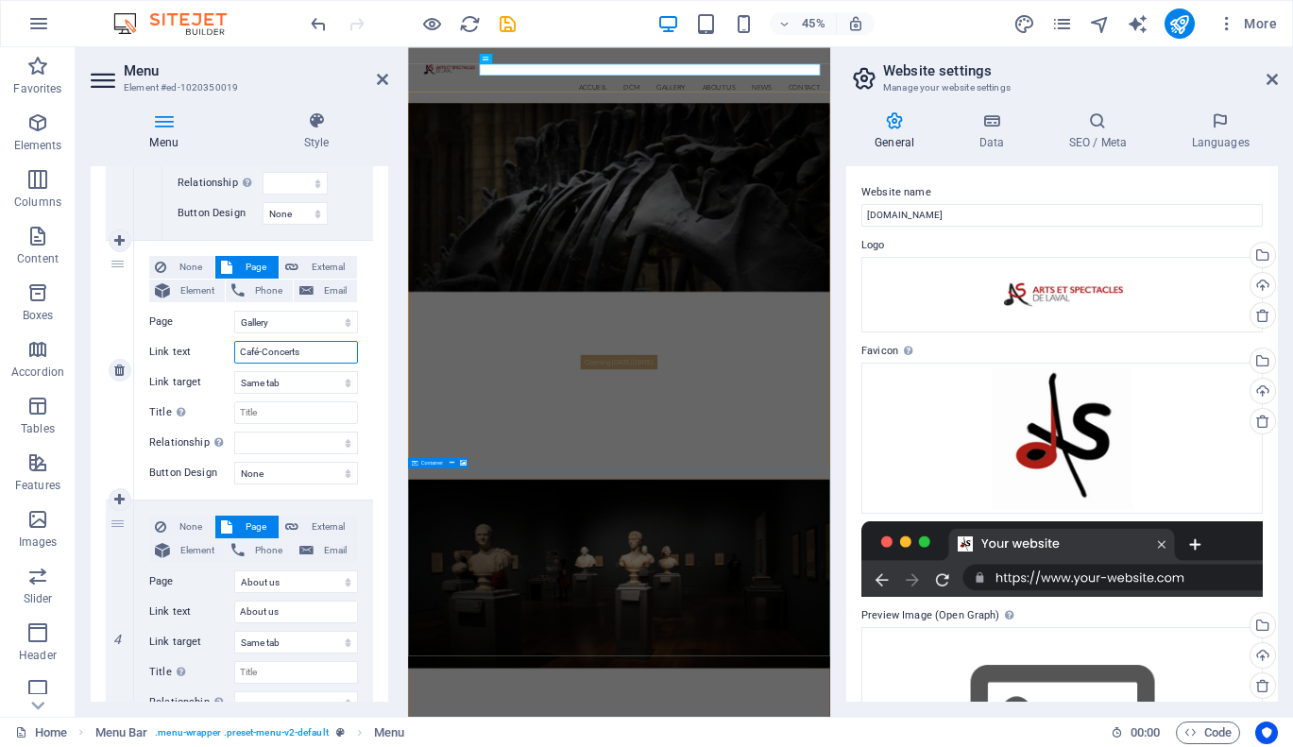
select select
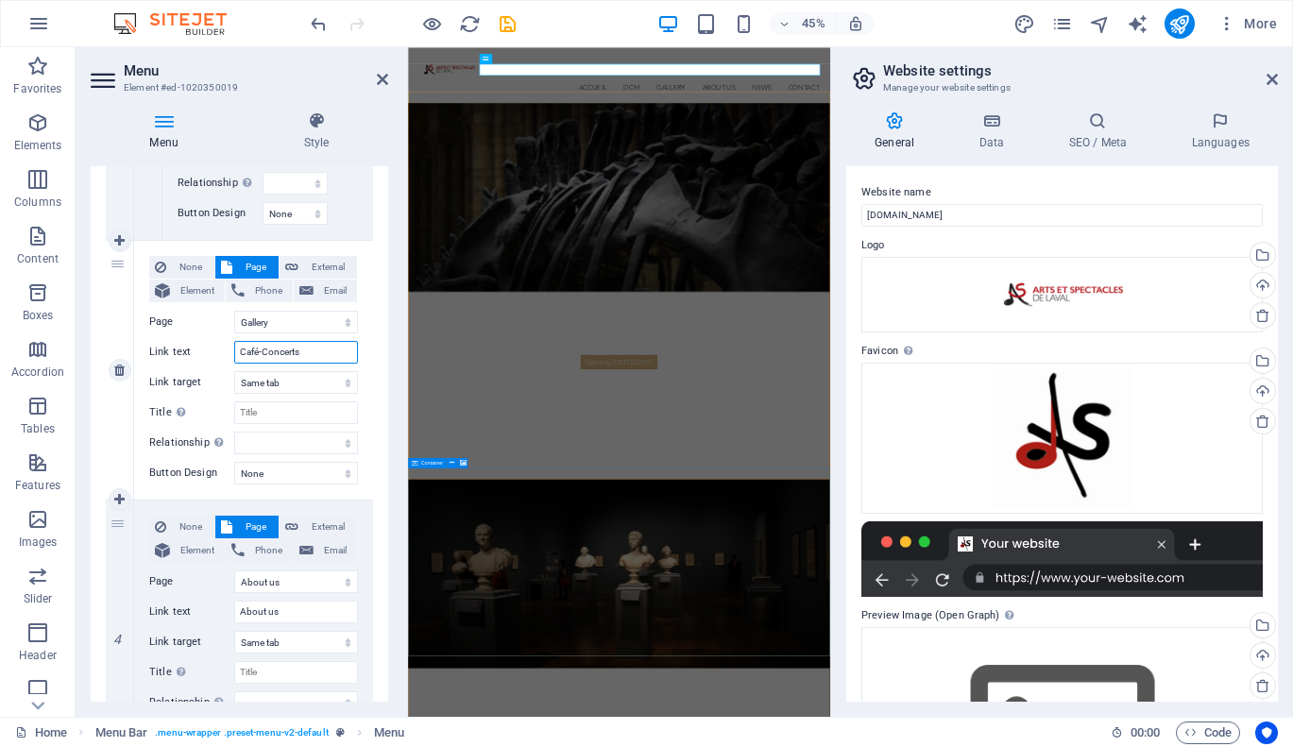
select select
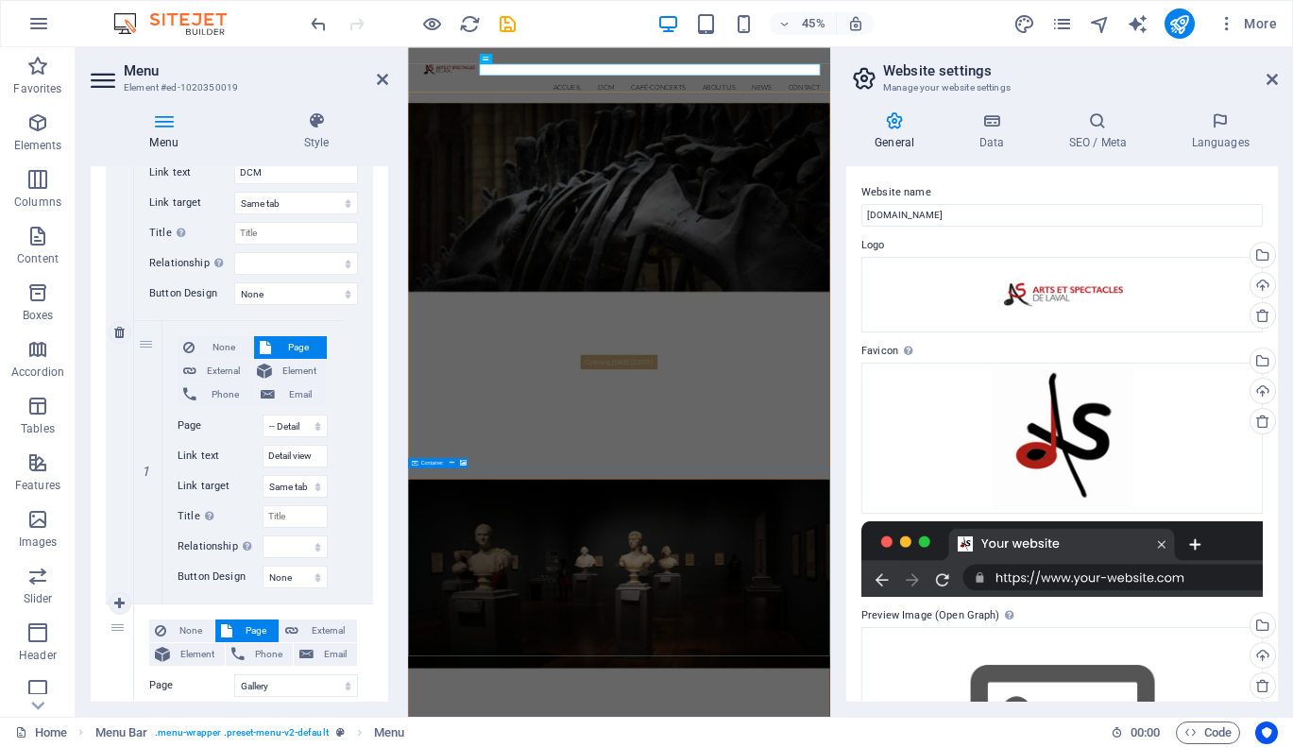
scroll to position [481, 0]
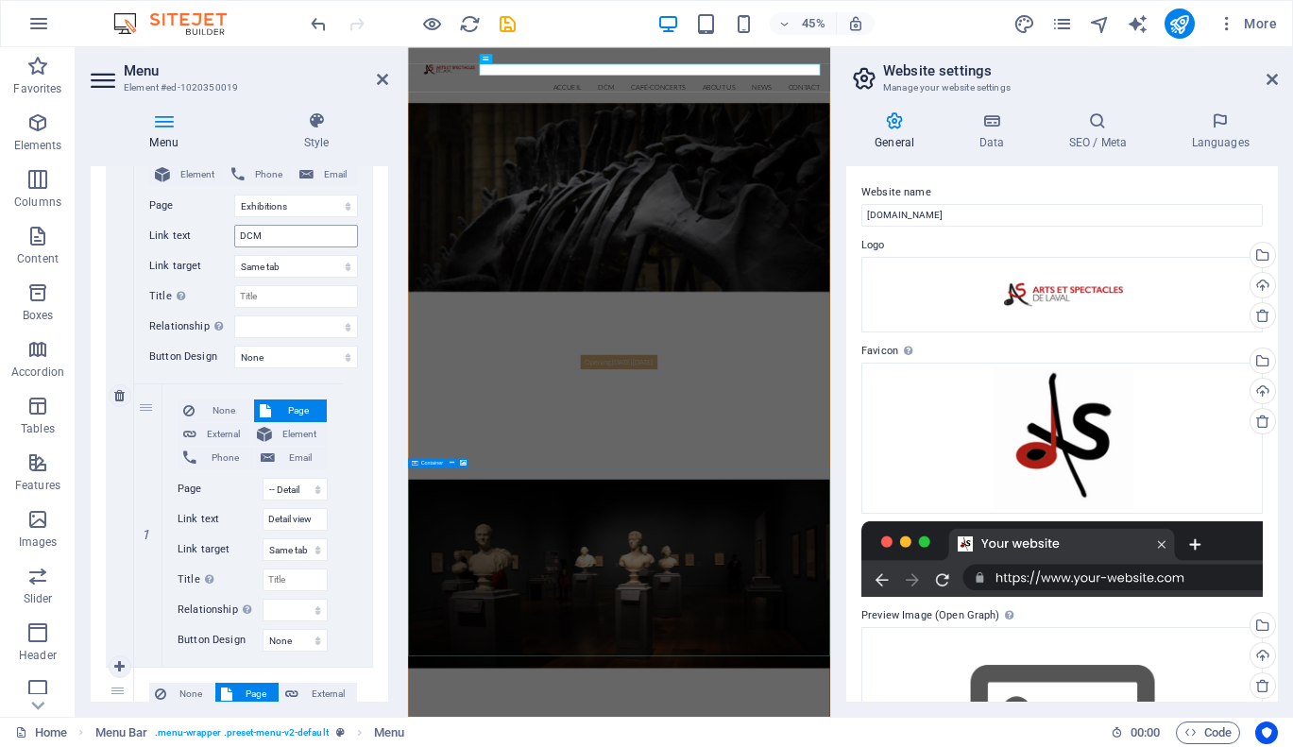
type input "Café-Concerts"
click at [273, 228] on input "DCM" at bounding box center [296, 236] width 124 height 23
type input "Déjeuners Croissant-musique"
select select
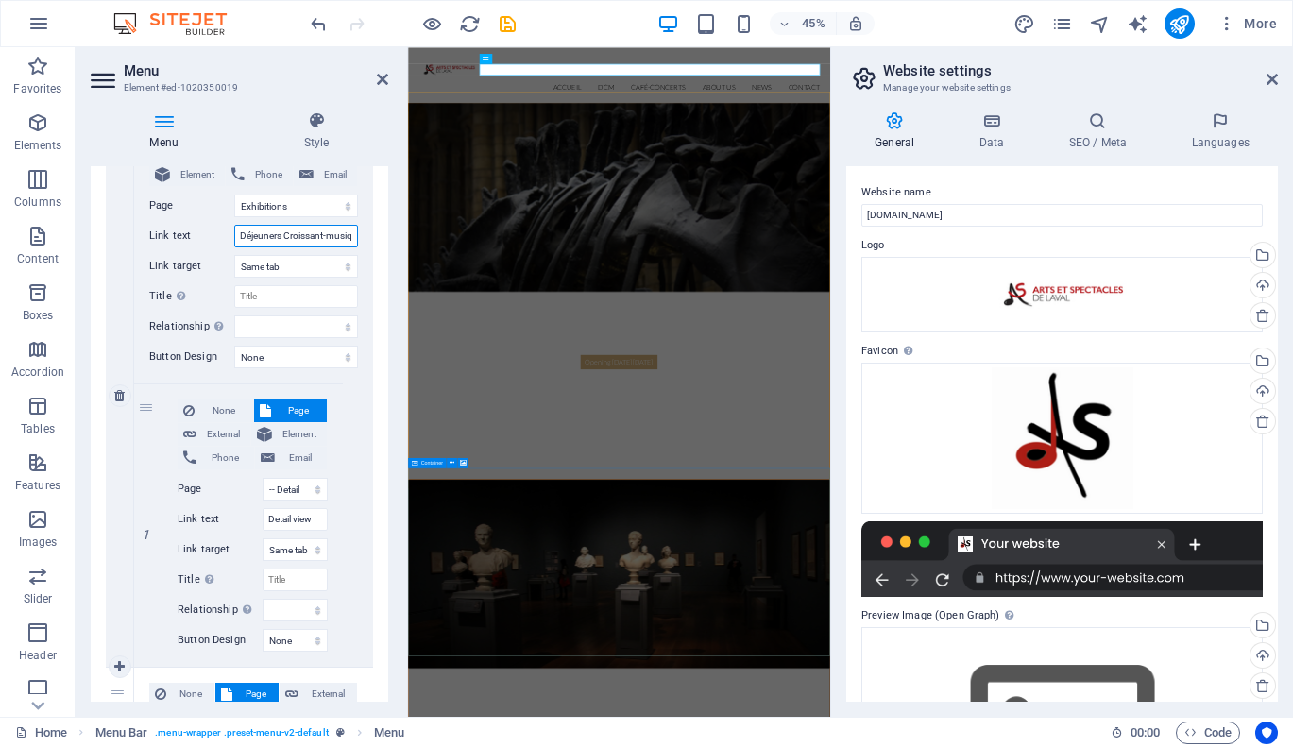
select select
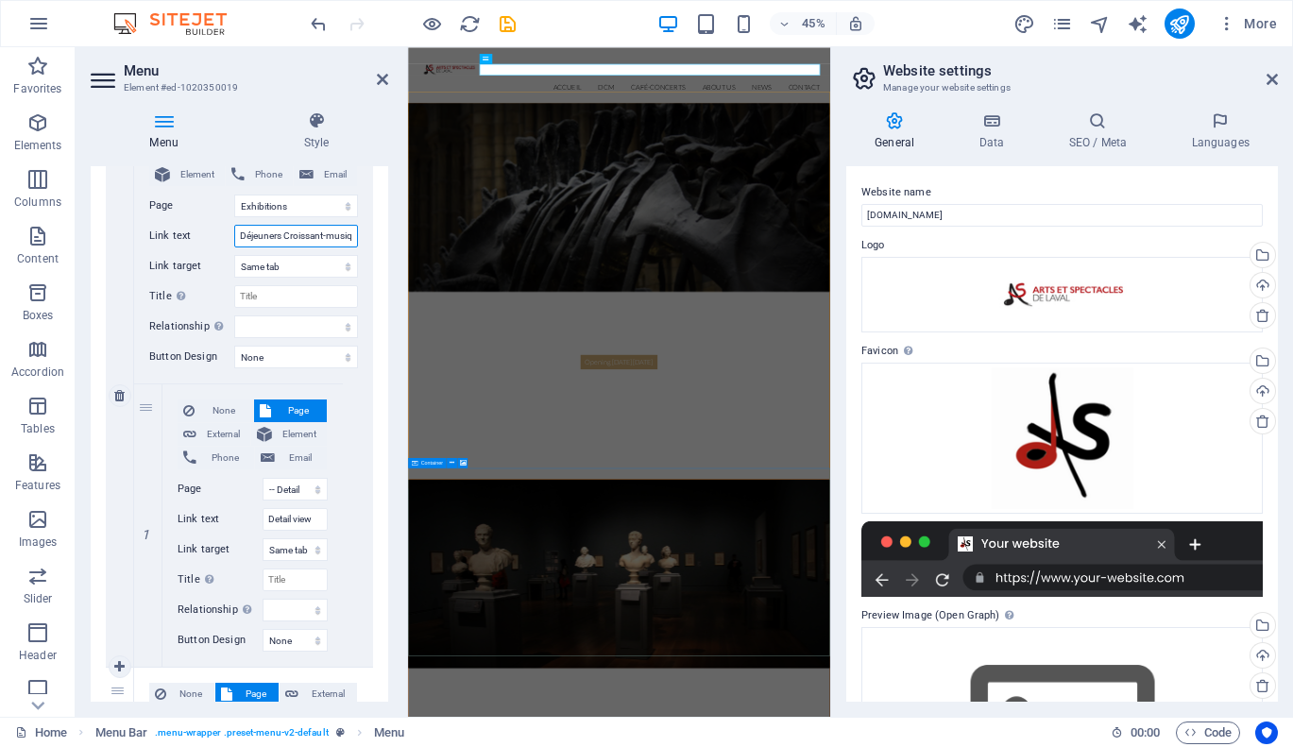
select select
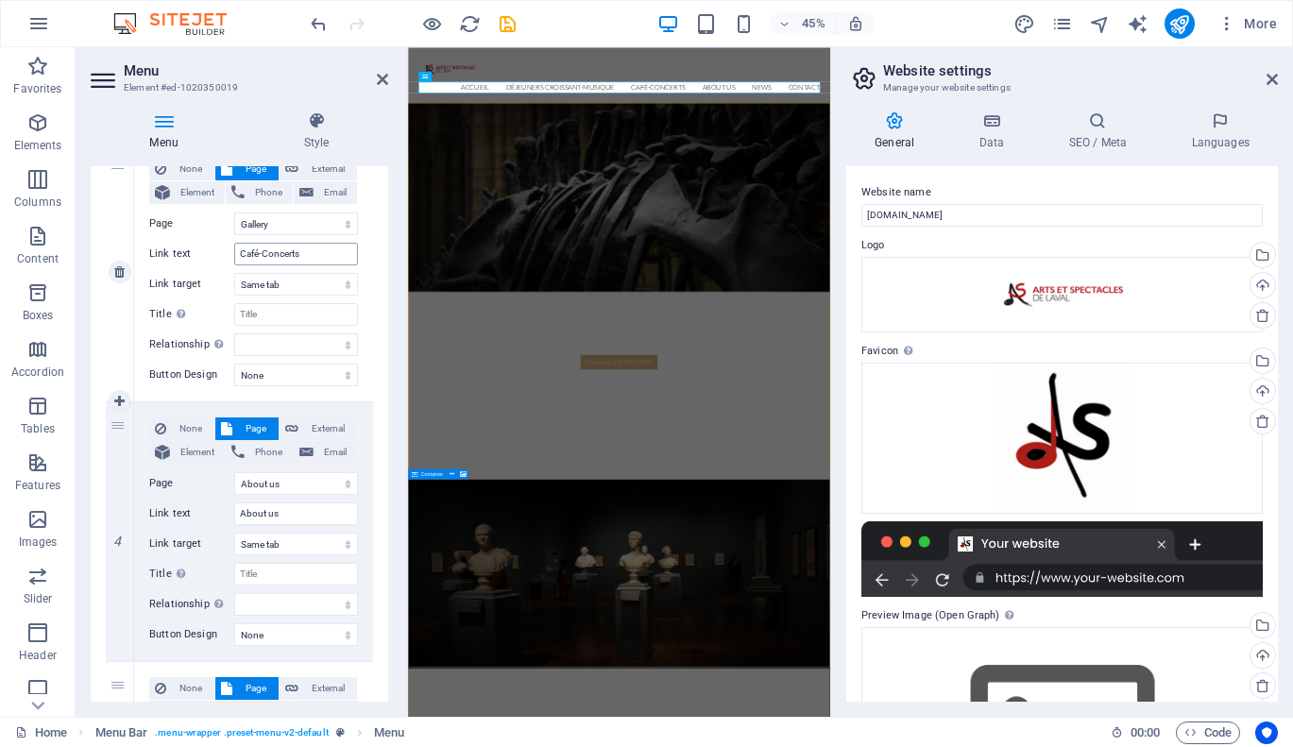
scroll to position [1024, 0]
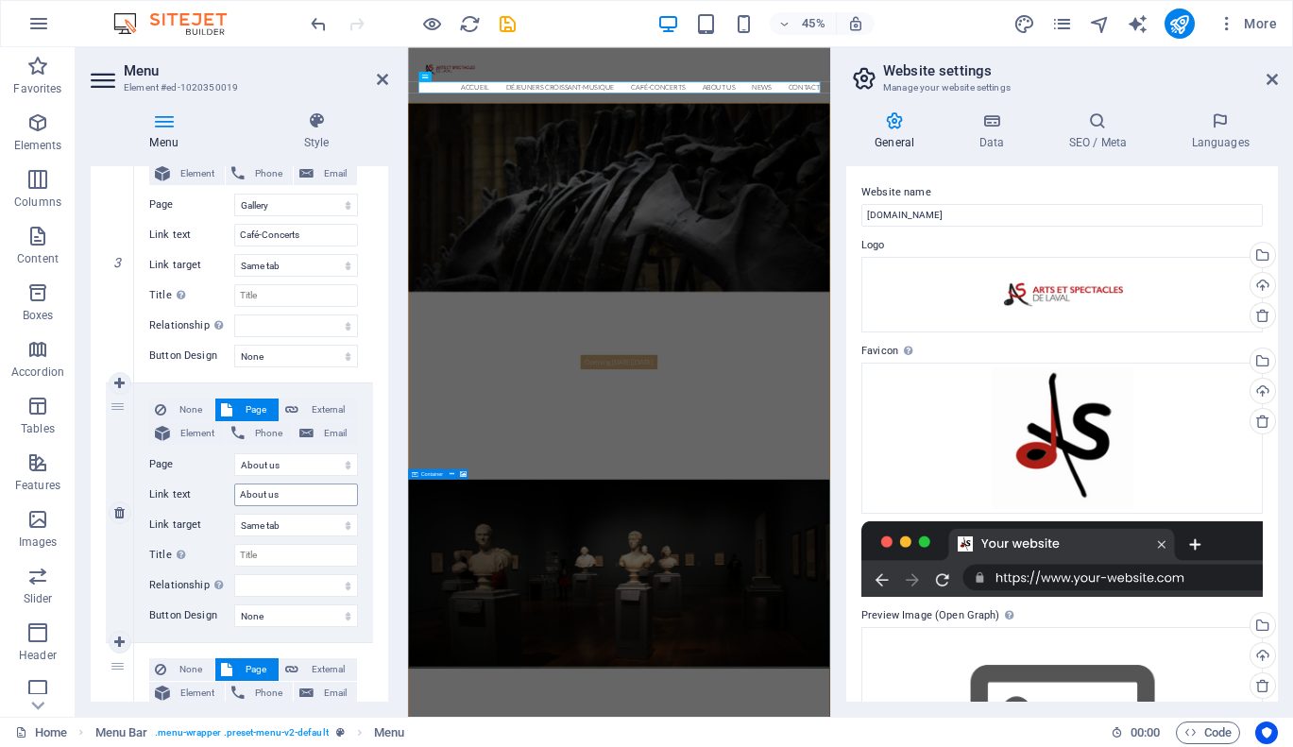
type input "Déjeuners Croissant-musique"
click at [284, 488] on input "About us" at bounding box center [296, 494] width 124 height 23
type input "À propos"
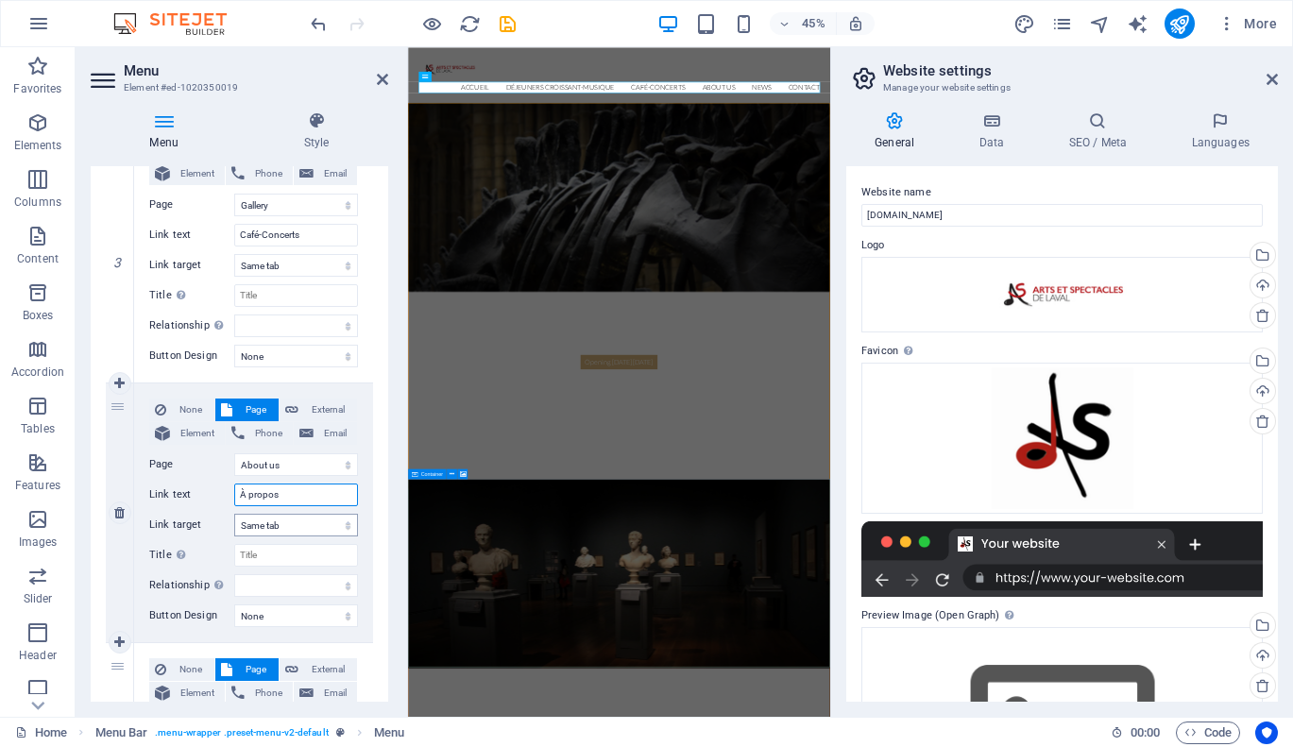
select select
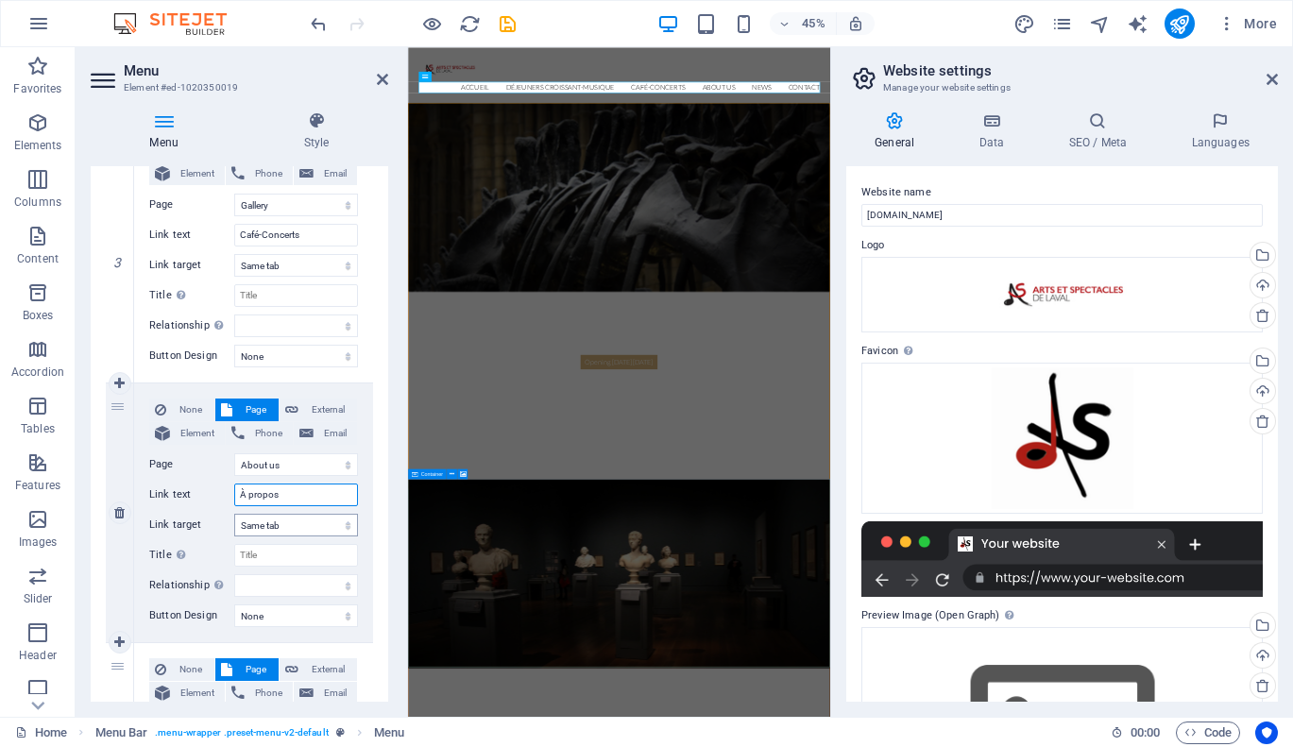
select select
type input "À propos"
click at [373, 575] on div "1 None Page External Element Phone Email Page Home Exhibitions -- Detail view G…" at bounding box center [239, 241] width 297 height 1870
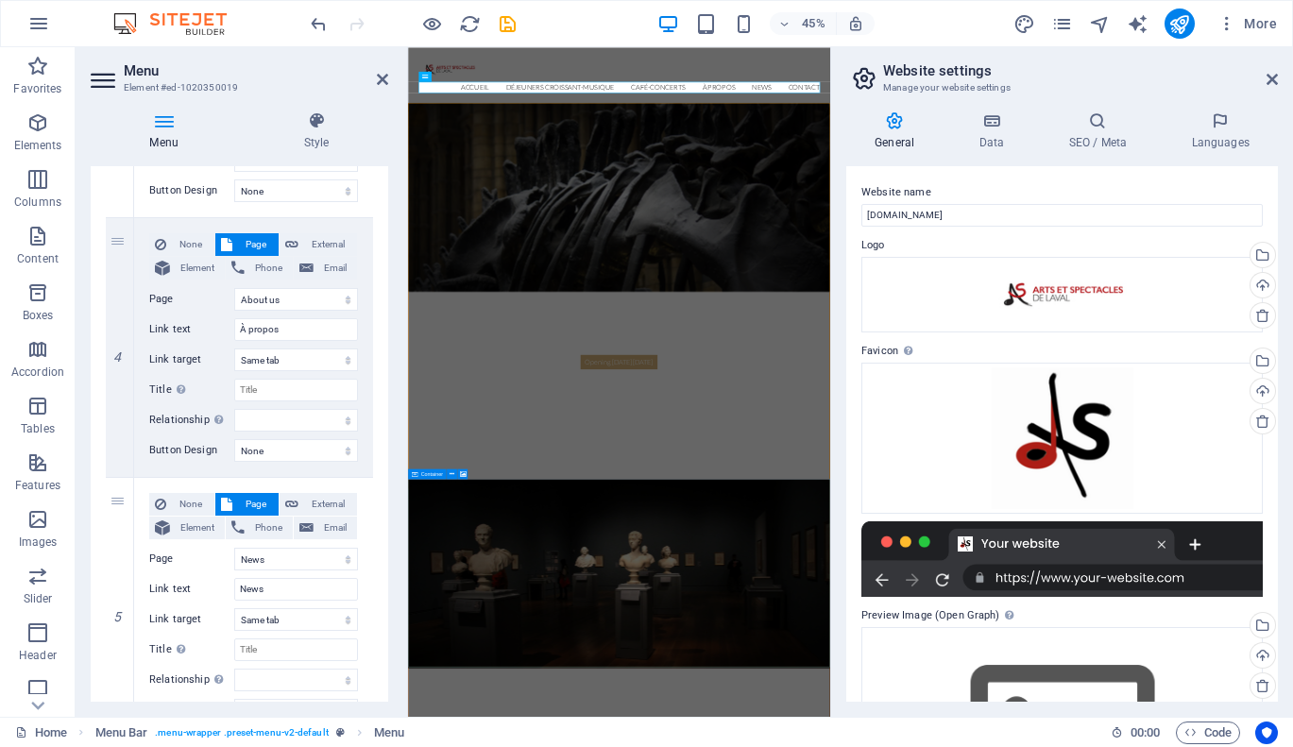
scroll to position [1192, 0]
click at [286, 580] on input "News" at bounding box center [296, 587] width 124 height 23
type input "Album"
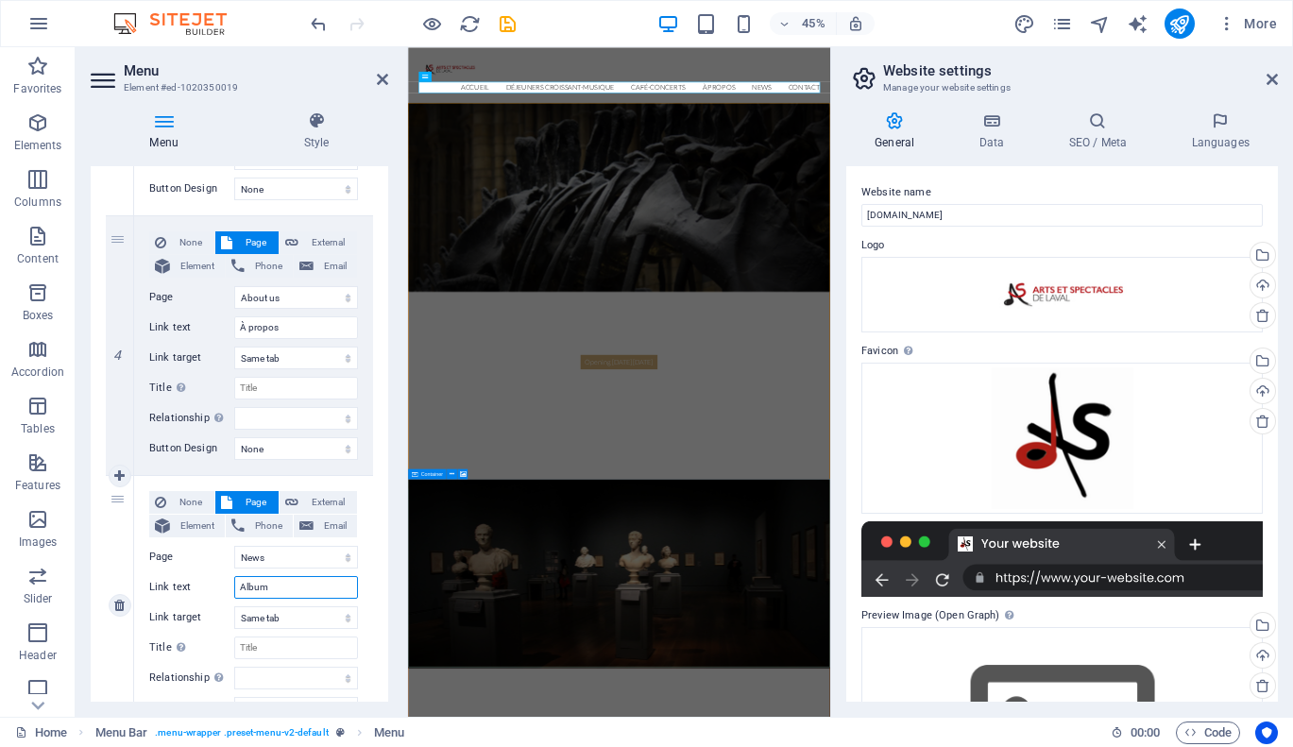
select select
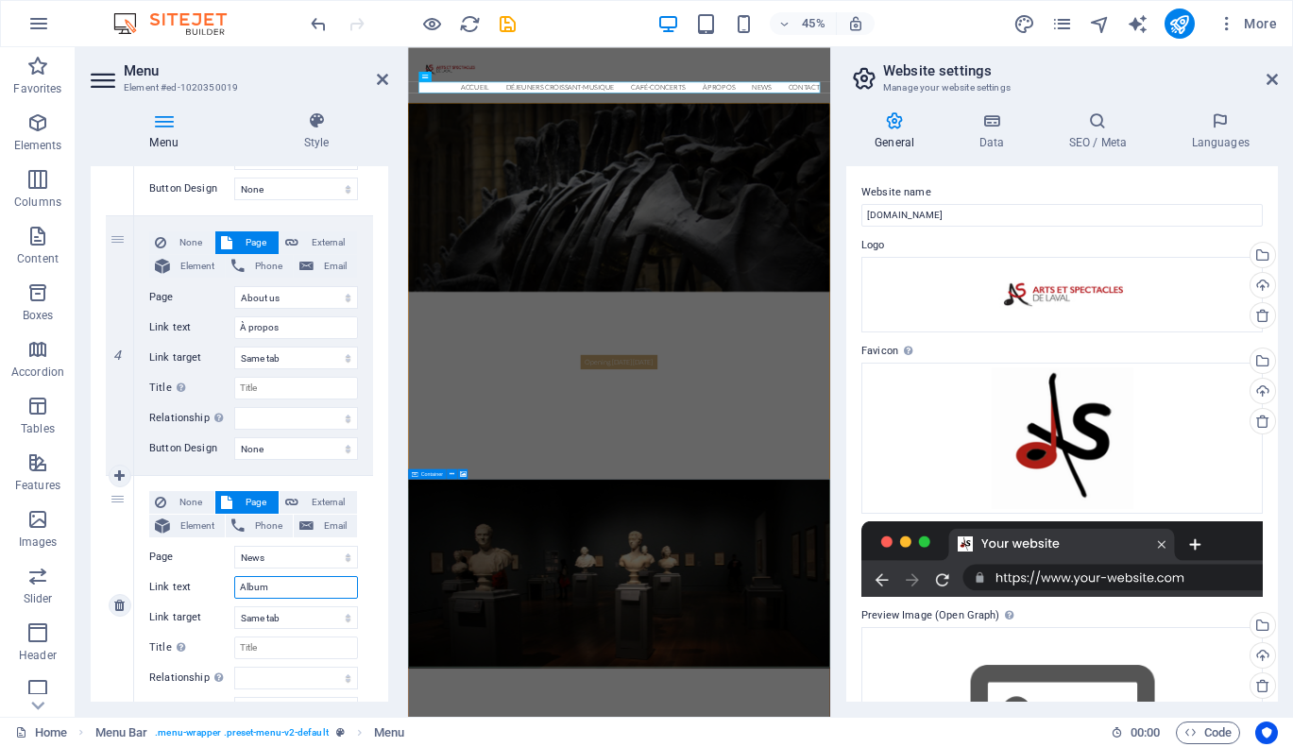
select select
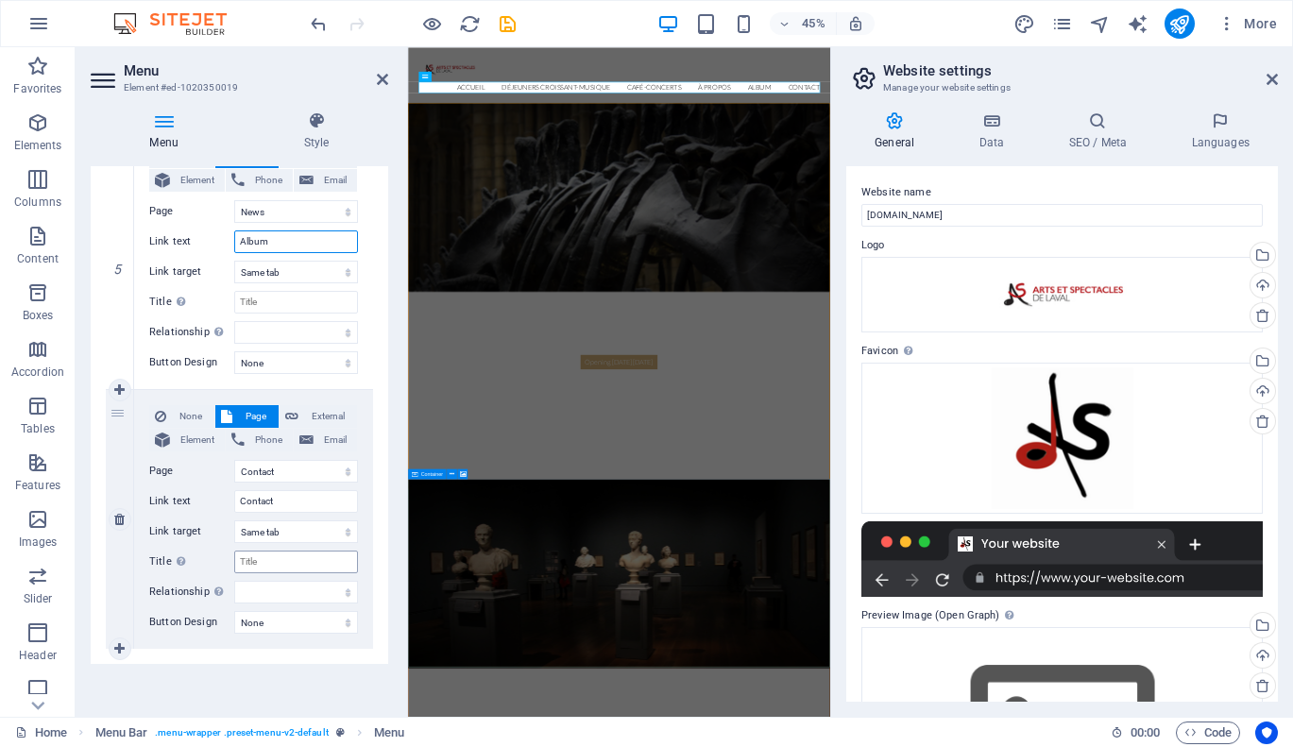
scroll to position [1537, 0]
type input "Album"
click at [304, 498] on input "Contact" at bounding box center [296, 501] width 124 height 23
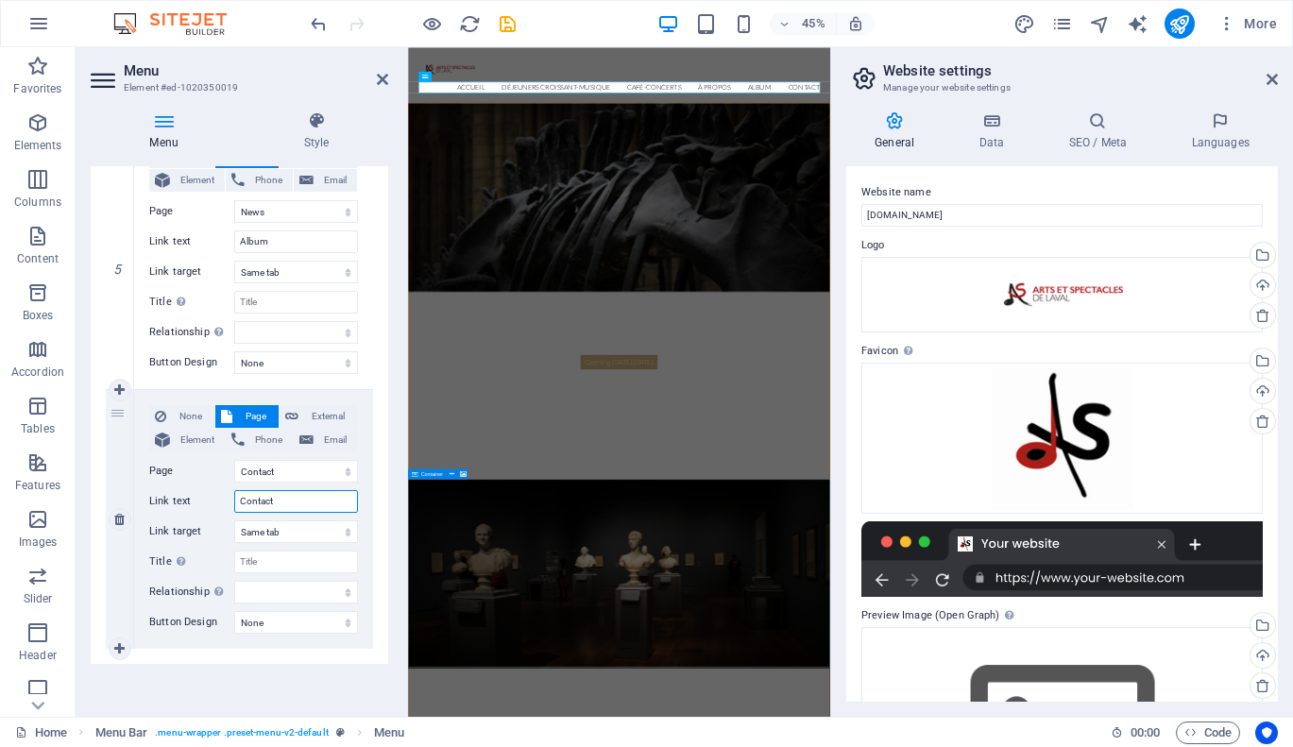
click at [304, 498] on input "Contact" at bounding box center [296, 501] width 124 height 23
click at [381, 76] on icon at bounding box center [382, 79] width 11 height 15
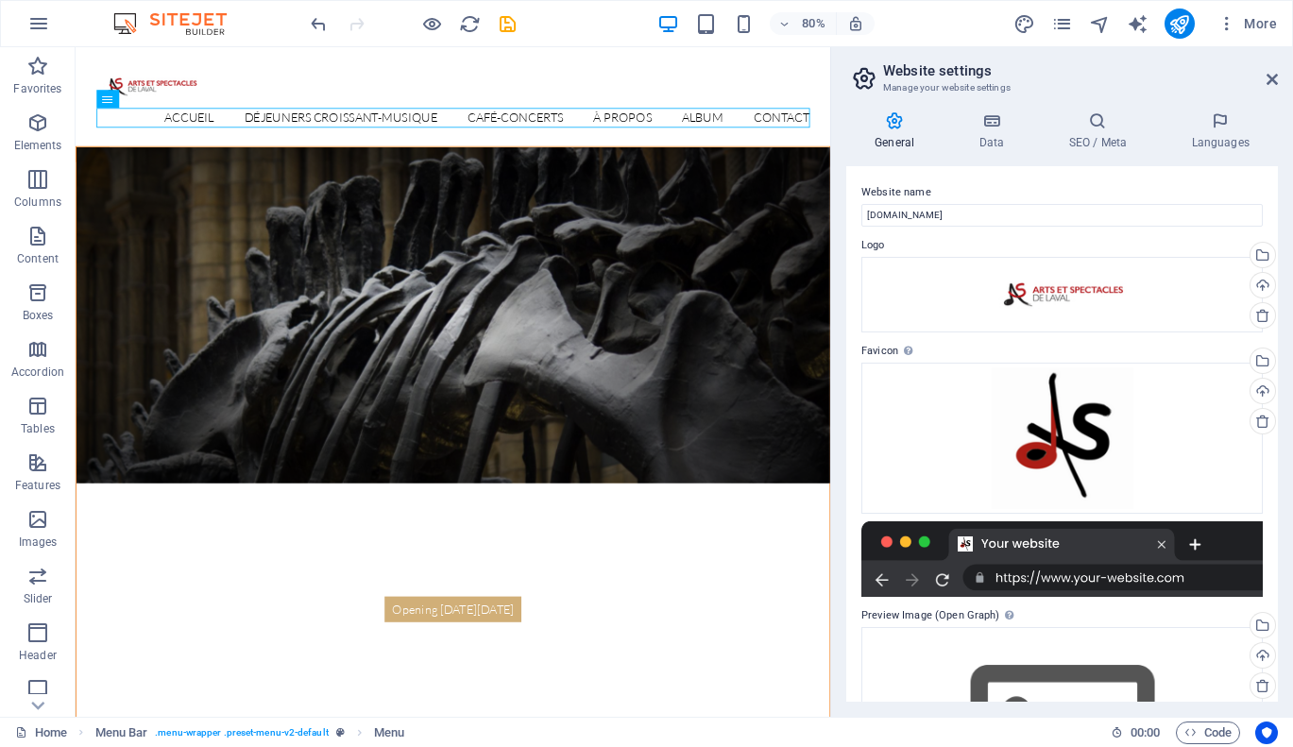
click at [837, 298] on div "General Data SEO / Meta Languages Website name artsetspectaclesdelaval.com Logo…" at bounding box center [1062, 406] width 462 height 620
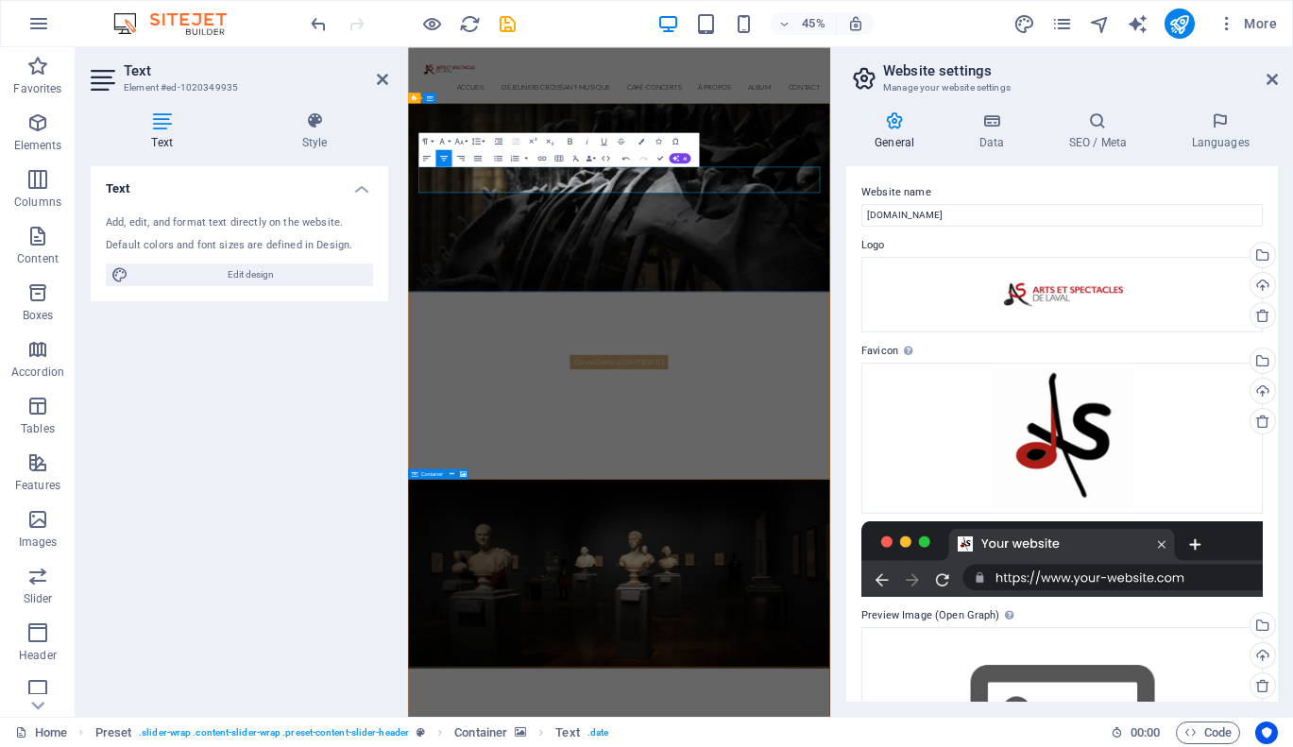
click at [892, 731] on p "ConcerOpening on Friday, 16. July 2019" at bounding box center [877, 747] width 218 height 32
